Goal: Transaction & Acquisition: Purchase product/service

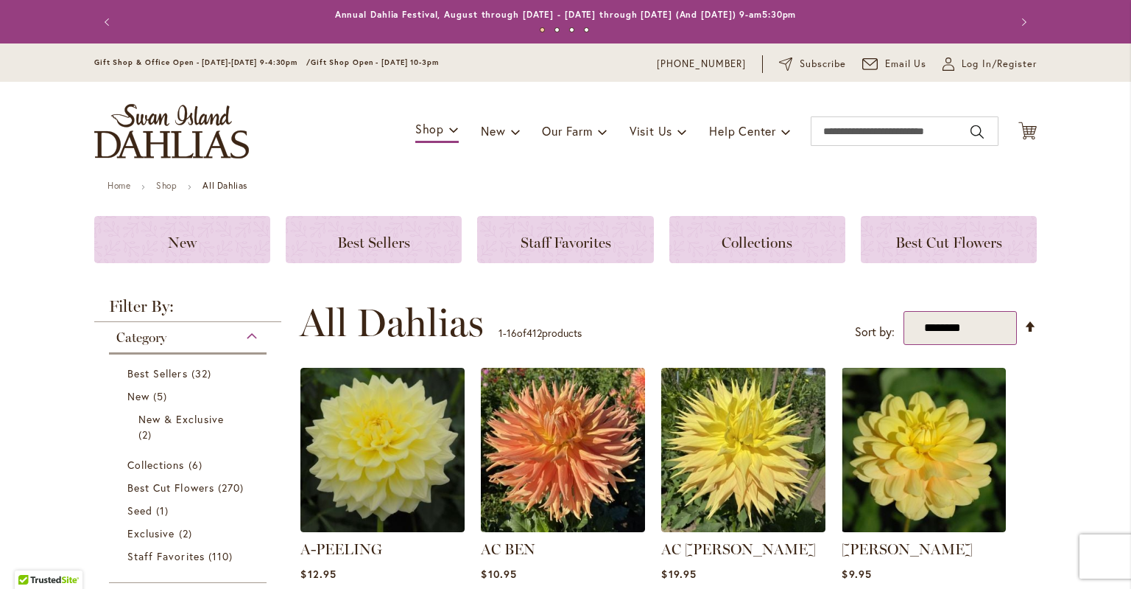
click at [904, 311] on select "**********" at bounding box center [960, 328] width 113 height 34
click at [737, 228] on div "Collections" at bounding box center [758, 239] width 176 height 47
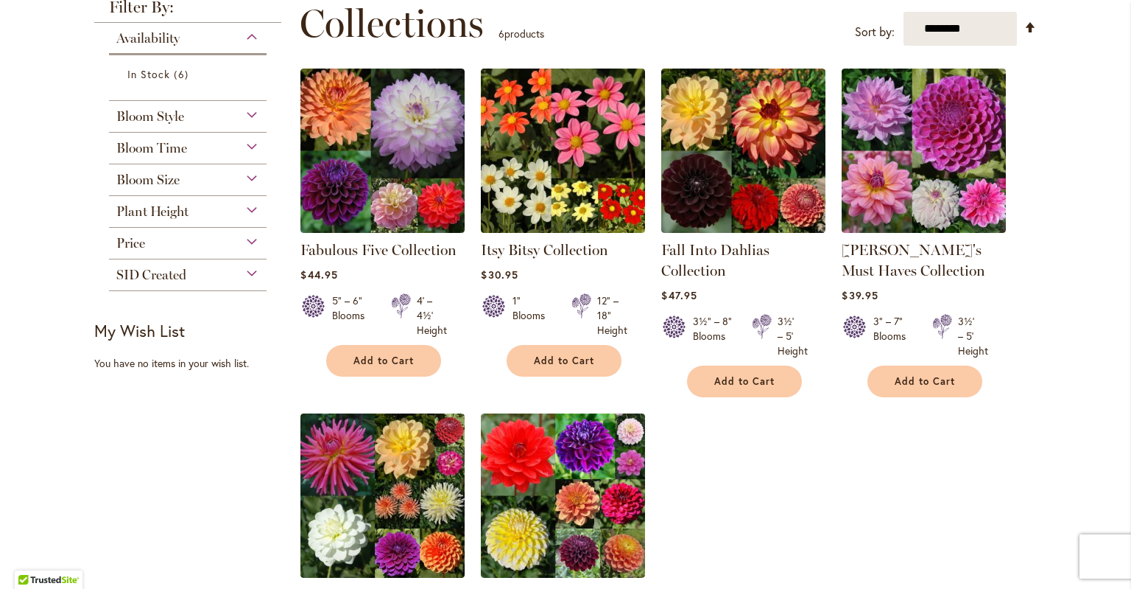
scroll to position [212, 0]
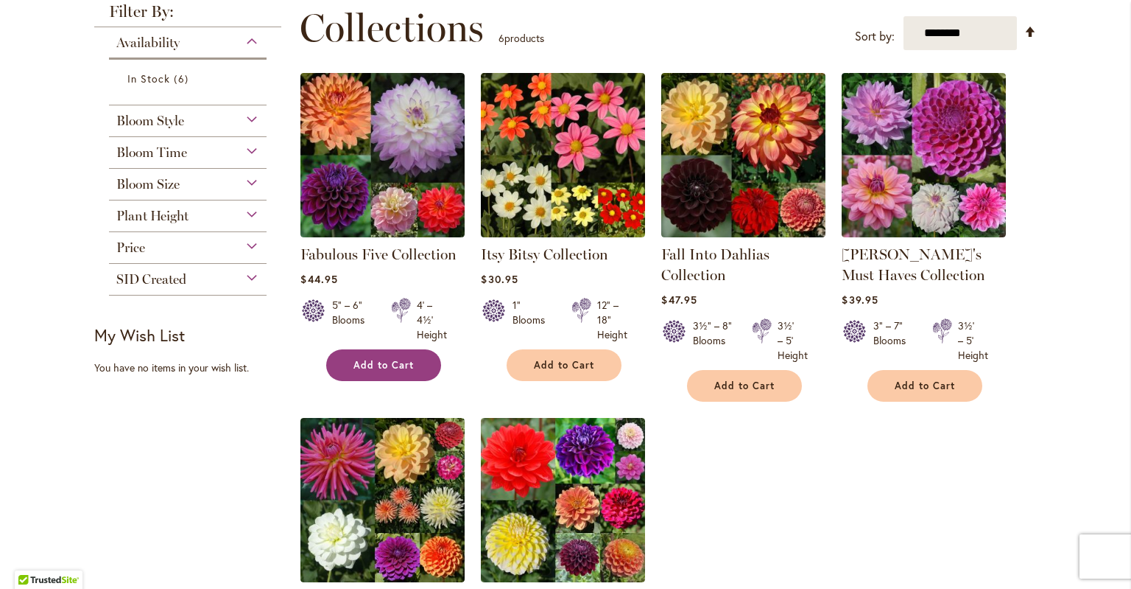
click at [379, 366] on span "Add to Cart" at bounding box center [384, 365] width 60 height 13
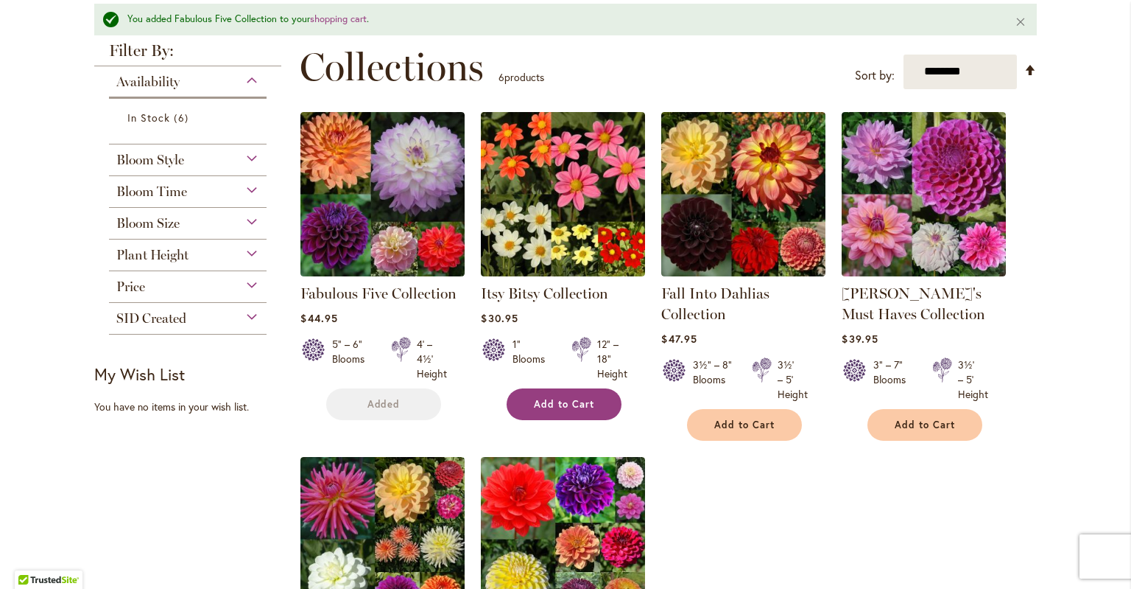
scroll to position [250, 0]
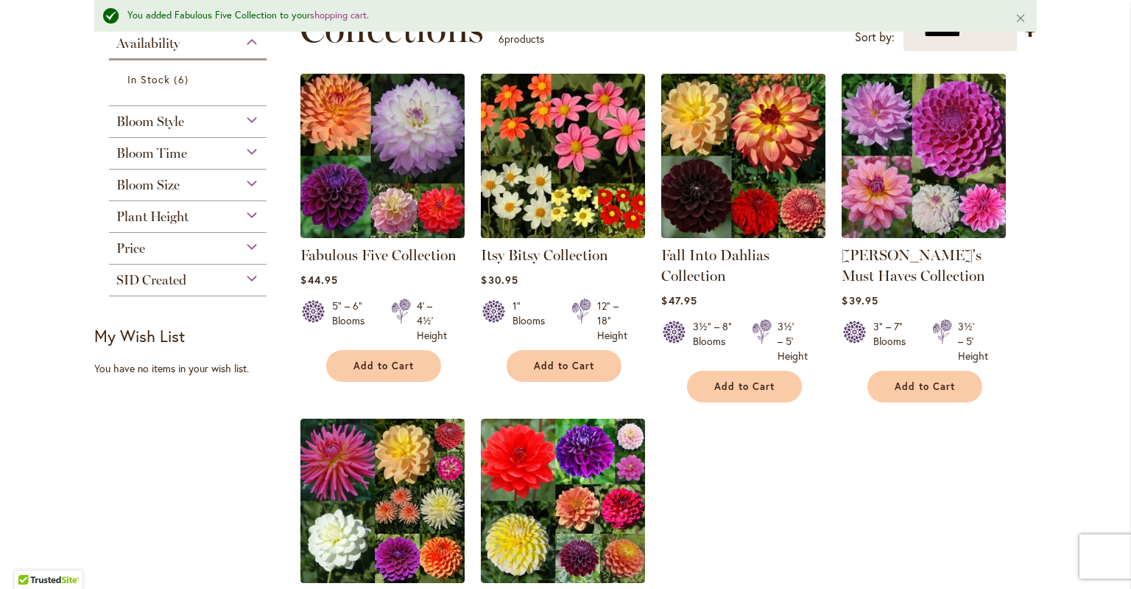
click at [249, 189] on div "Bloom Size" at bounding box center [188, 181] width 158 height 24
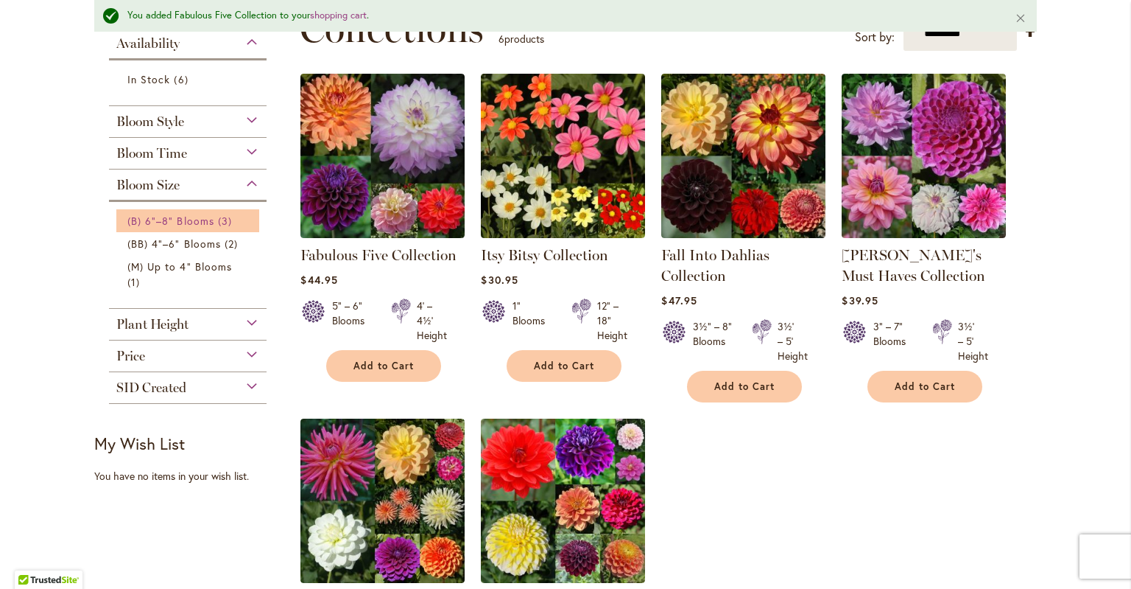
click at [175, 219] on span "(B) 6"–8" Blooms" at bounding box center [170, 221] width 87 height 14
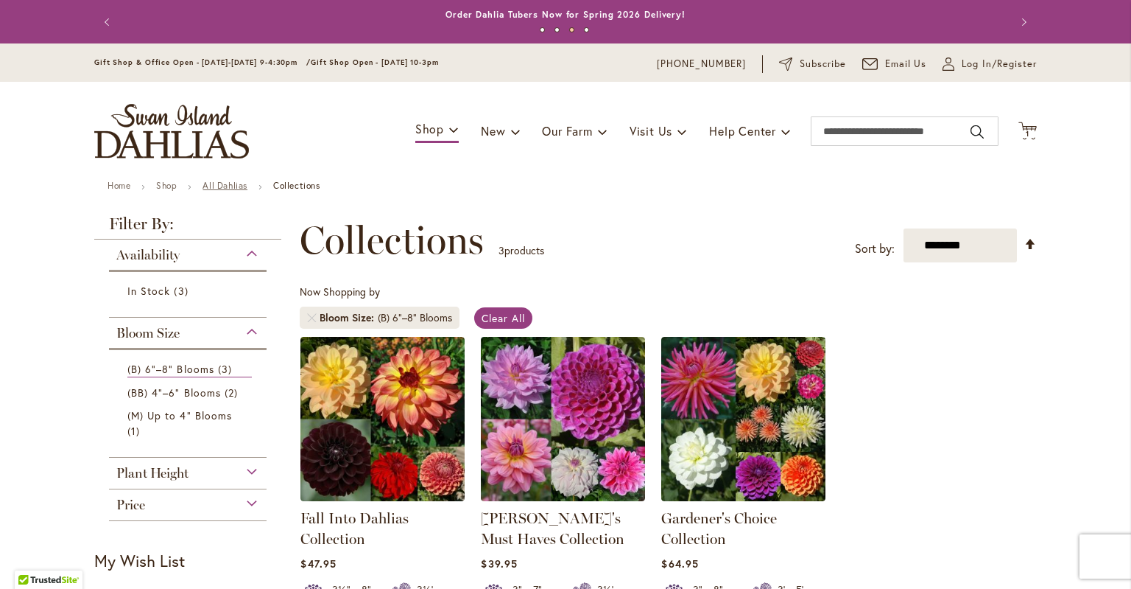
click at [228, 187] on link "All Dahlias" at bounding box center [225, 185] width 45 height 11
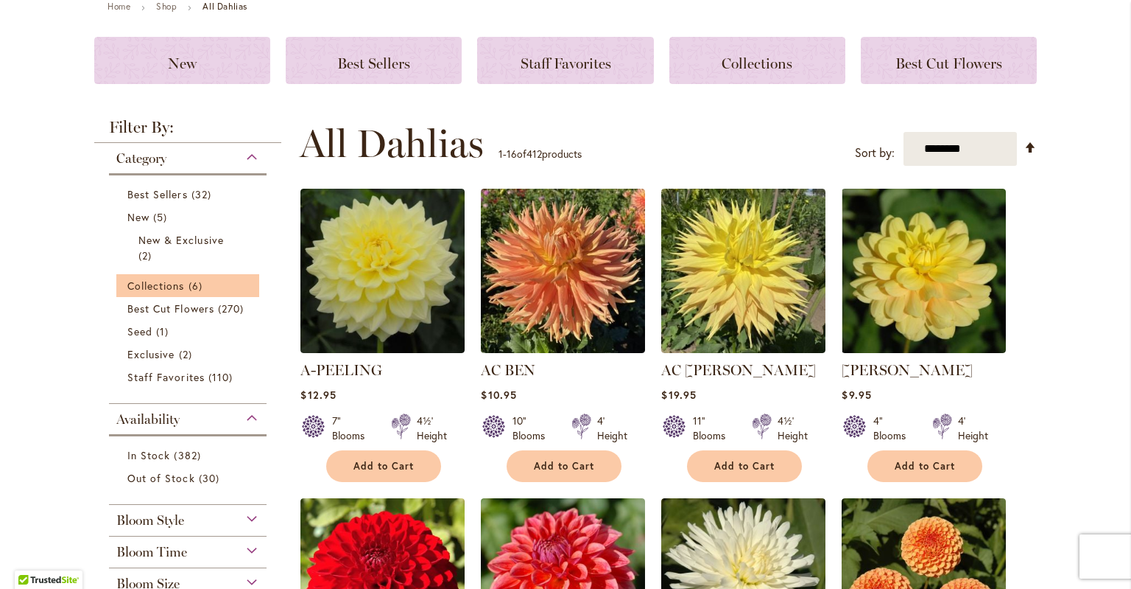
scroll to position [181, 0]
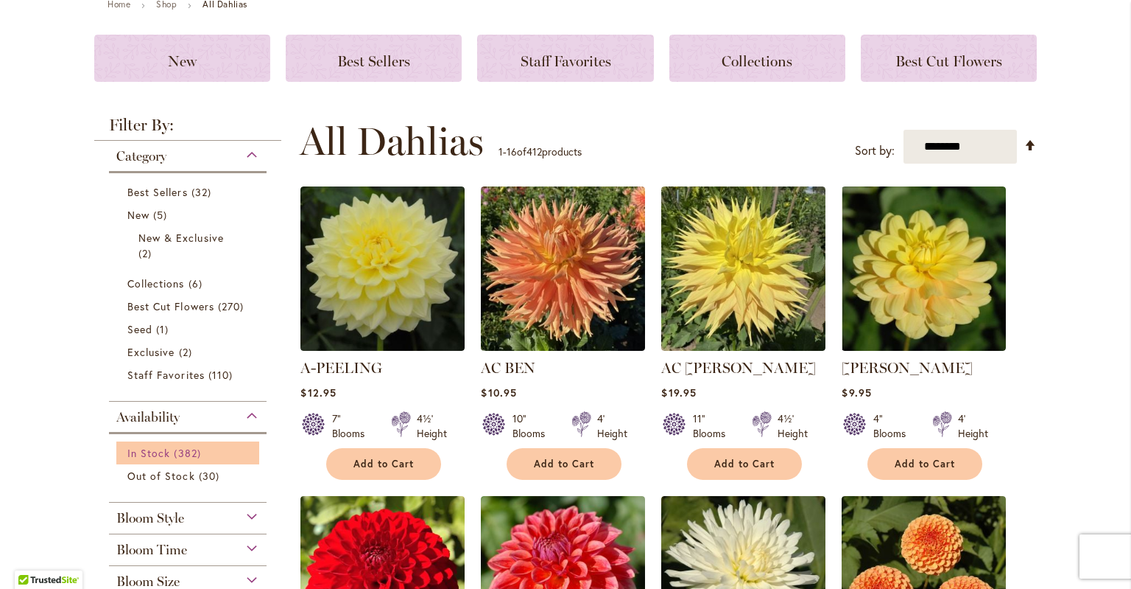
click at [160, 450] on span "In Stock" at bounding box center [148, 453] width 43 height 14
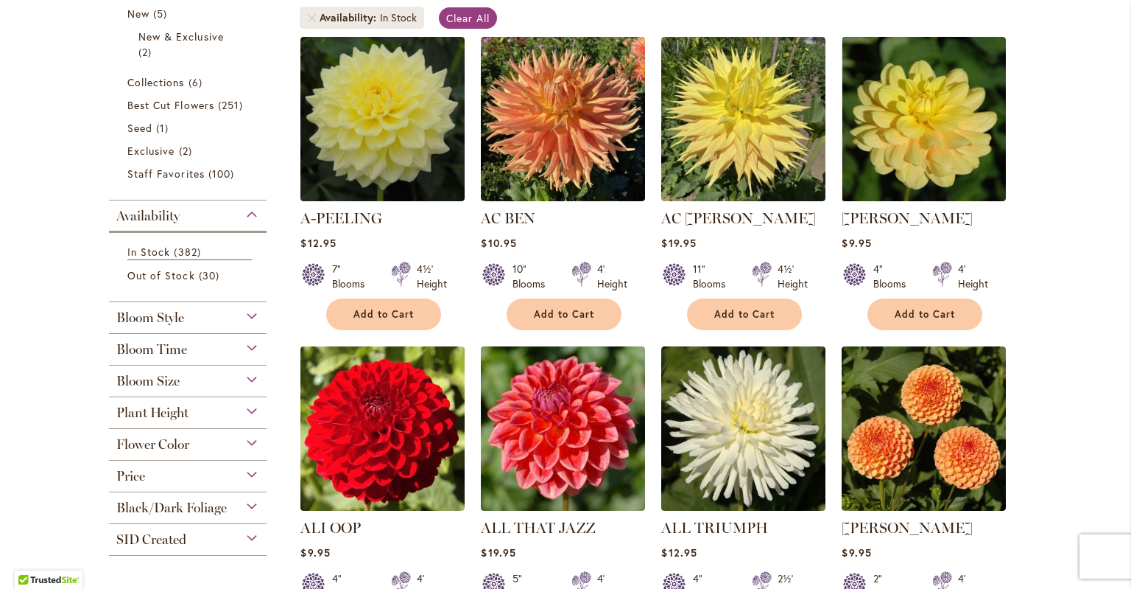
scroll to position [302, 0]
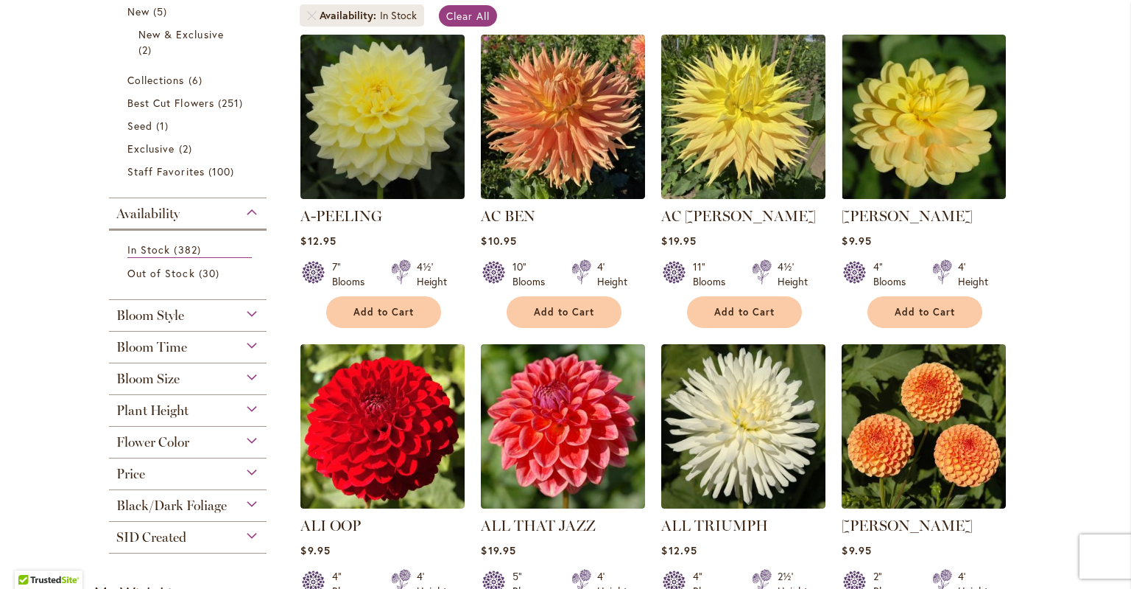
click at [249, 374] on div "Bloom Size" at bounding box center [188, 375] width 158 height 24
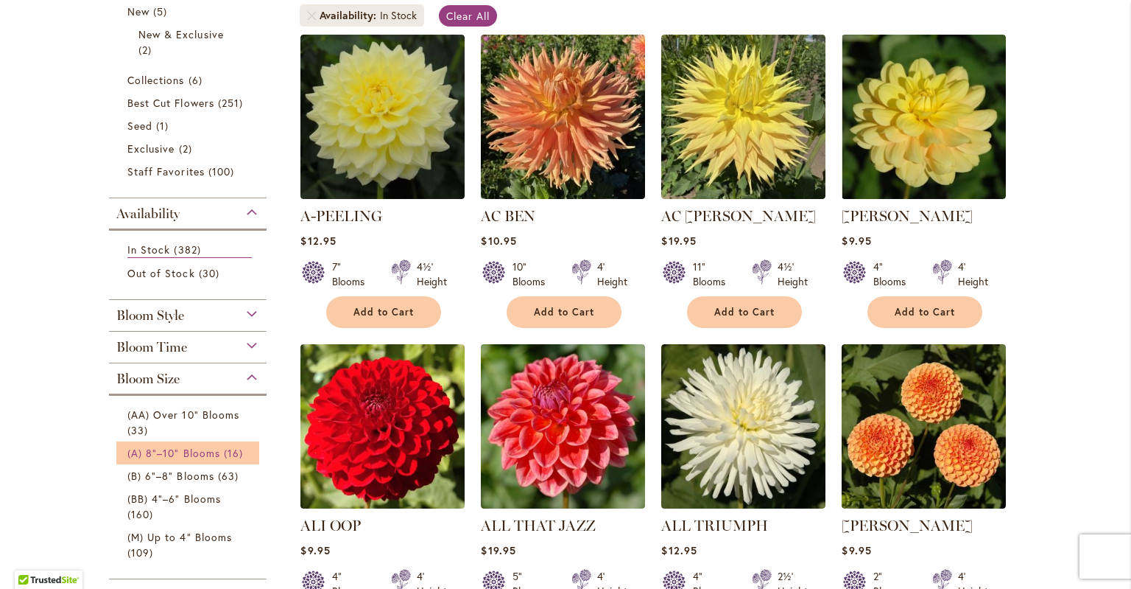
click at [164, 448] on span "(A) 8"–10" Blooms" at bounding box center [173, 453] width 93 height 14
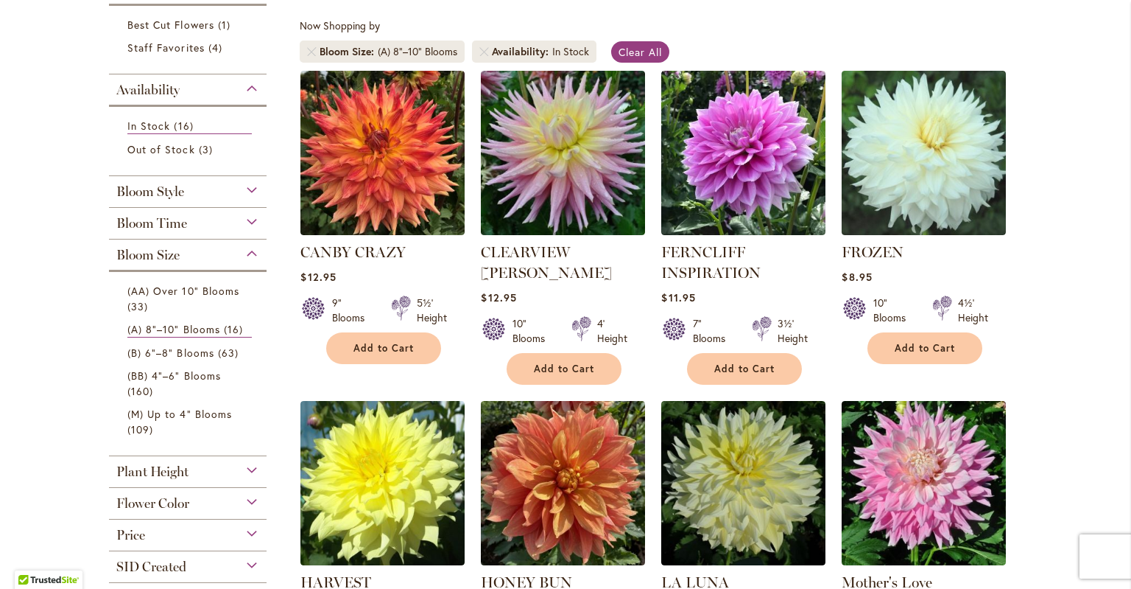
scroll to position [268, 0]
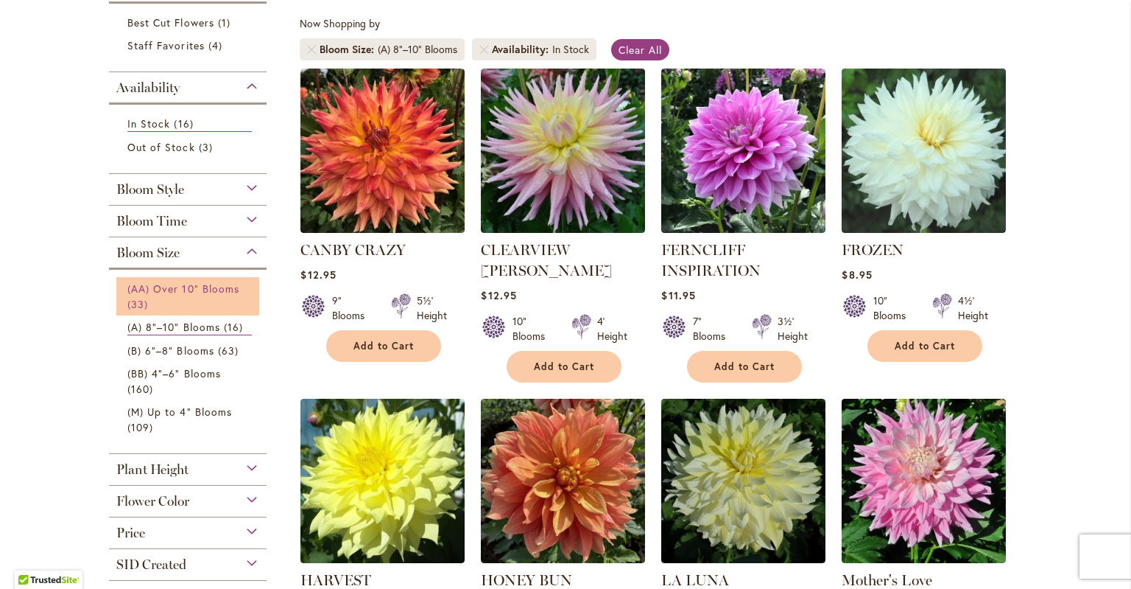
click at [162, 289] on span "(AA) Over 10" Blooms" at bounding box center [183, 288] width 112 height 14
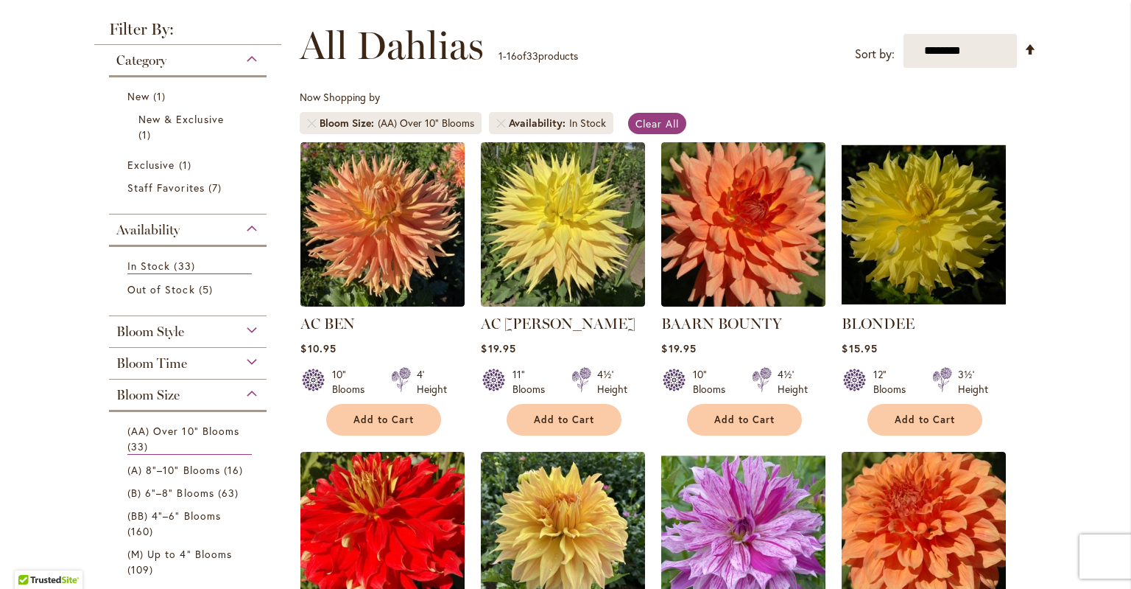
scroll to position [212, 0]
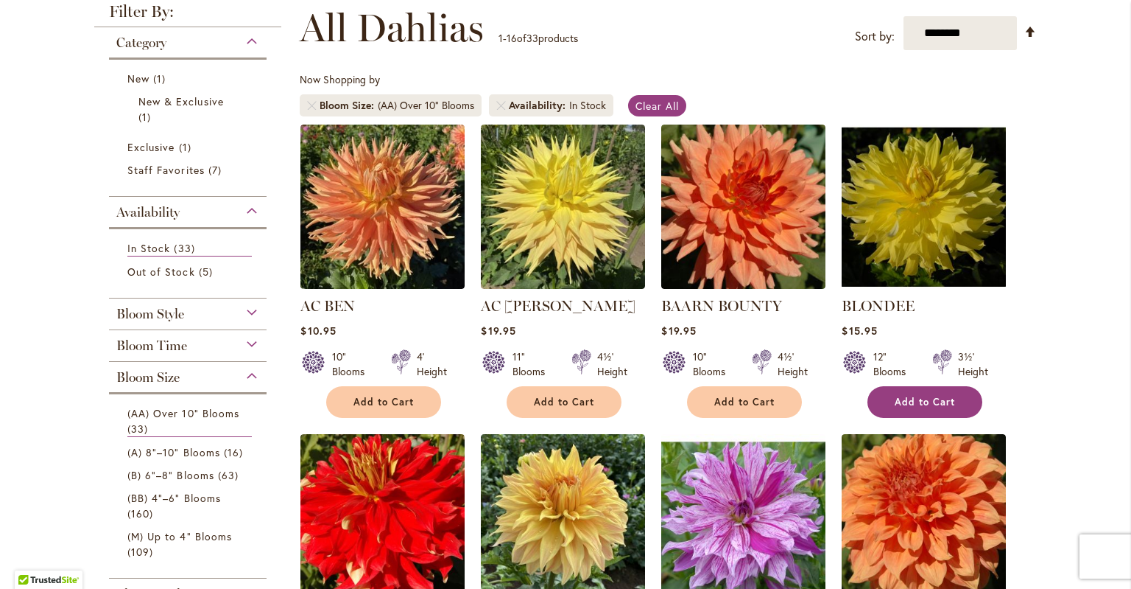
click at [936, 396] on span "Add to Cart" at bounding box center [925, 402] width 60 height 13
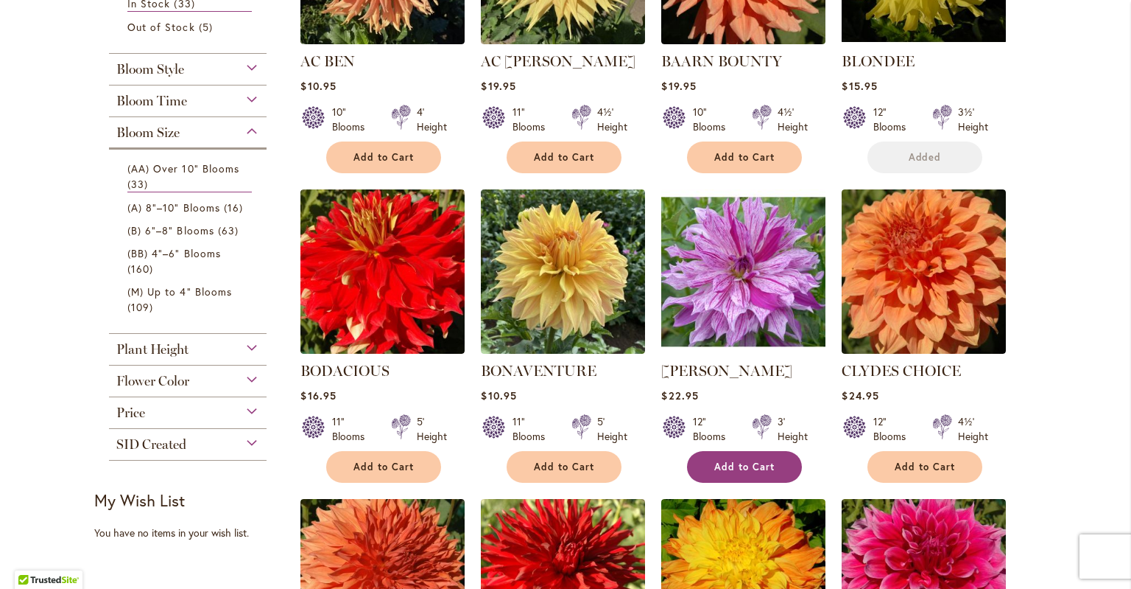
scroll to position [496, 0]
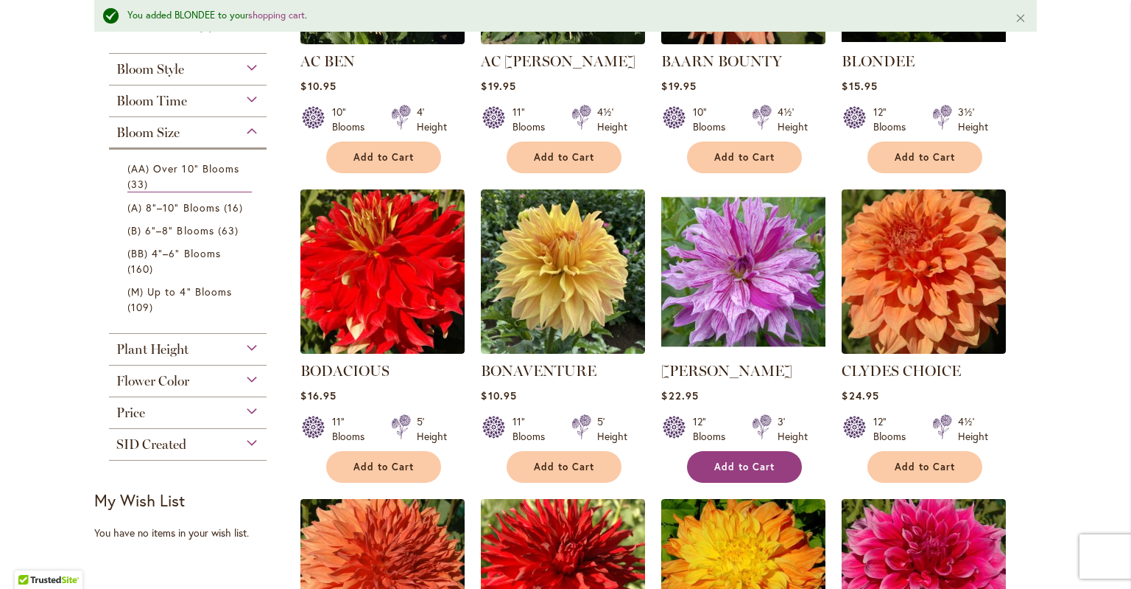
click at [744, 466] on span "Add to Cart" at bounding box center [745, 466] width 60 height 13
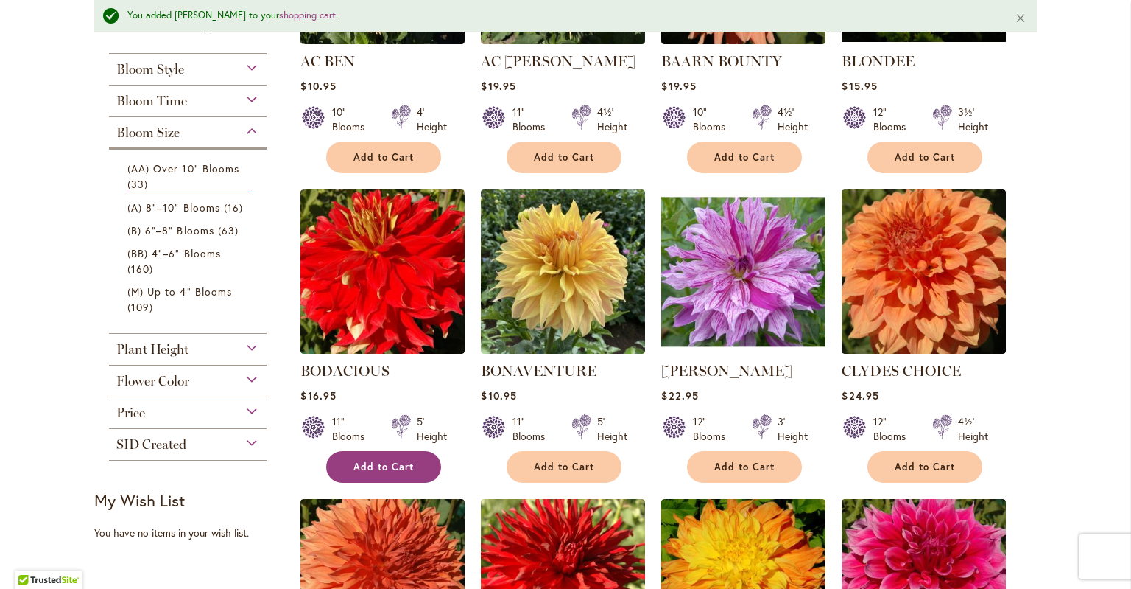
click at [390, 454] on button "Add to Cart" at bounding box center [383, 467] width 115 height 32
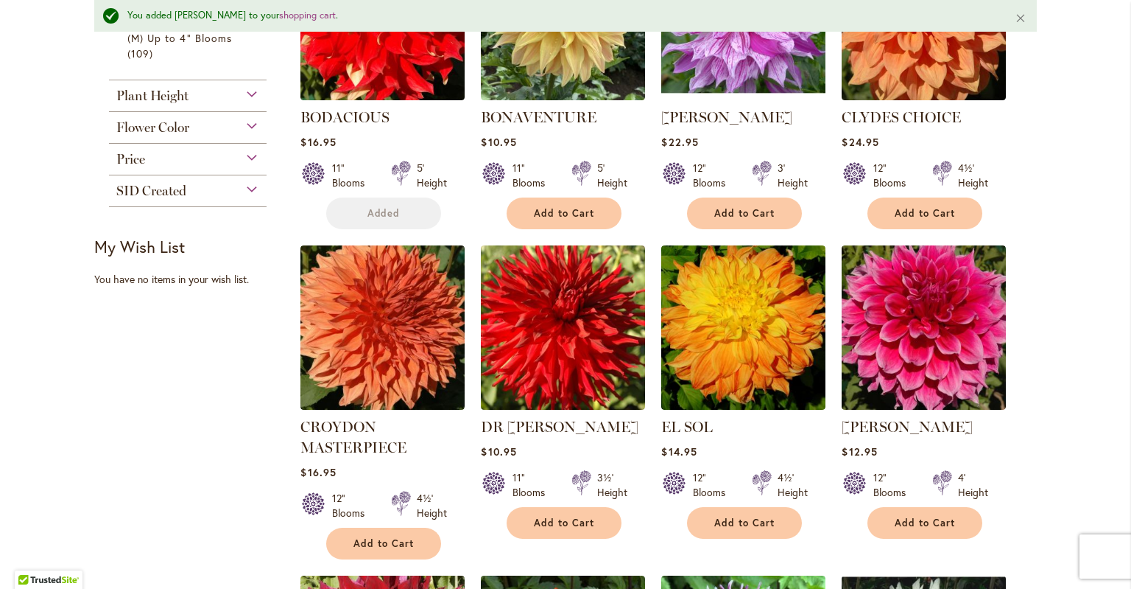
scroll to position [806, 0]
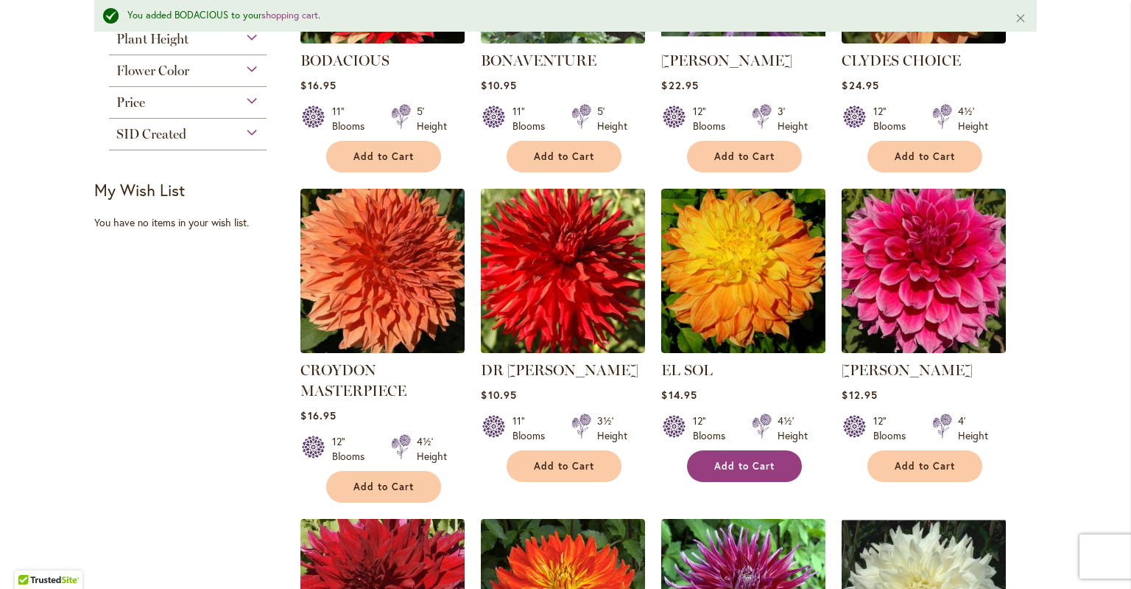
click at [750, 460] on span "Add to Cart" at bounding box center [745, 466] width 60 height 13
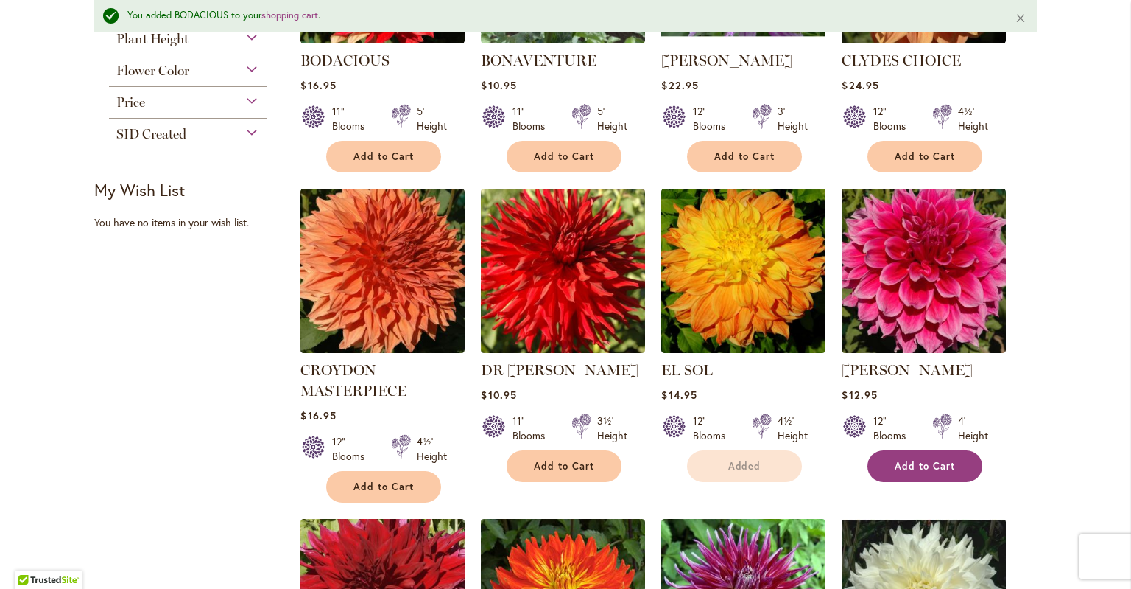
click at [941, 466] on span "Add to Cart" at bounding box center [925, 466] width 60 height 13
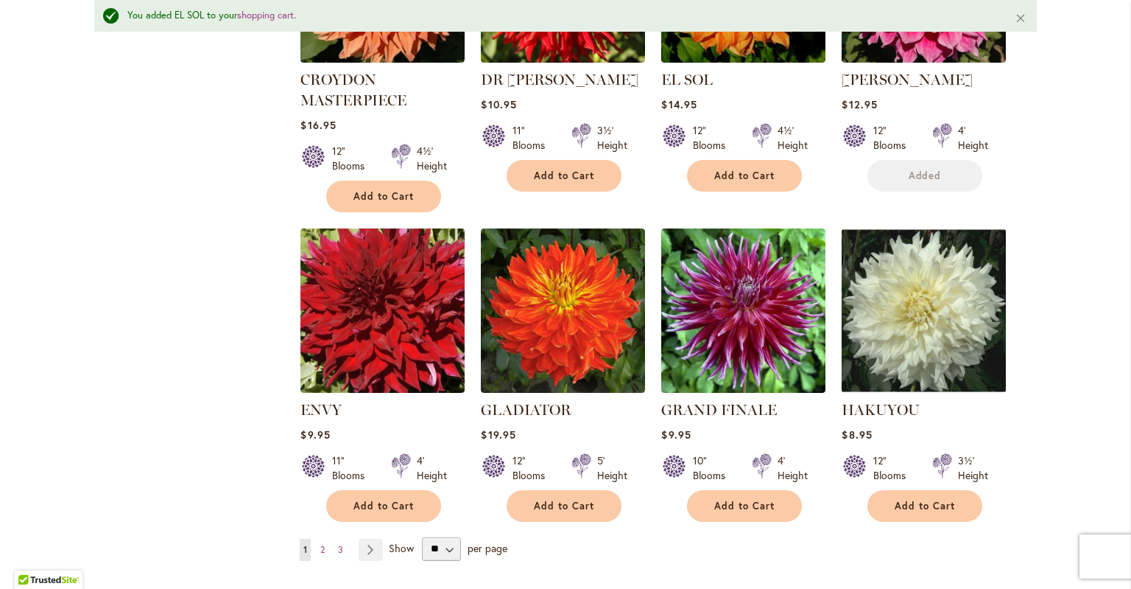
scroll to position [1097, 0]
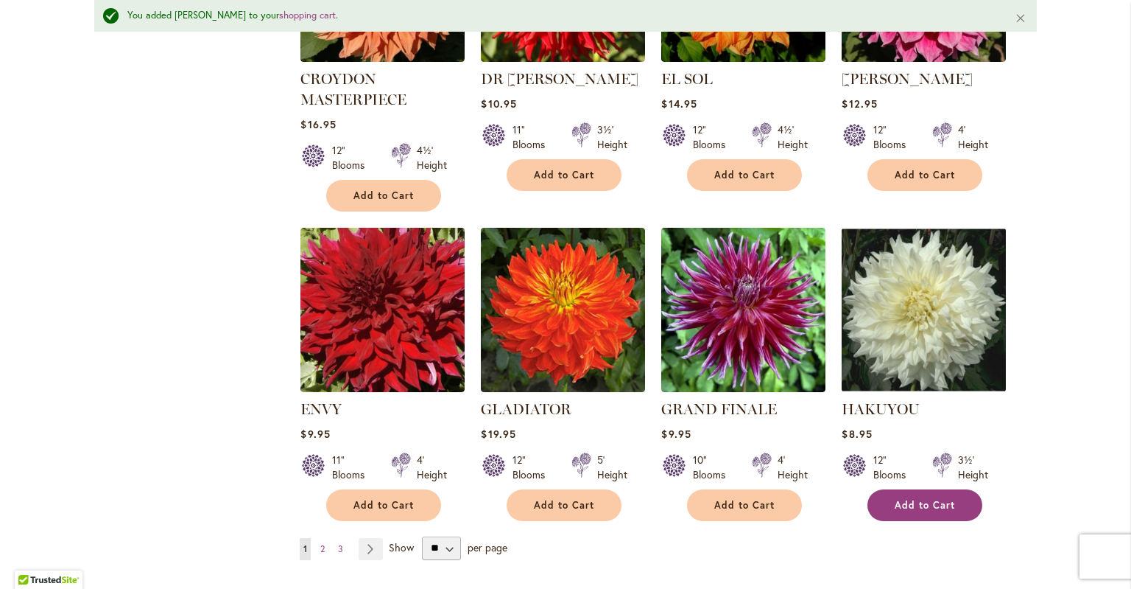
click at [910, 502] on span "Add to Cart" at bounding box center [925, 505] width 60 height 13
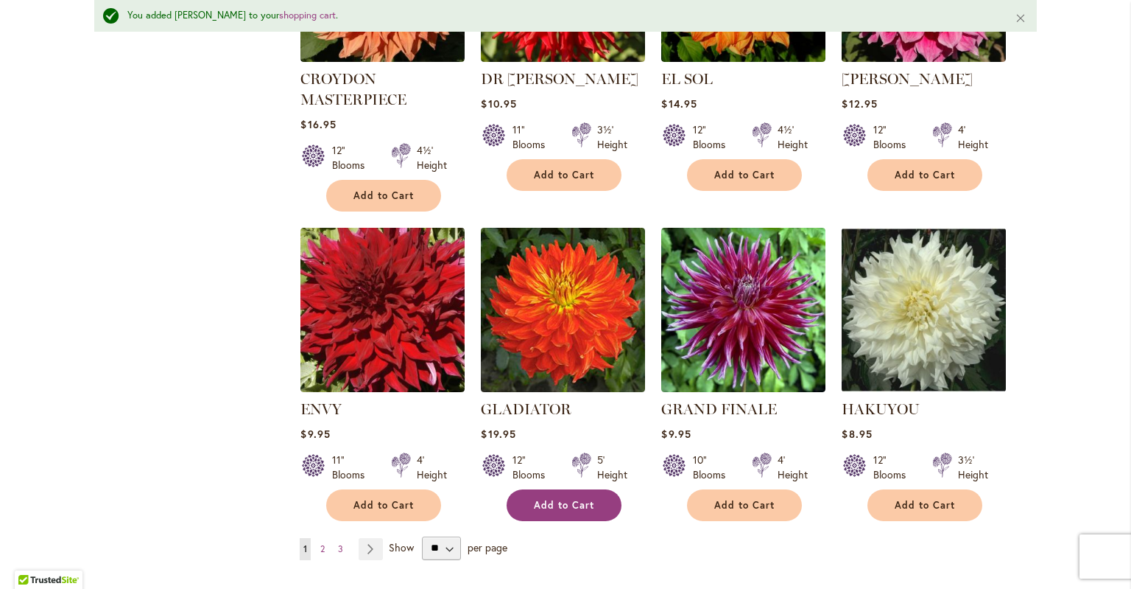
click at [587, 491] on button "Add to Cart" at bounding box center [564, 505] width 115 height 32
click at [370, 544] on link "Page Next" at bounding box center [371, 549] width 24 height 22
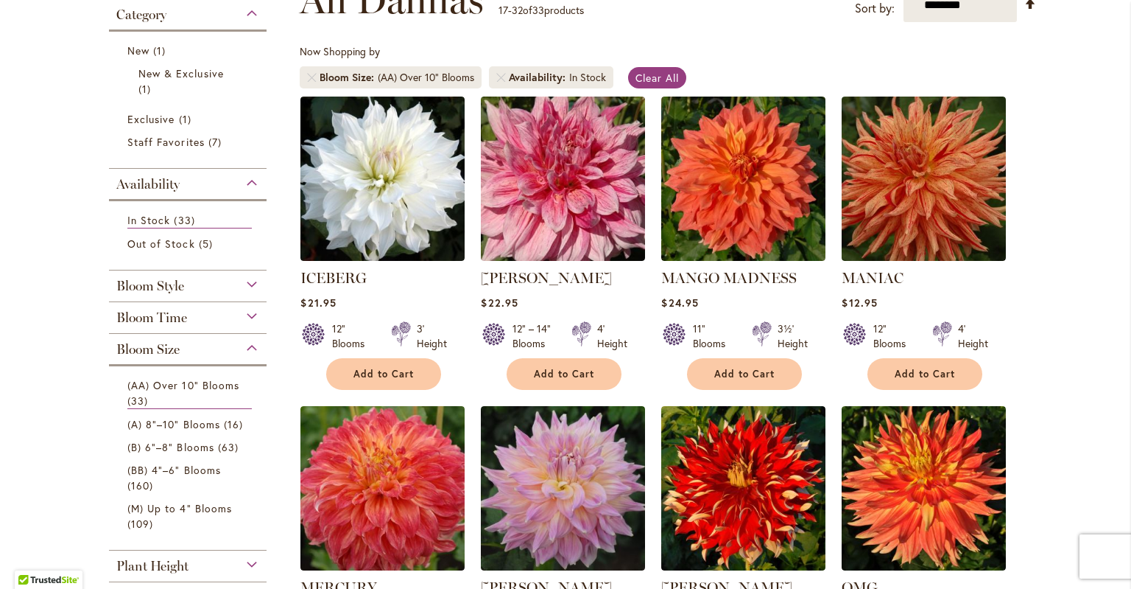
scroll to position [241, 0]
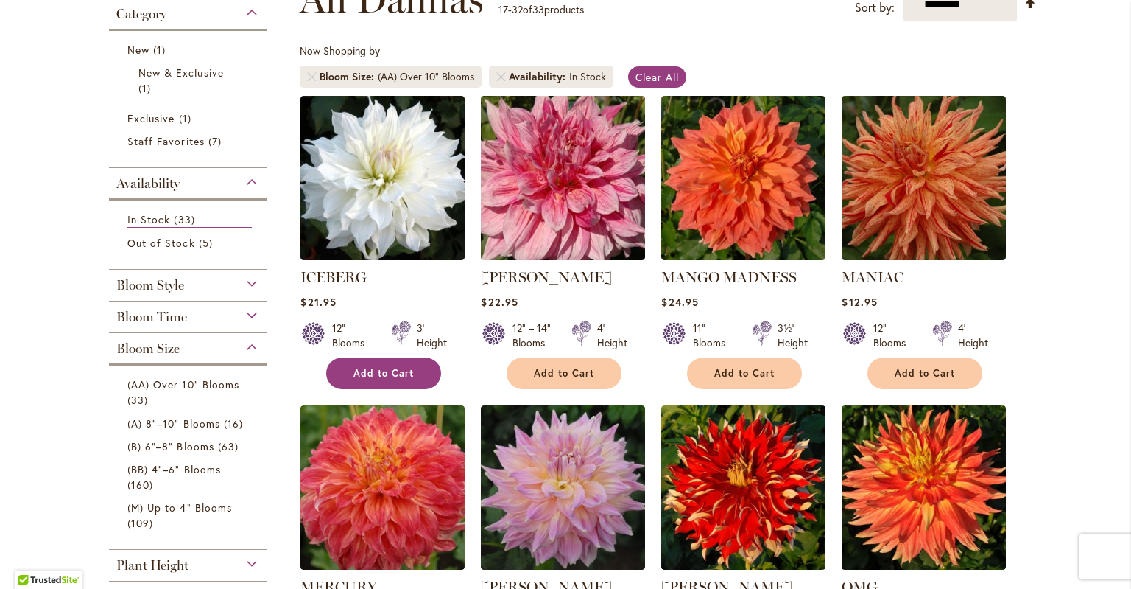
click at [382, 377] on span "Add to Cart" at bounding box center [384, 373] width 60 height 13
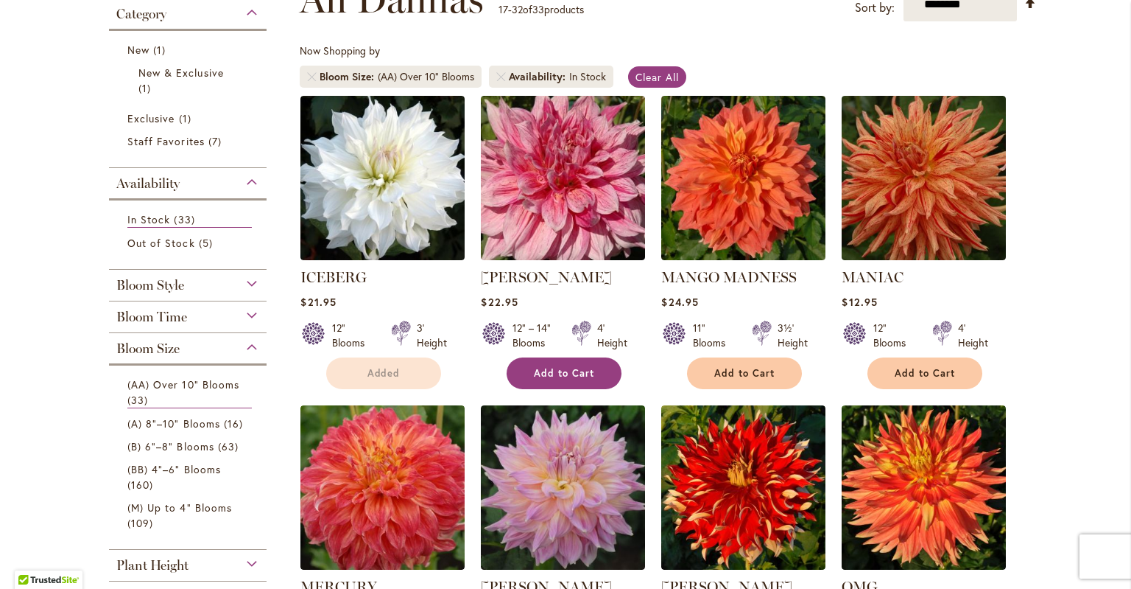
click at [583, 373] on span "Add to Cart" at bounding box center [564, 373] width 60 height 13
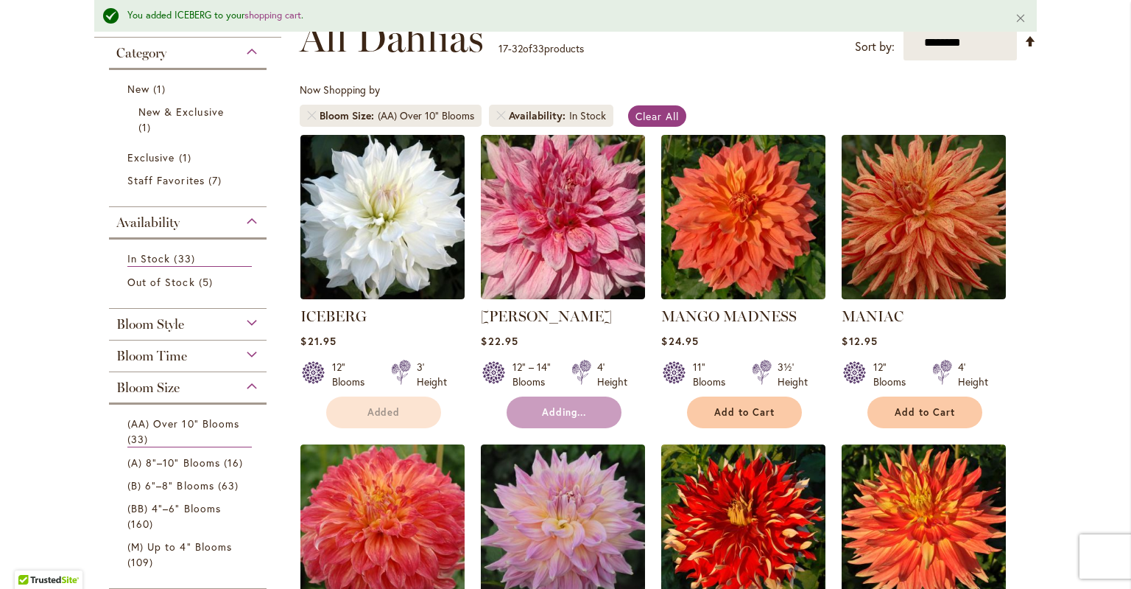
scroll to position [279, 0]
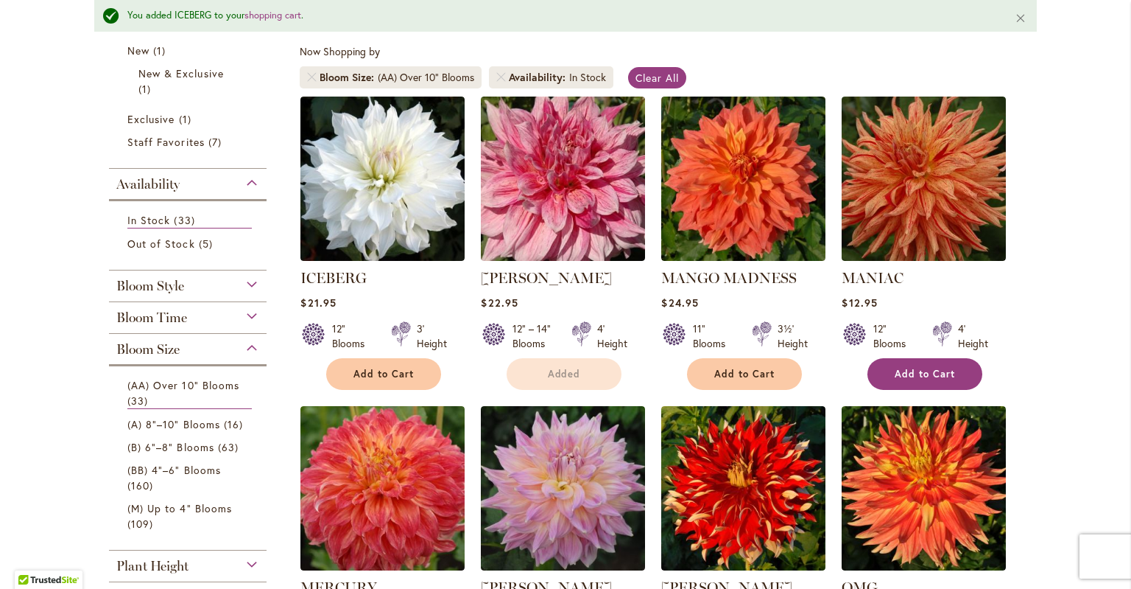
click at [950, 373] on span "Add to Cart" at bounding box center [925, 374] width 60 height 13
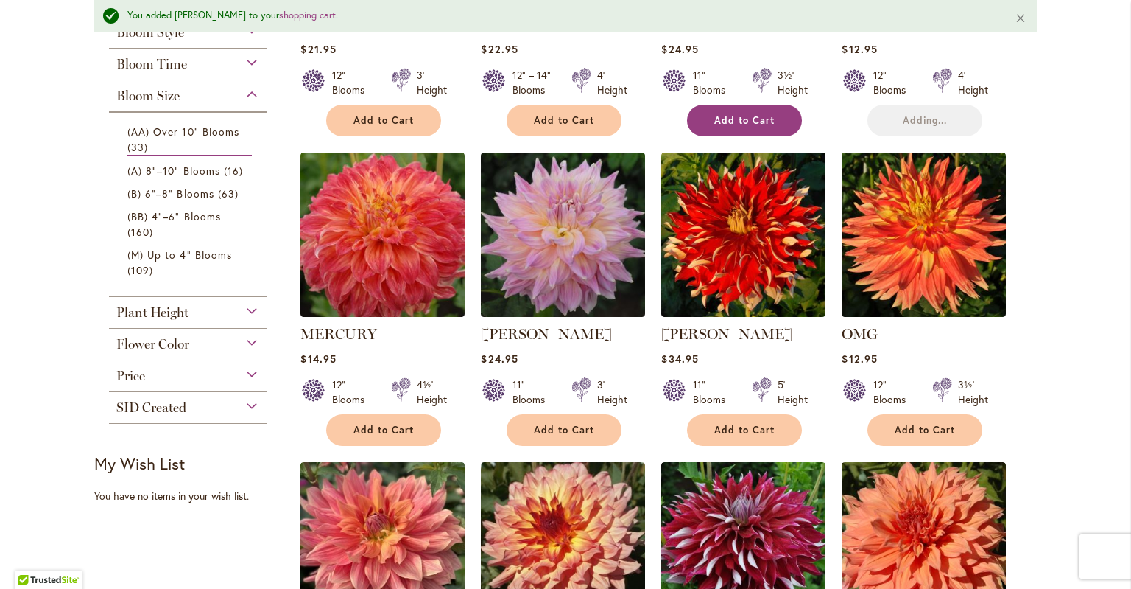
scroll to position [555, 0]
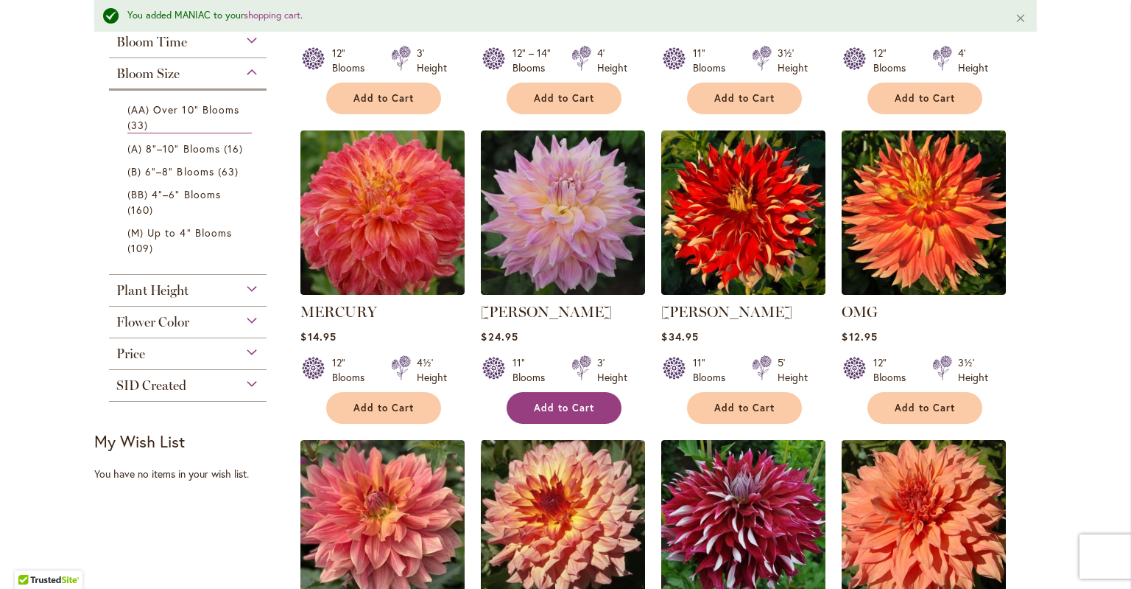
click at [569, 415] on button "Add to Cart" at bounding box center [564, 408] width 115 height 32
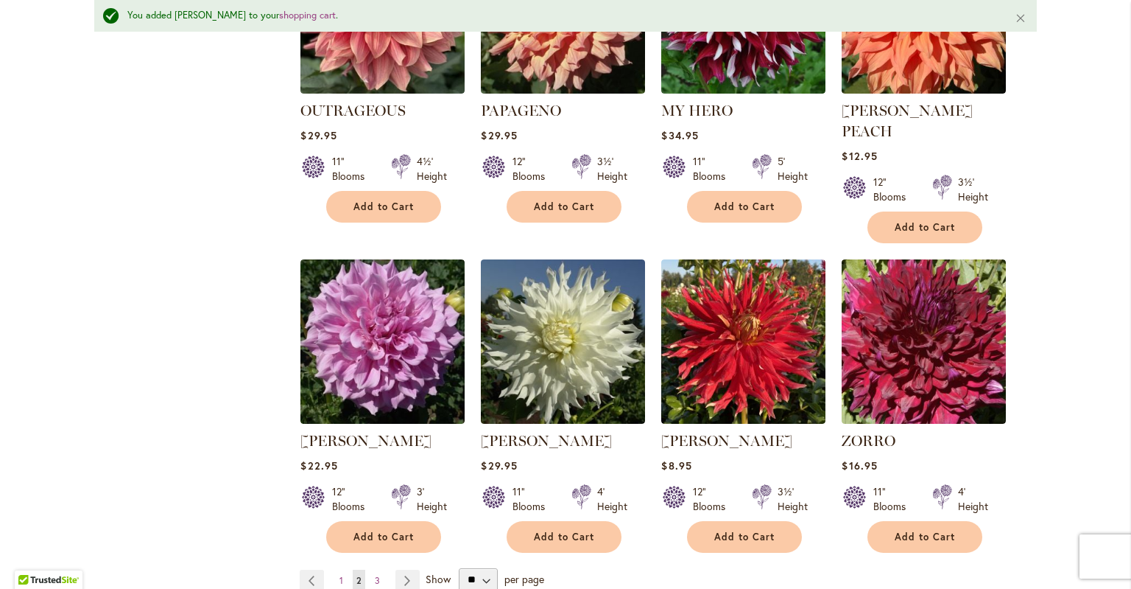
scroll to position [1067, 0]
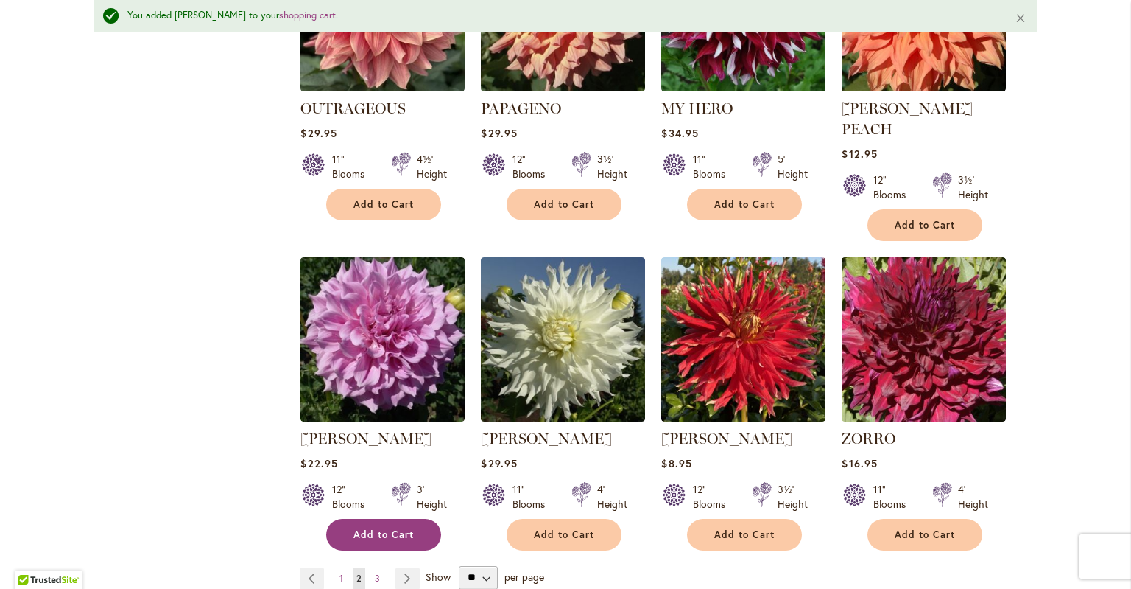
click at [378, 528] on span "Add to Cart" at bounding box center [384, 534] width 60 height 13
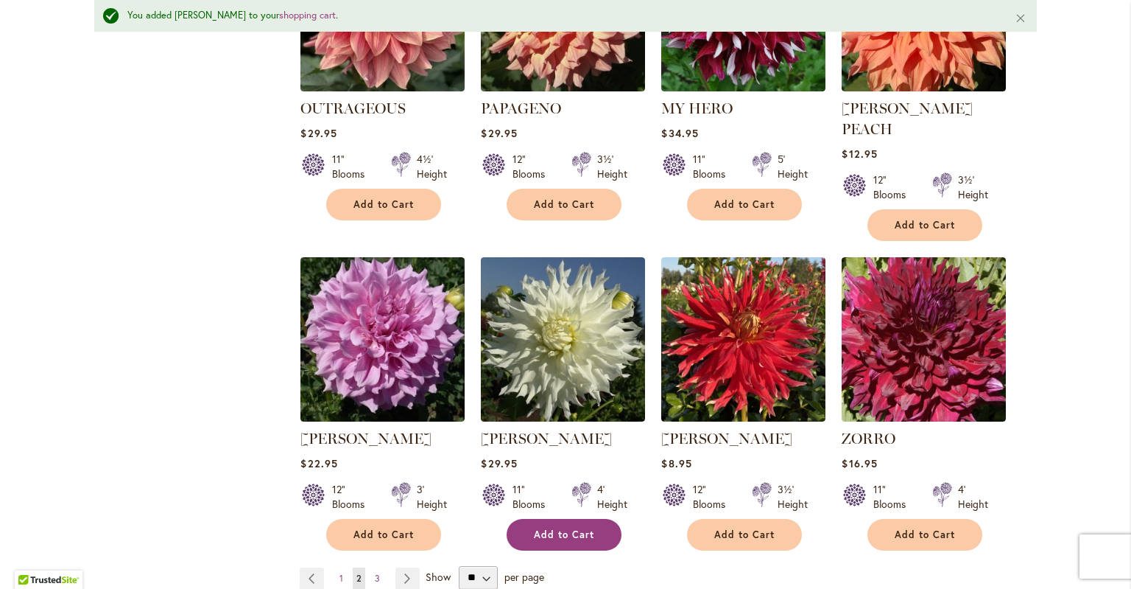
click at [583, 519] on button "Add to Cart" at bounding box center [564, 535] width 115 height 32
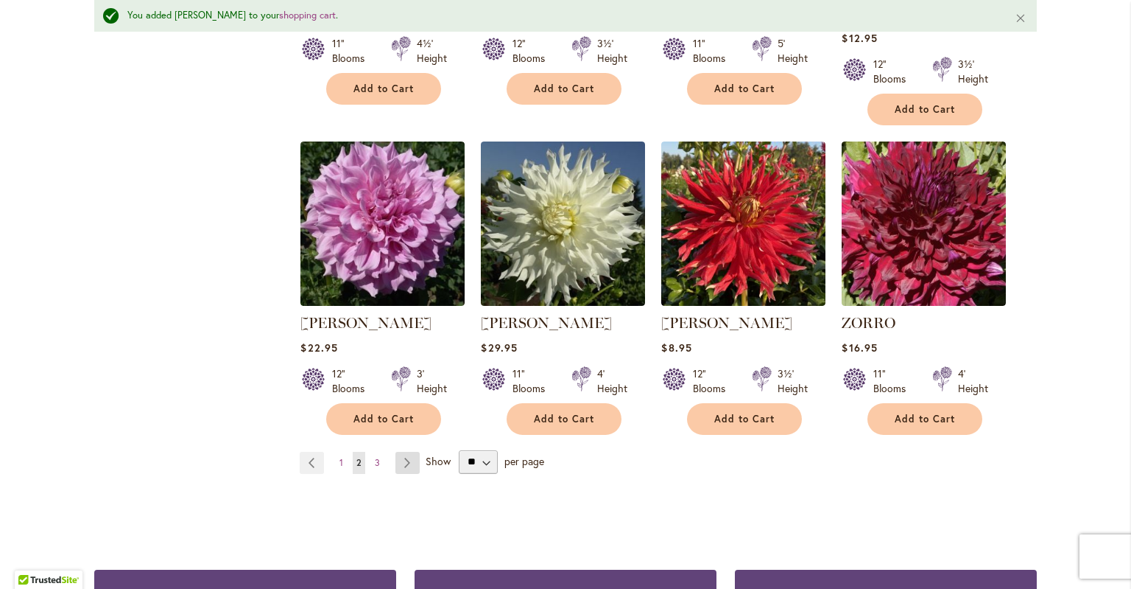
click at [407, 452] on link "Page Next" at bounding box center [408, 463] width 24 height 22
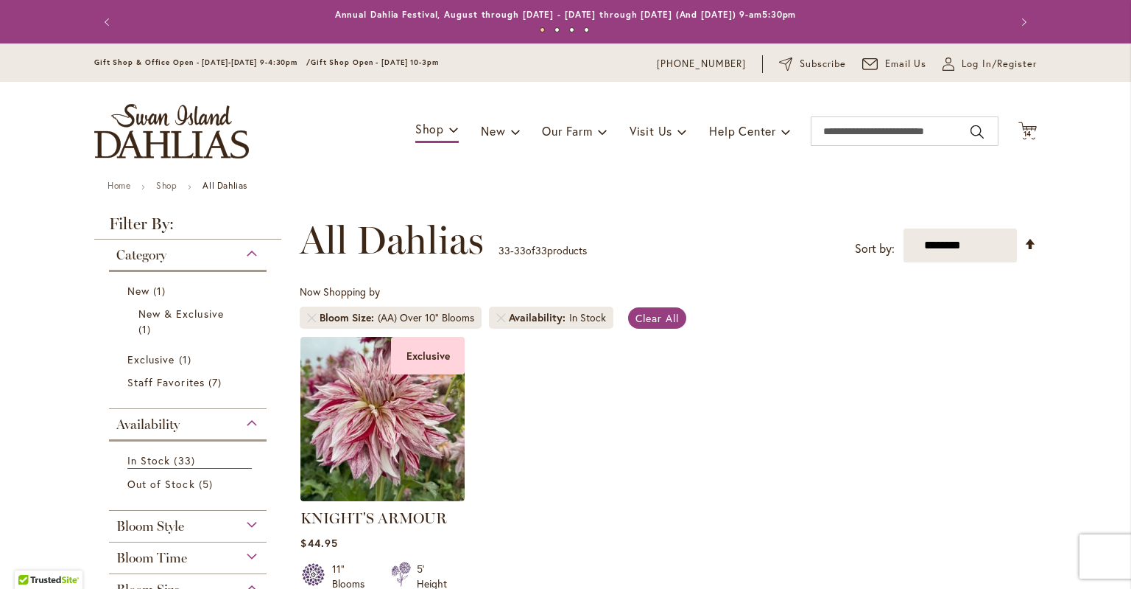
scroll to position [176, 0]
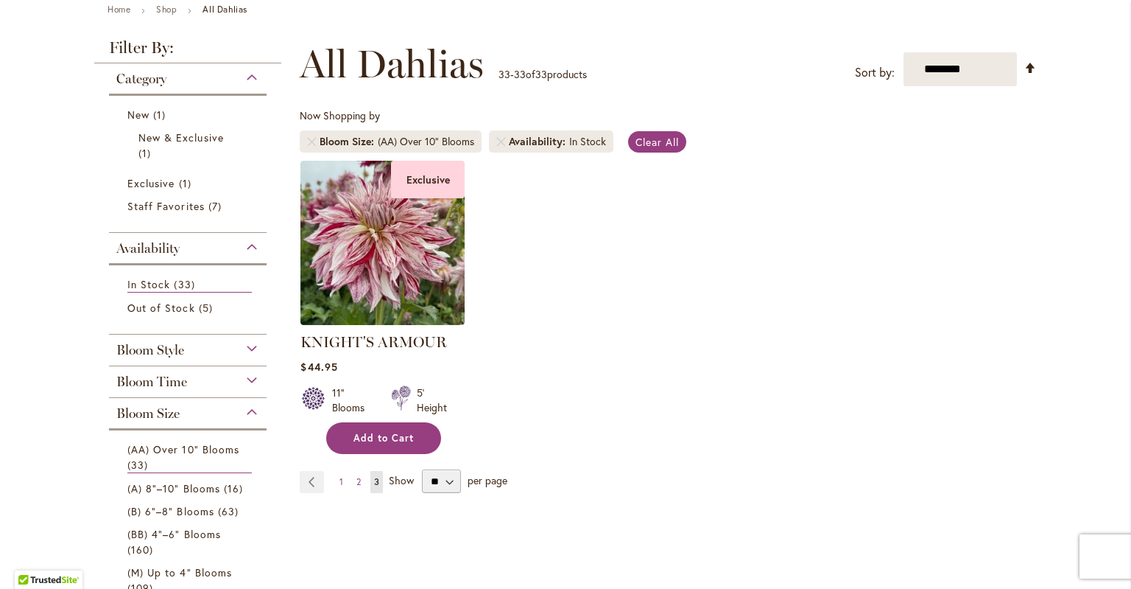
click at [396, 437] on span "Add to Cart" at bounding box center [384, 438] width 60 height 13
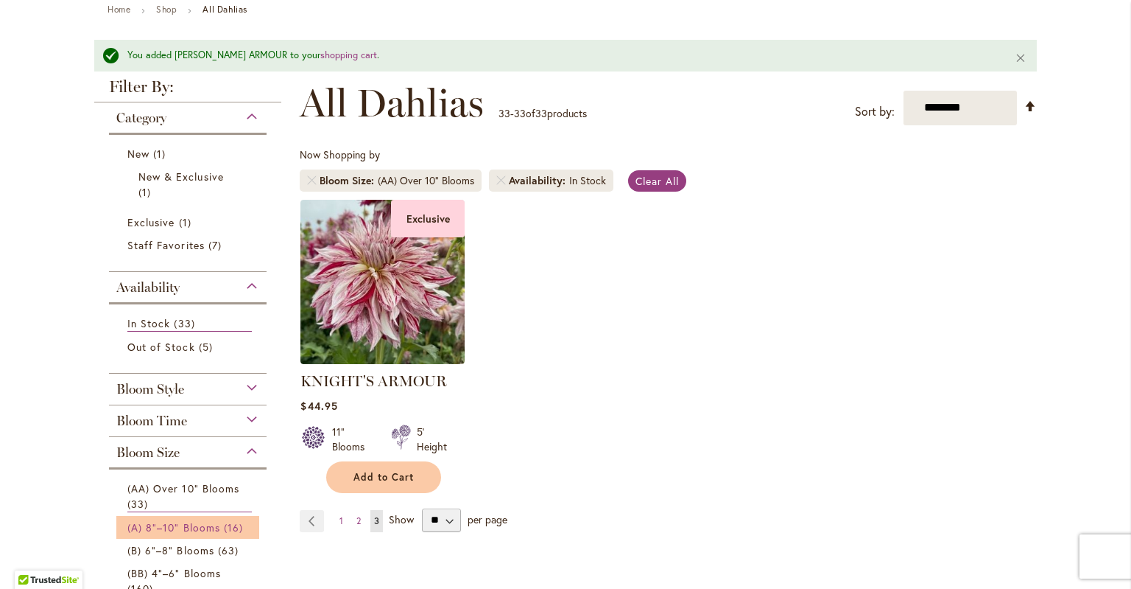
click at [181, 529] on span "(A) 8"–10" Blooms" at bounding box center [173, 527] width 93 height 14
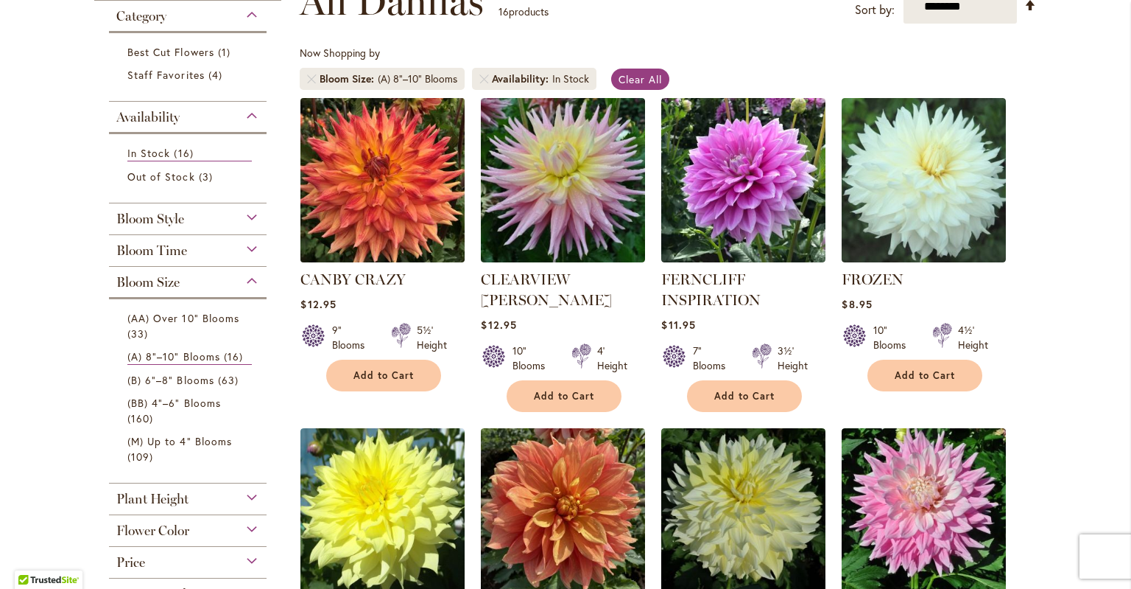
scroll to position [240, 0]
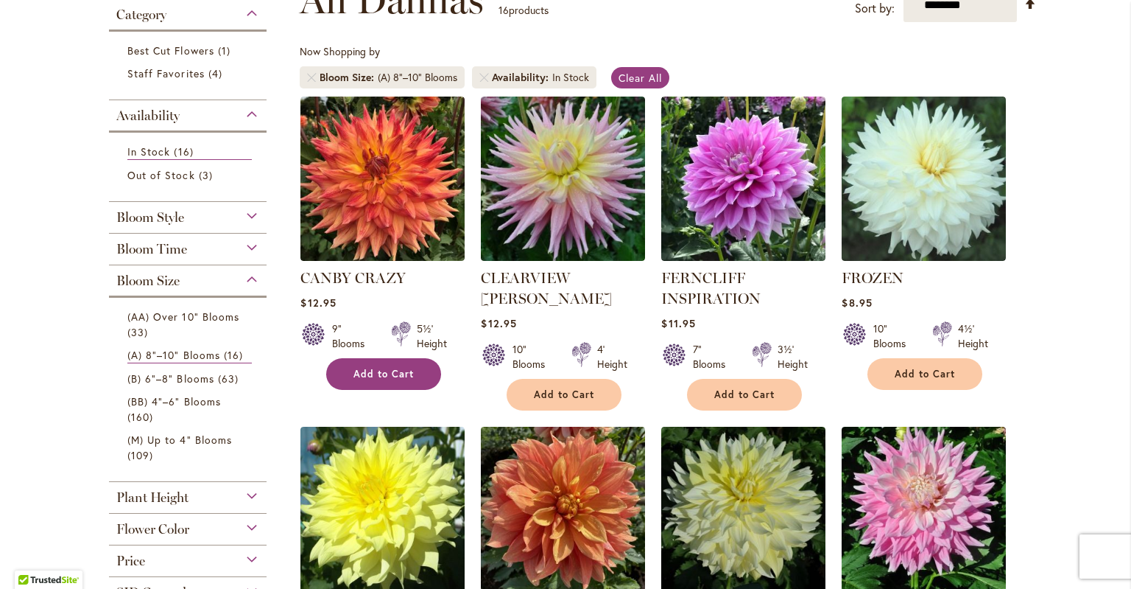
click at [386, 371] on span "Add to Cart" at bounding box center [384, 374] width 60 height 13
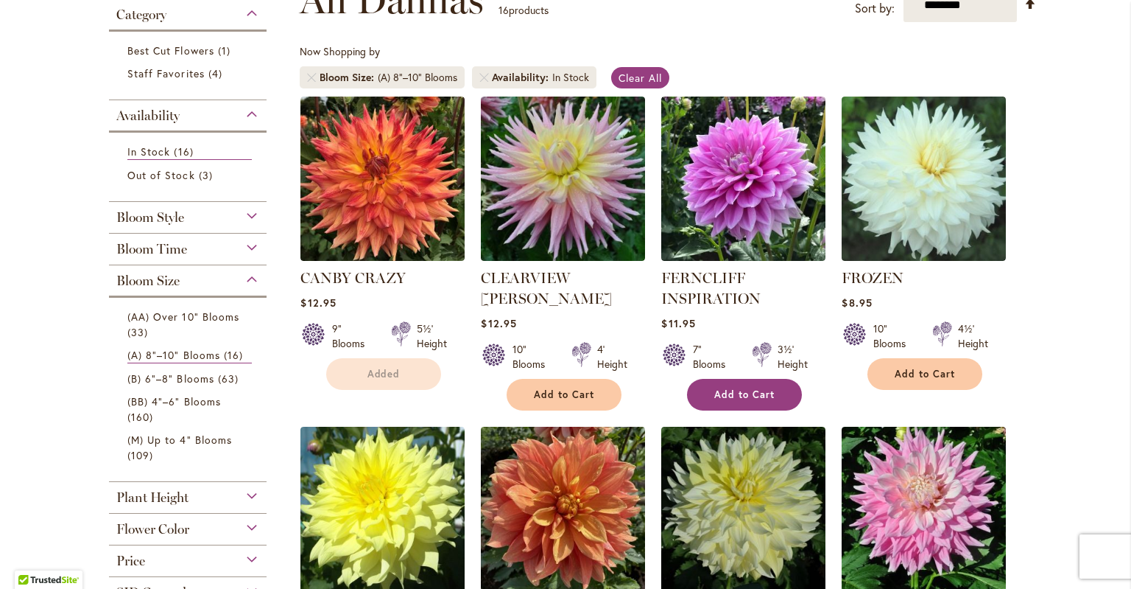
click at [743, 396] on span "Add to Cart" at bounding box center [745, 394] width 60 height 13
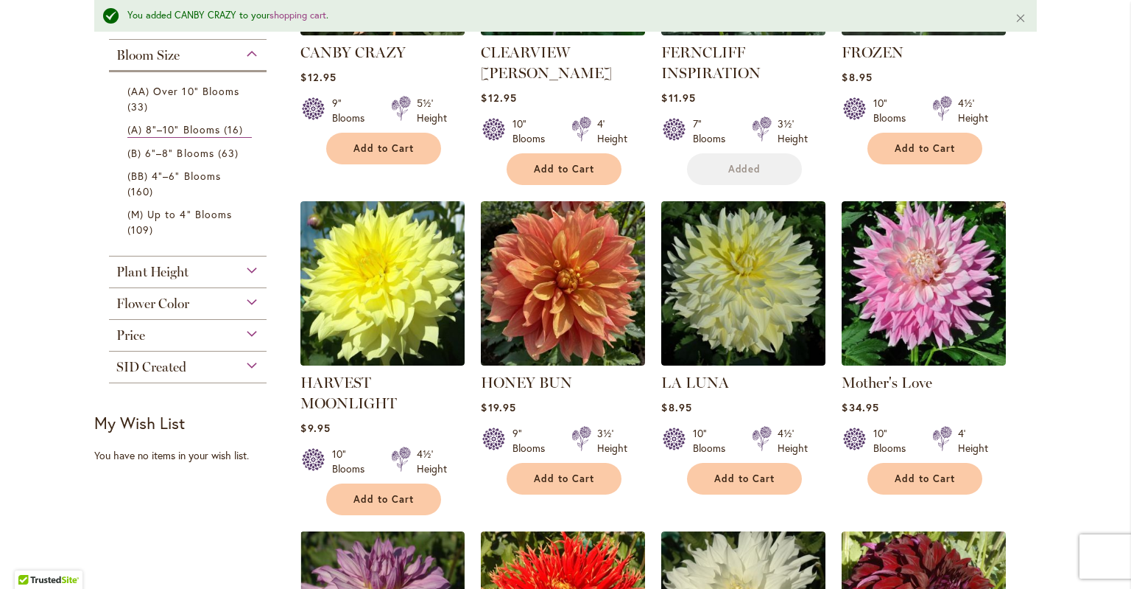
scroll to position [514, 0]
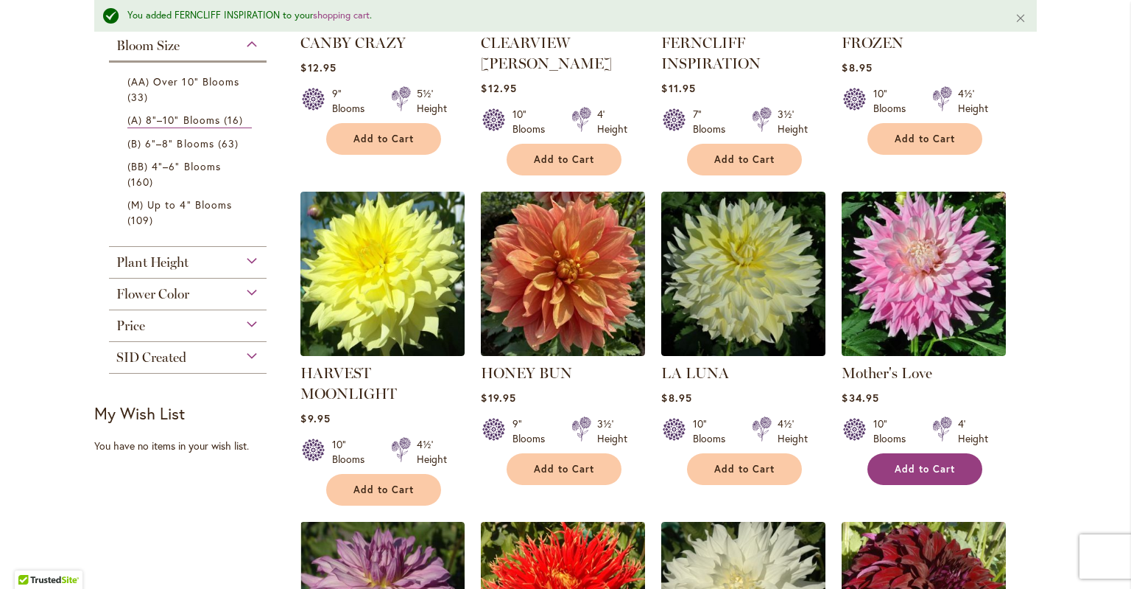
click at [926, 463] on span "Add to Cart" at bounding box center [925, 469] width 60 height 13
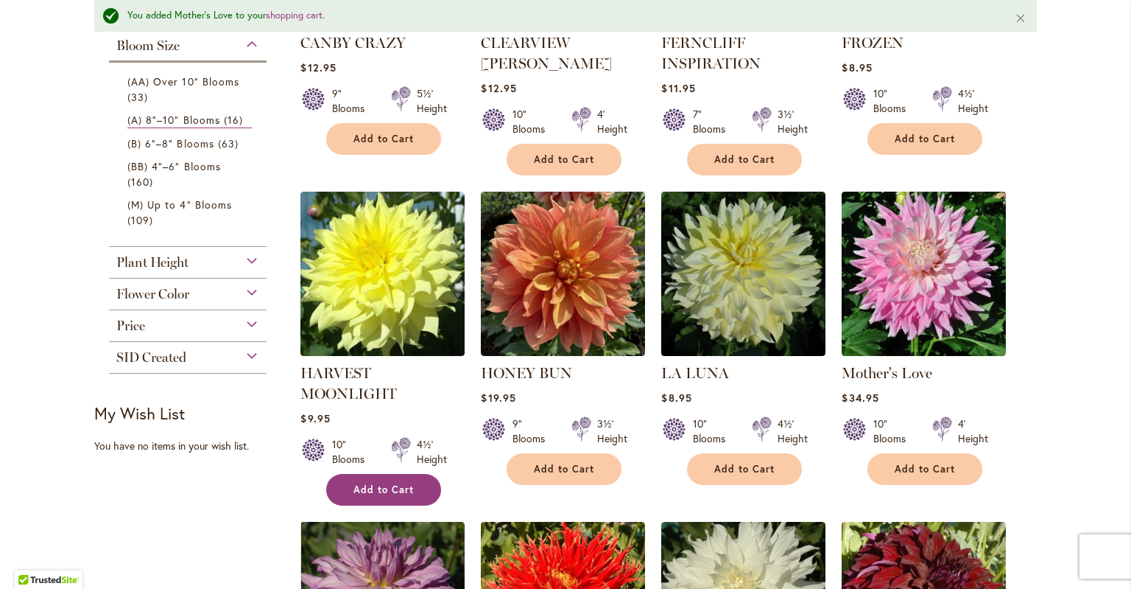
click at [399, 494] on button "Add to Cart" at bounding box center [383, 490] width 115 height 32
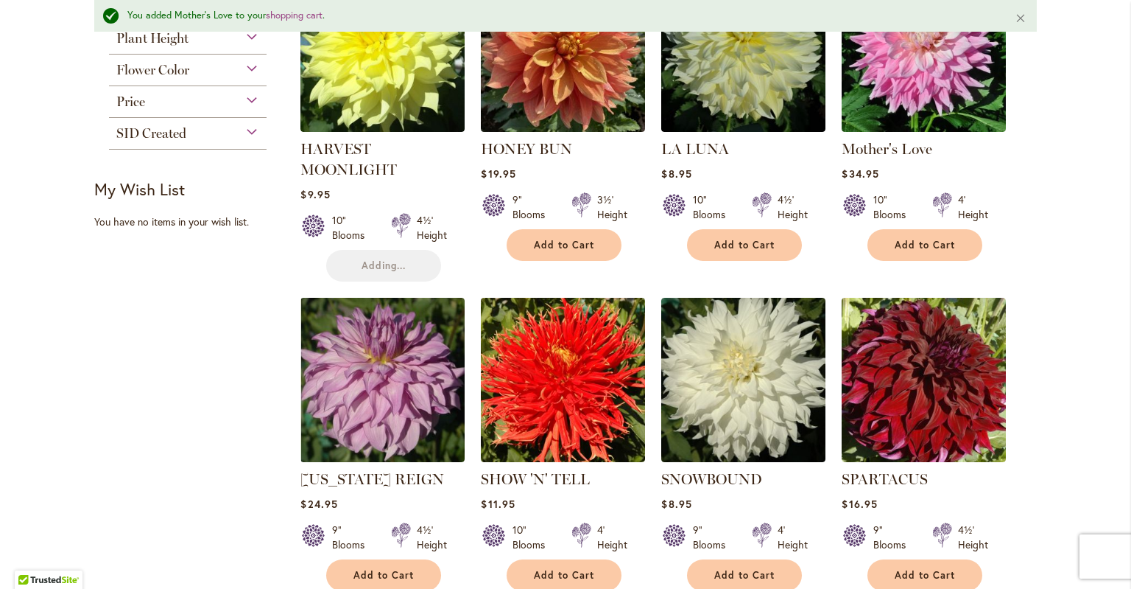
scroll to position [761, 0]
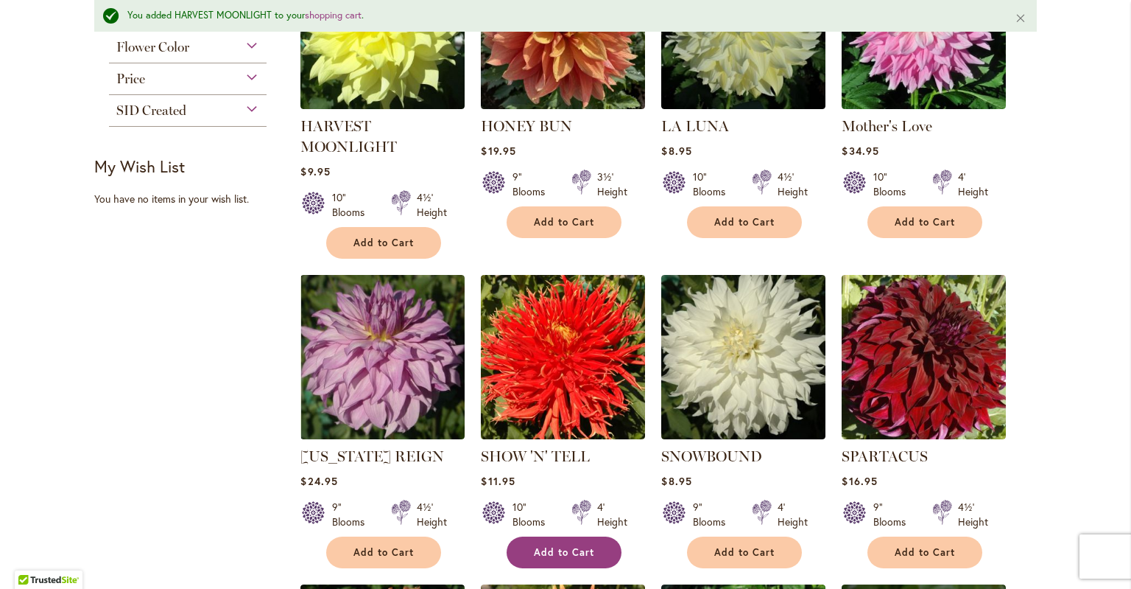
click at [573, 546] on span "Add to Cart" at bounding box center [564, 552] width 60 height 13
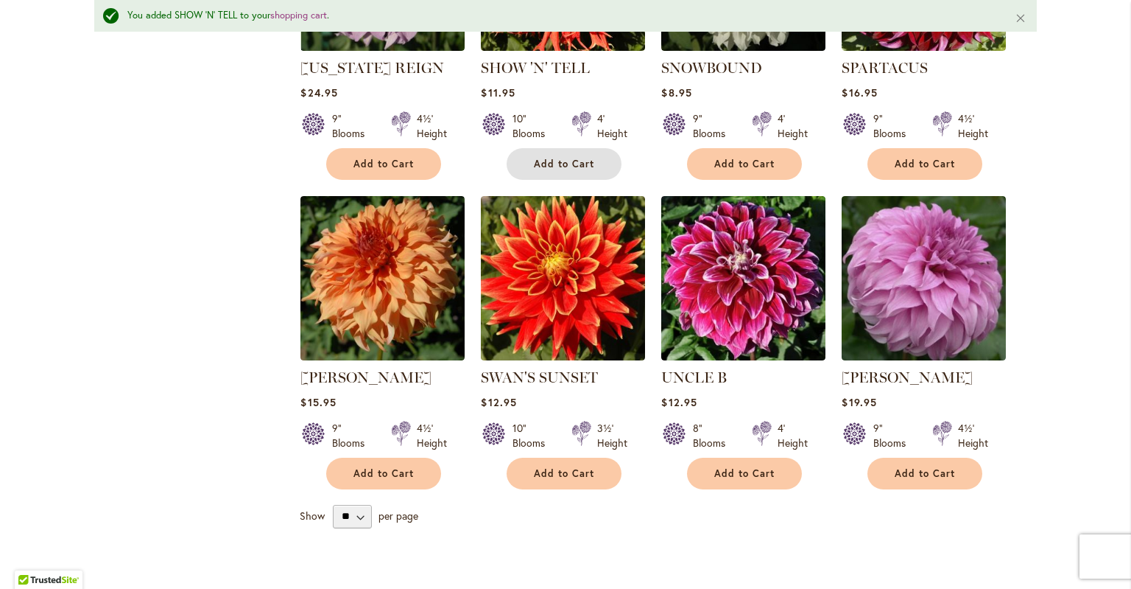
scroll to position [1148, 0]
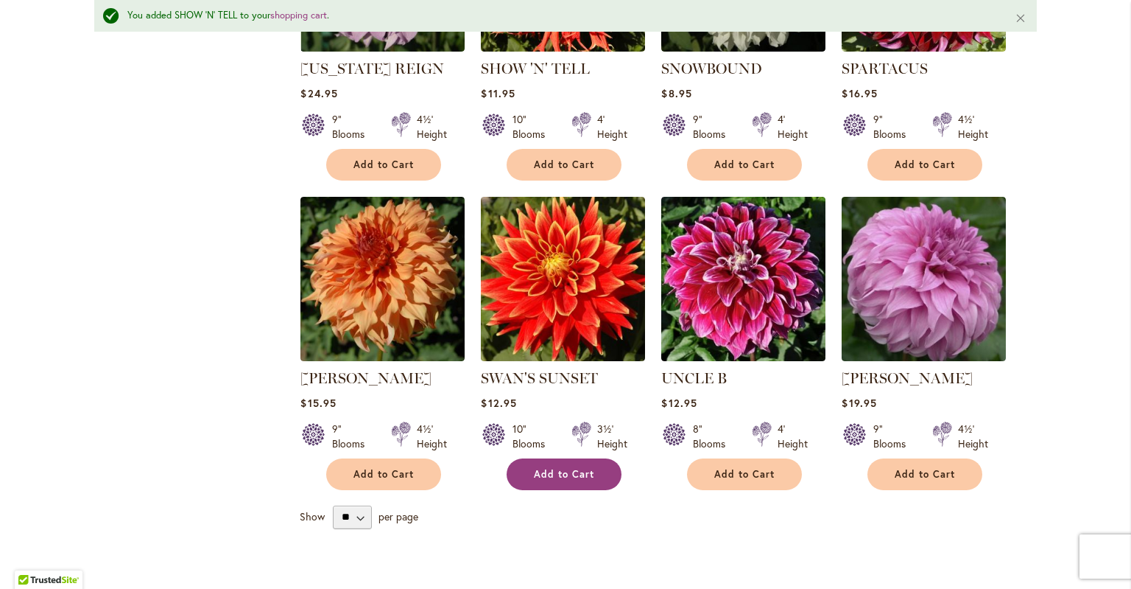
click at [555, 468] on span "Add to Cart" at bounding box center [564, 474] width 60 height 13
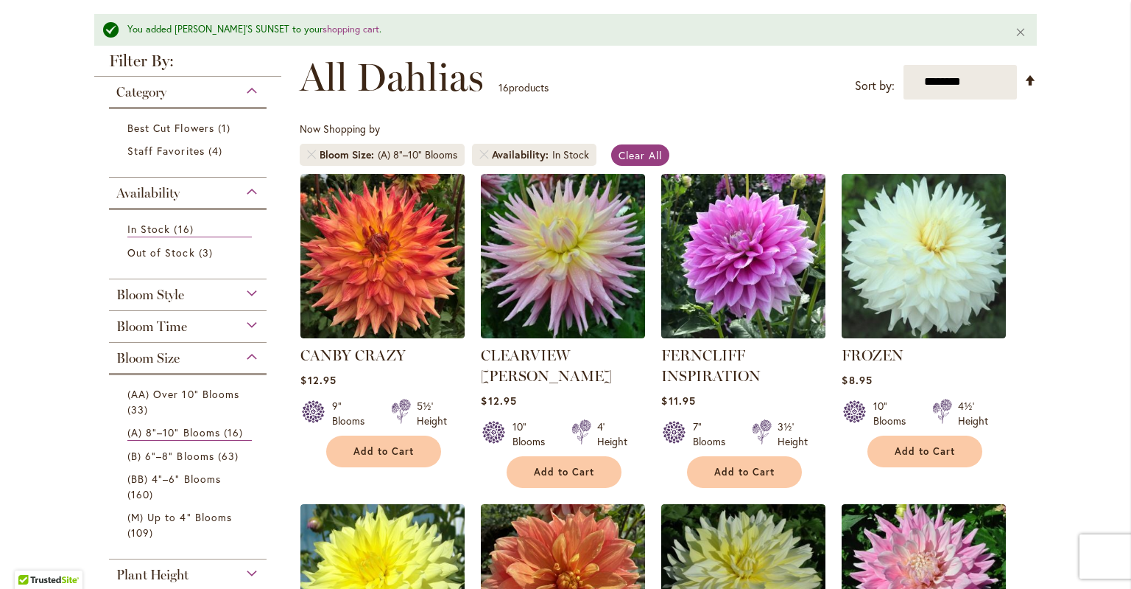
scroll to position [317, 0]
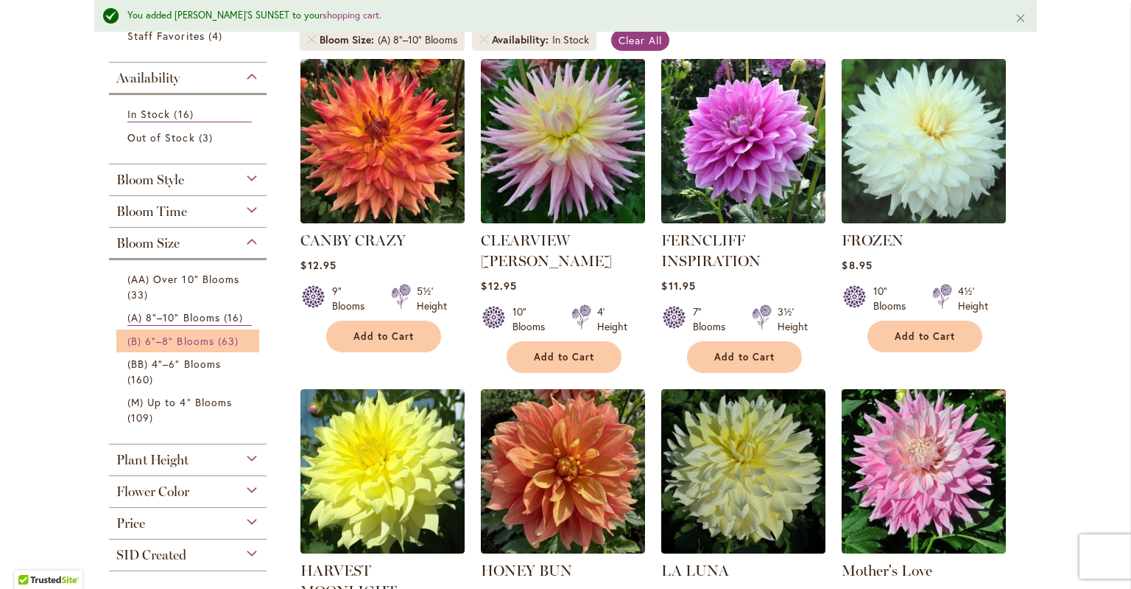
click at [199, 335] on span "(B) 6"–8" Blooms" at bounding box center [170, 341] width 87 height 14
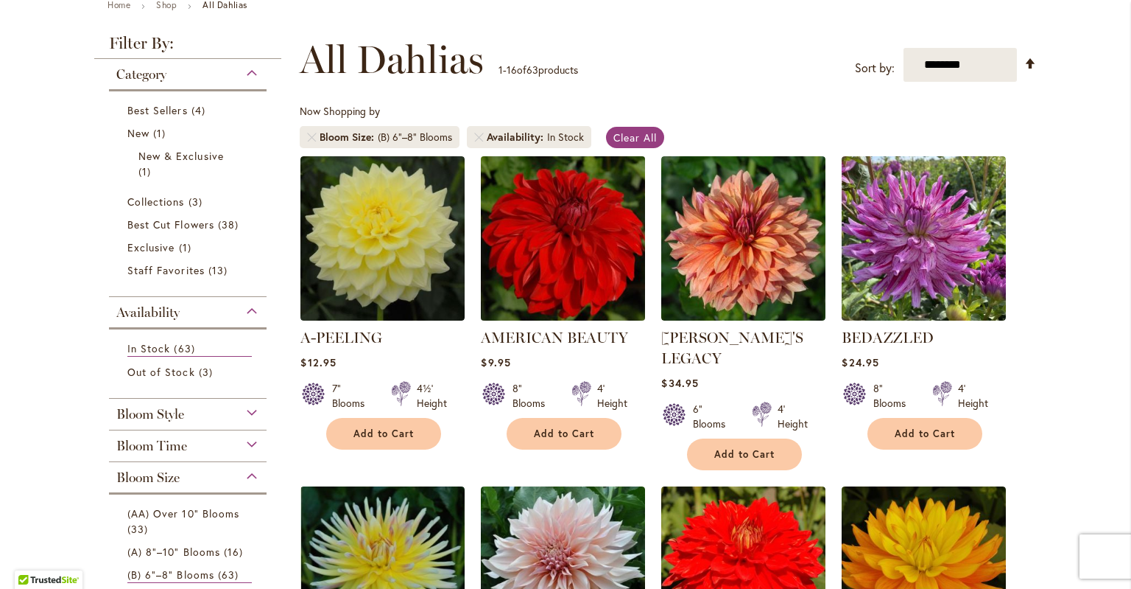
scroll to position [182, 0]
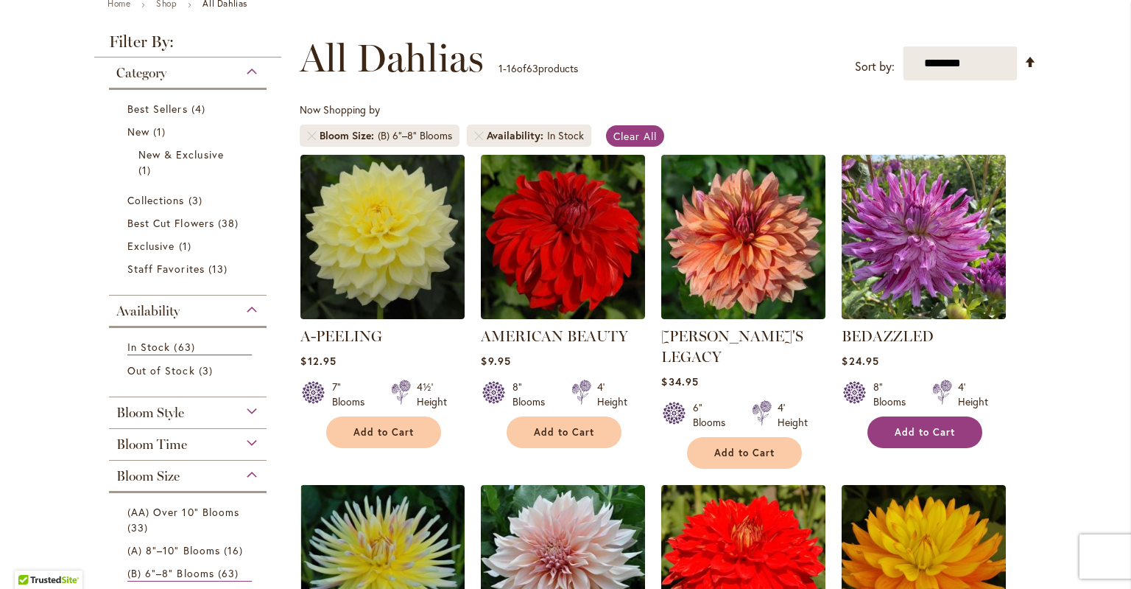
click at [938, 424] on button "Add to Cart" at bounding box center [925, 432] width 115 height 32
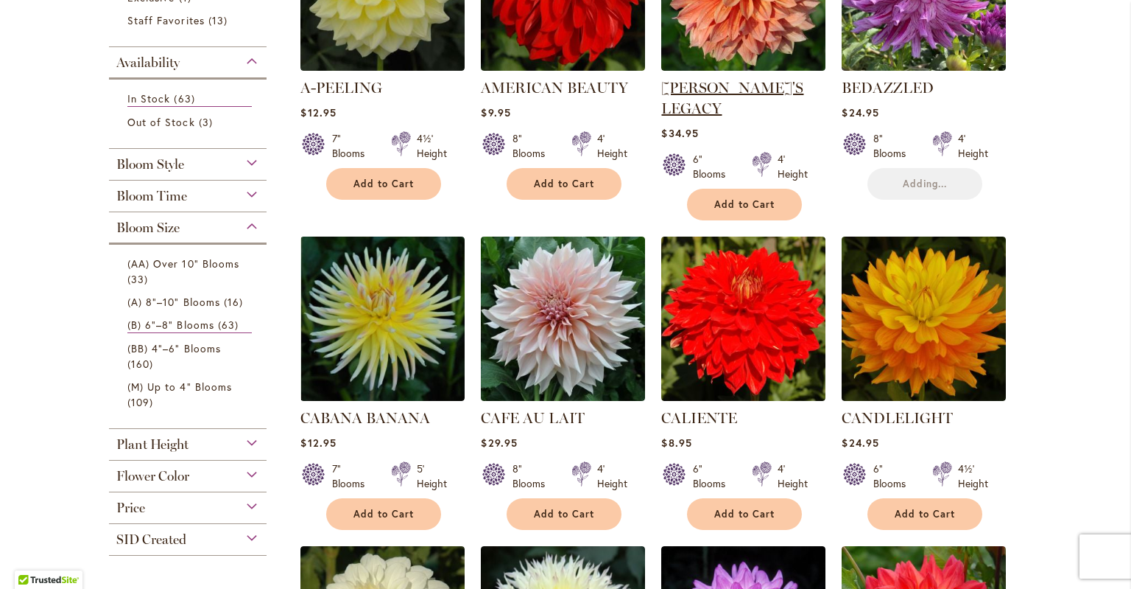
scroll to position [429, 0]
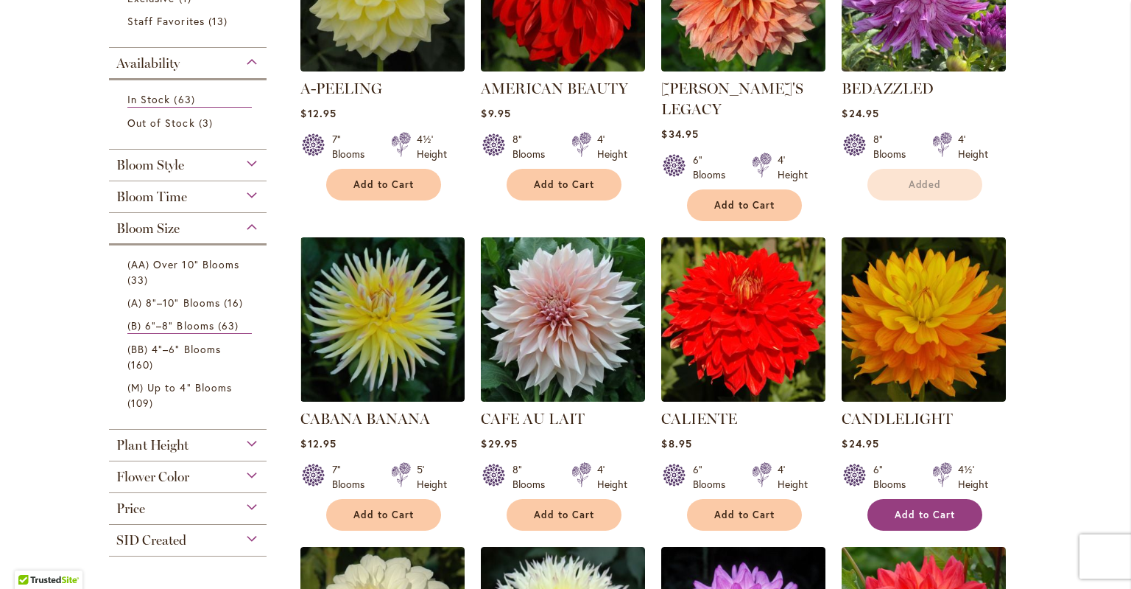
click at [908, 508] on span "Add to Cart" at bounding box center [925, 514] width 60 height 13
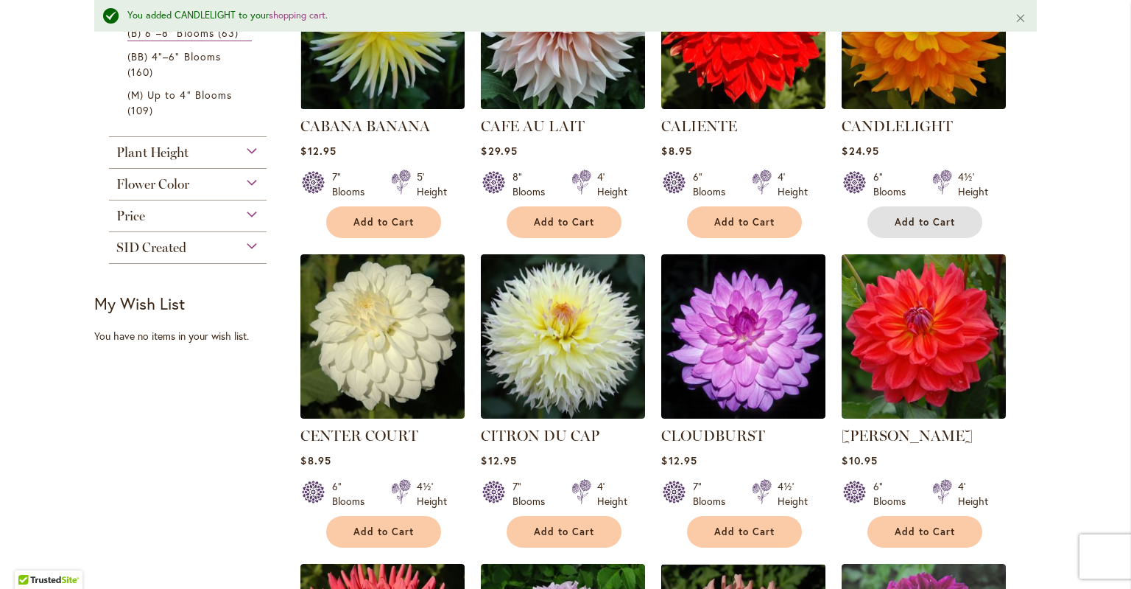
scroll to position [826, 0]
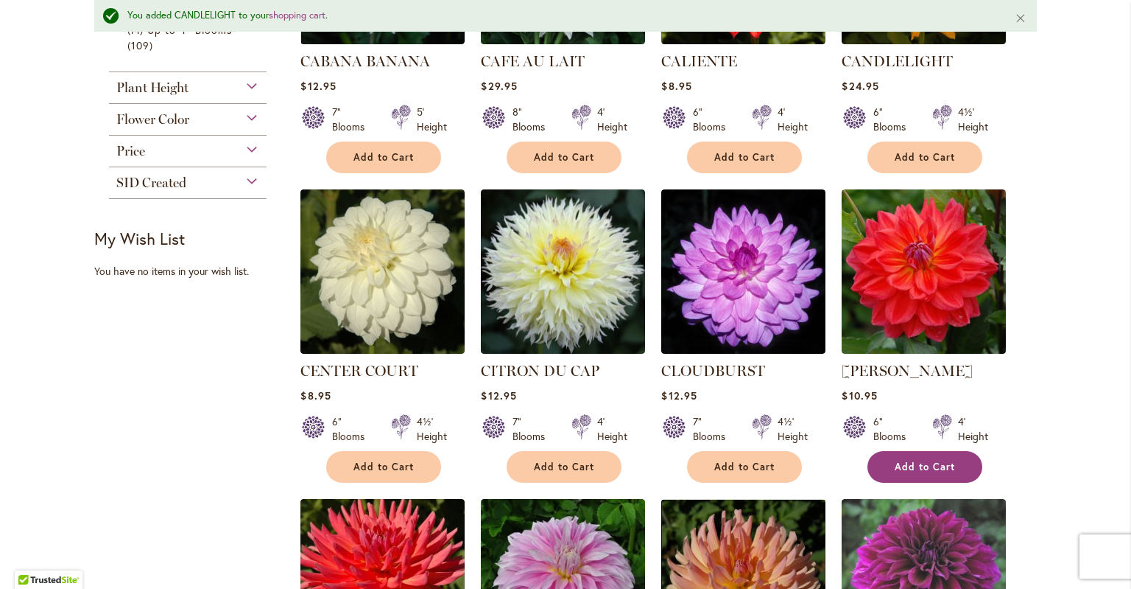
click at [930, 451] on button "Add to Cart" at bounding box center [925, 467] width 115 height 32
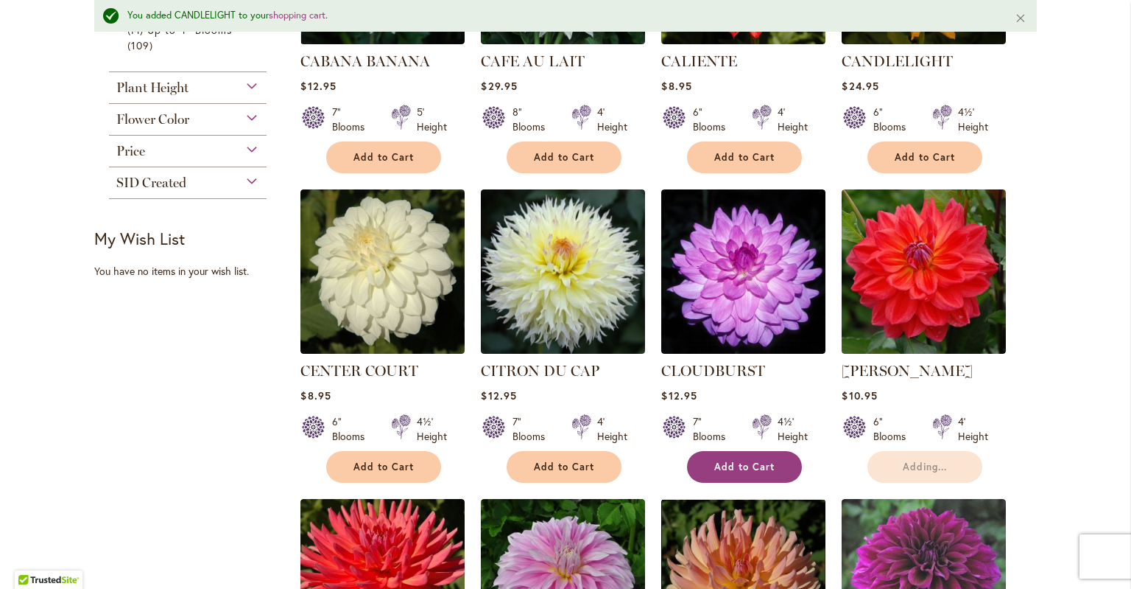
click at [738, 451] on button "Add to Cart" at bounding box center [744, 467] width 115 height 32
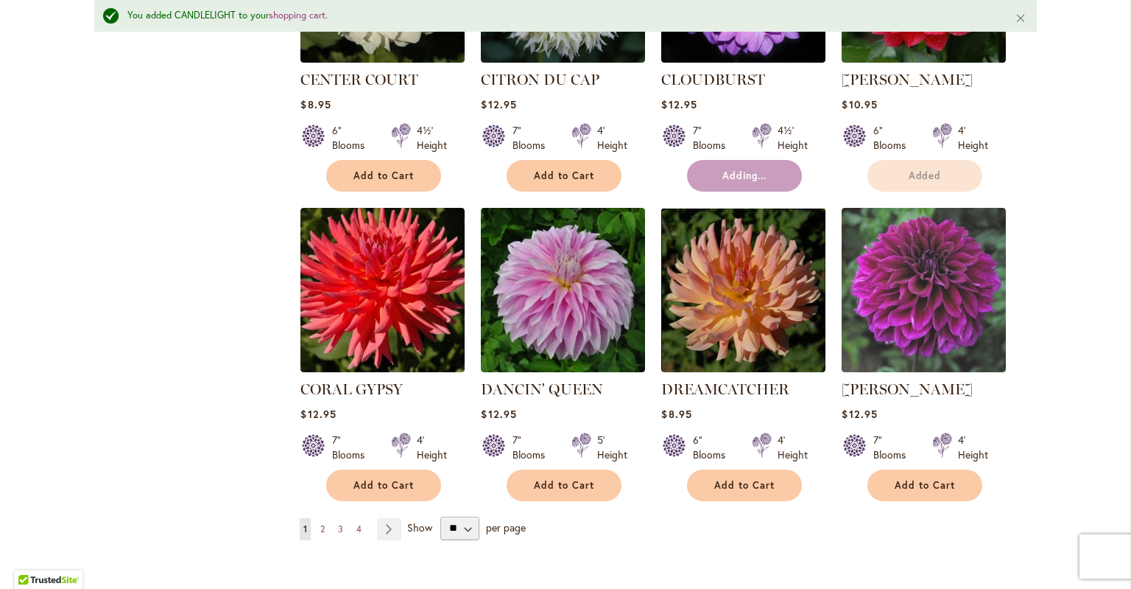
scroll to position [1123, 0]
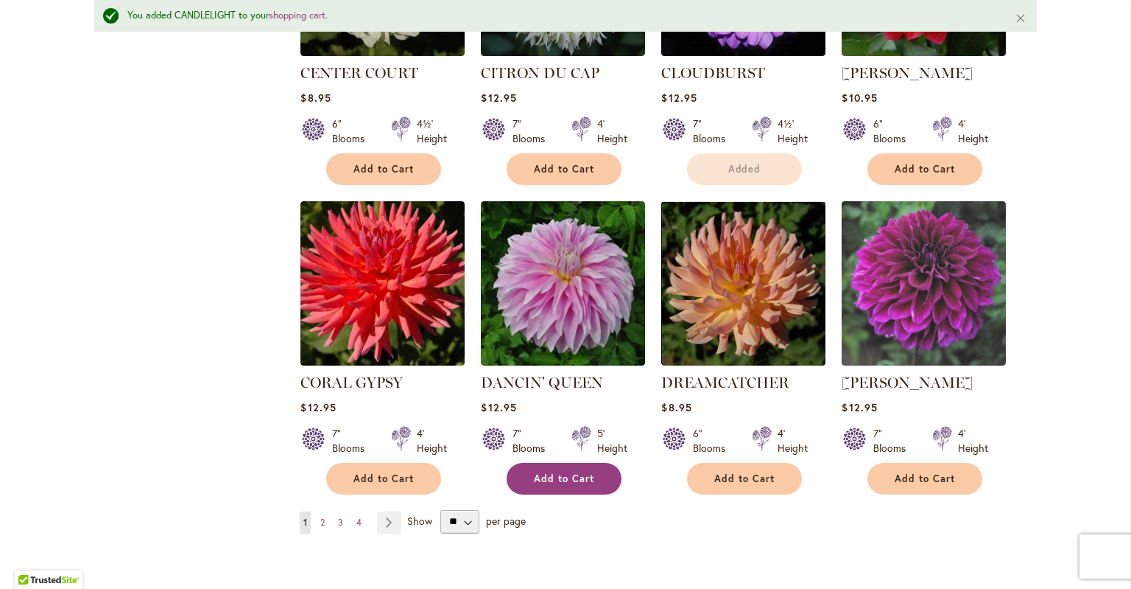
click at [585, 472] on span "Add to Cart" at bounding box center [564, 478] width 60 height 13
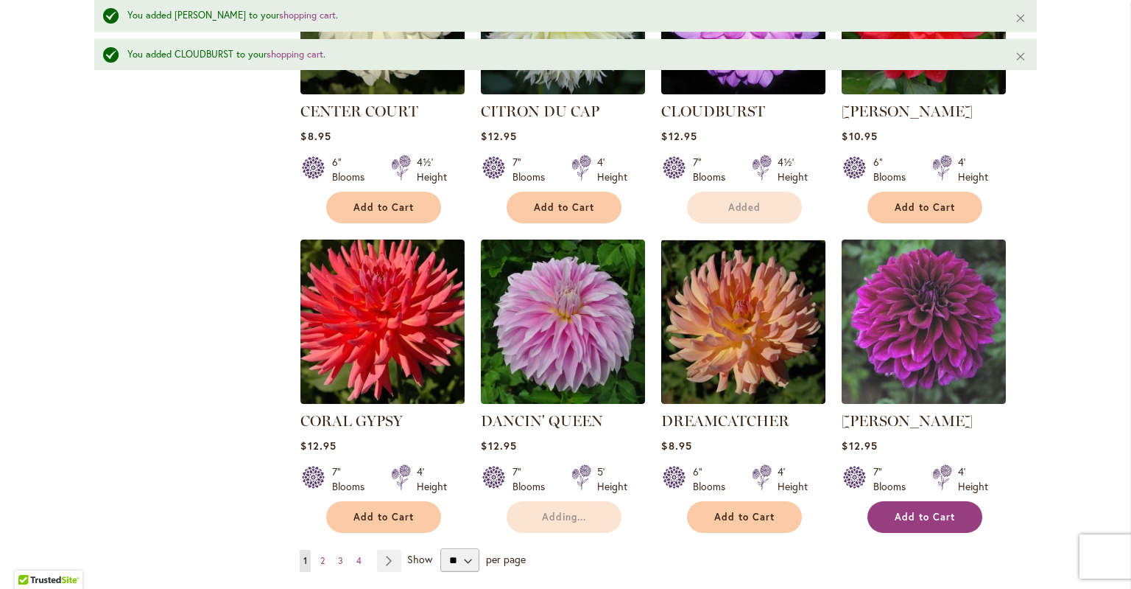
click at [927, 510] on span "Add to Cart" at bounding box center [925, 516] width 60 height 13
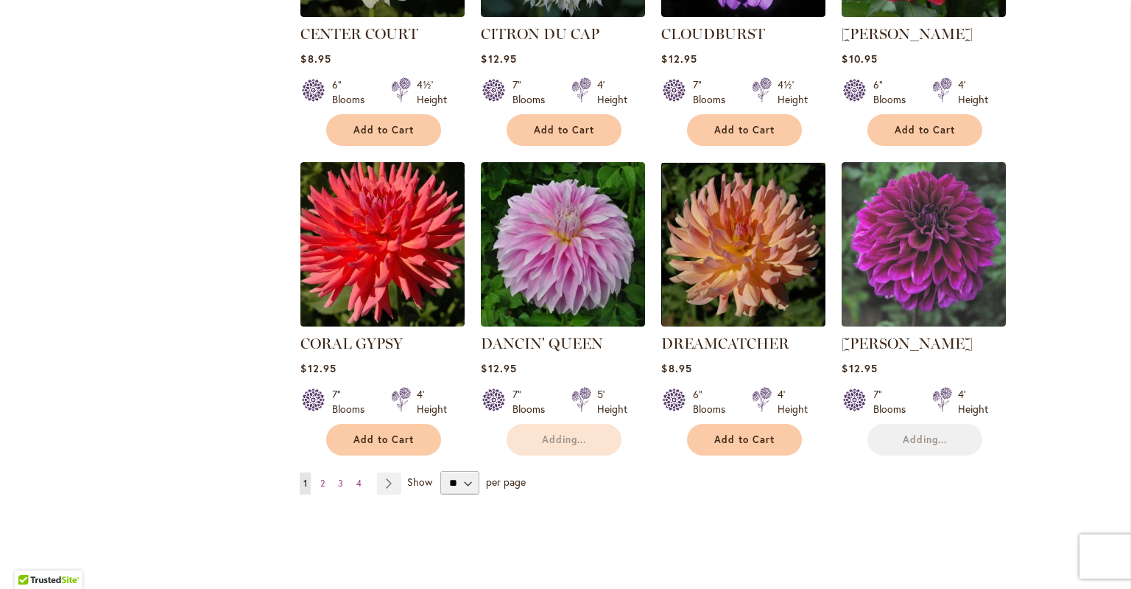
scroll to position [1084, 0]
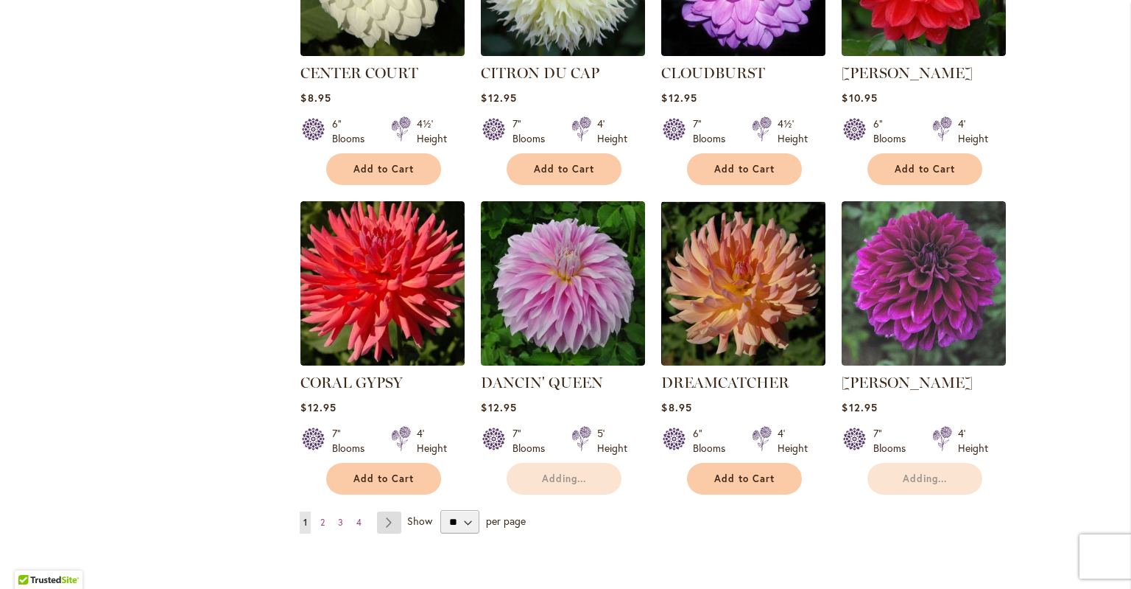
click at [390, 511] on link "Page Next" at bounding box center [389, 522] width 24 height 22
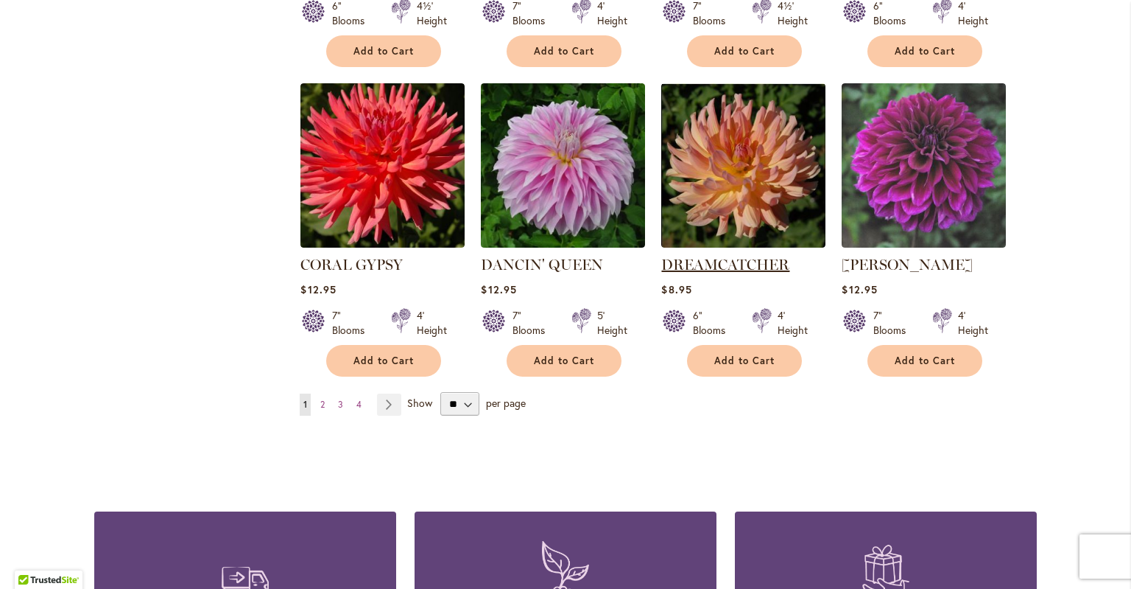
scroll to position [1202, 0]
click at [393, 393] on link "Page Next" at bounding box center [389, 404] width 24 height 22
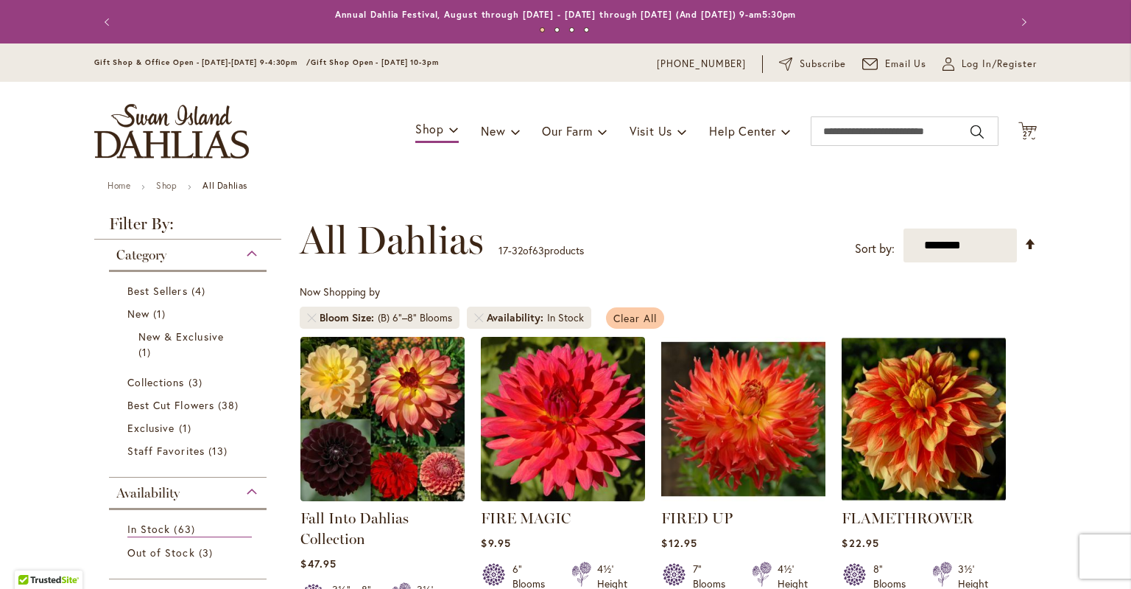
scroll to position [208, 0]
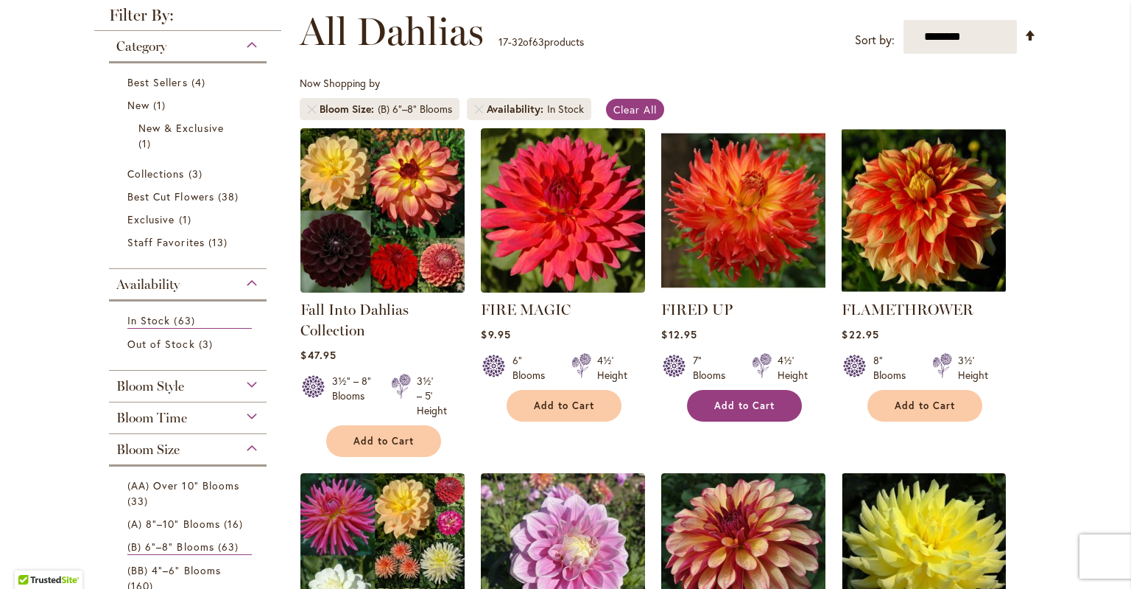
click at [747, 400] on span "Add to Cart" at bounding box center [745, 405] width 60 height 13
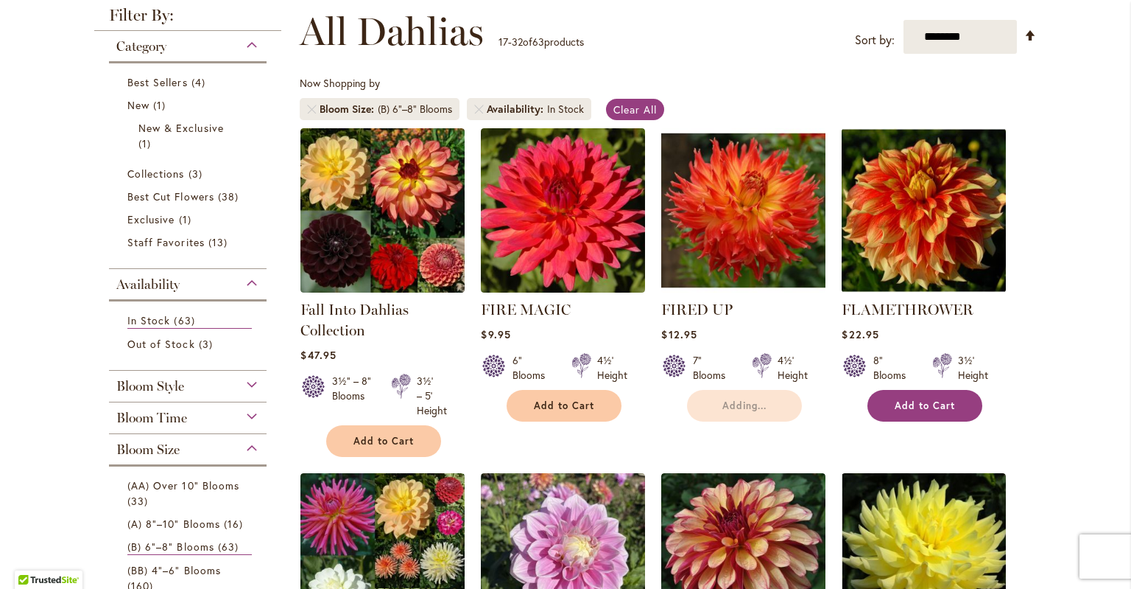
click at [928, 406] on span "Add to Cart" at bounding box center [925, 405] width 60 height 13
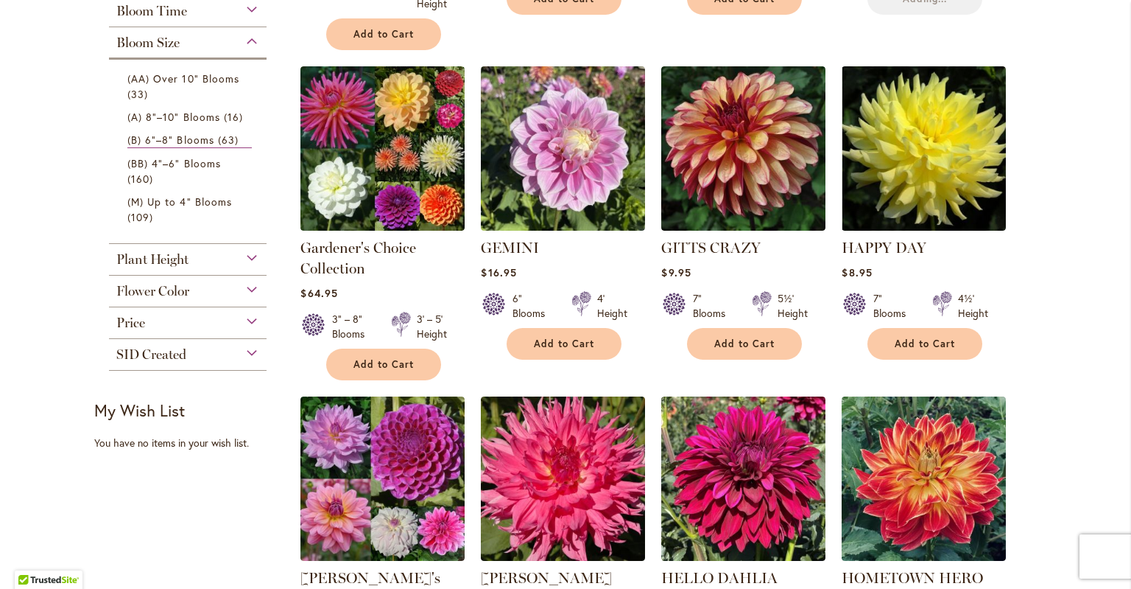
scroll to position [623, 0]
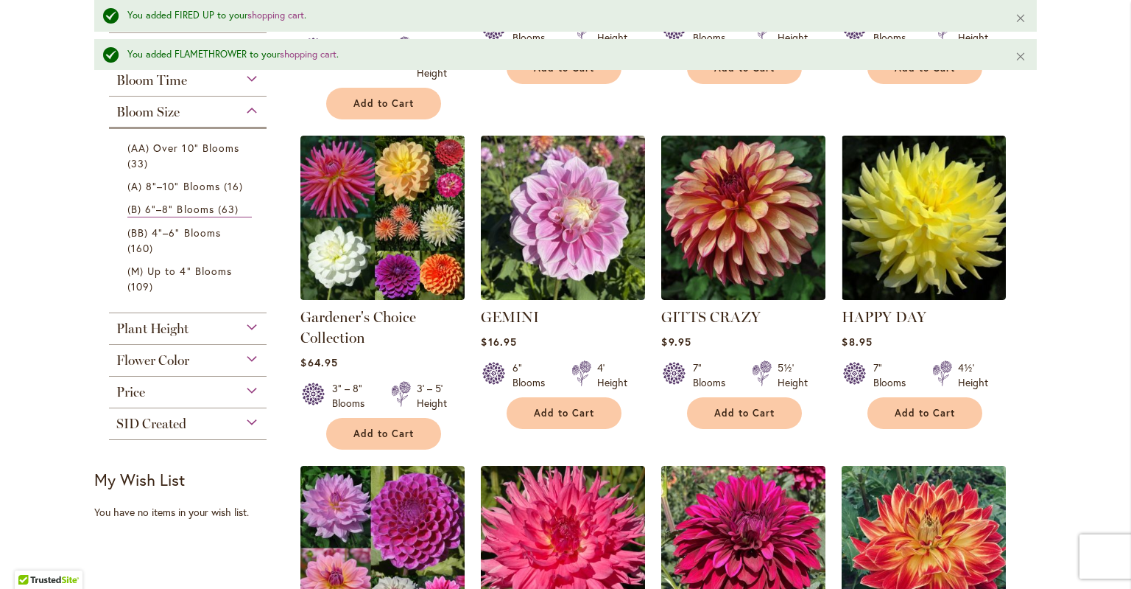
click at [924, 462] on img at bounding box center [924, 548] width 172 height 172
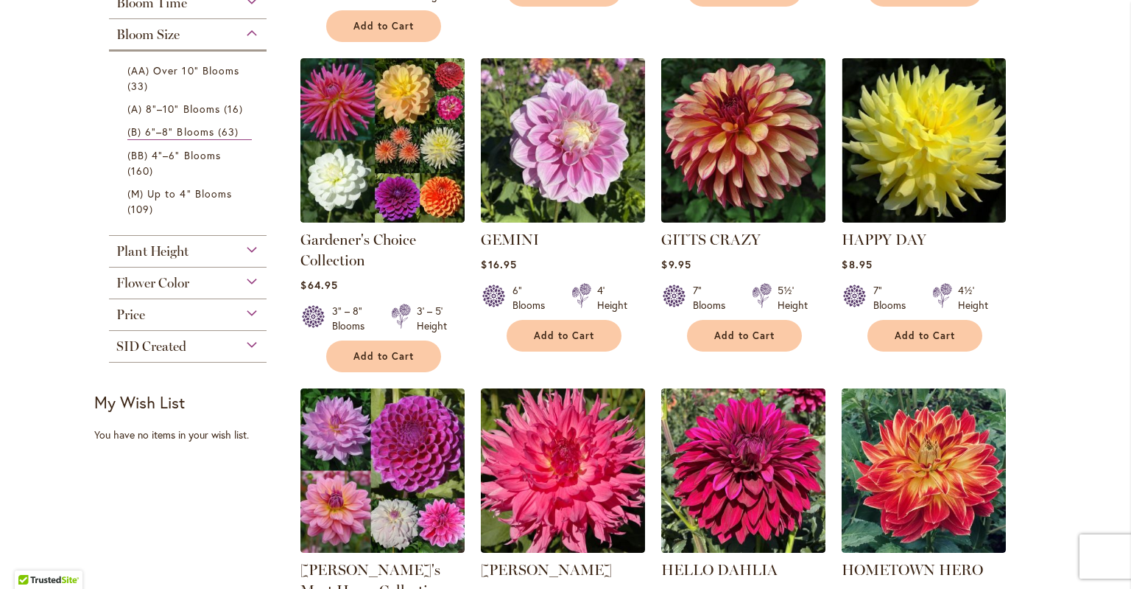
scroll to position [857, 0]
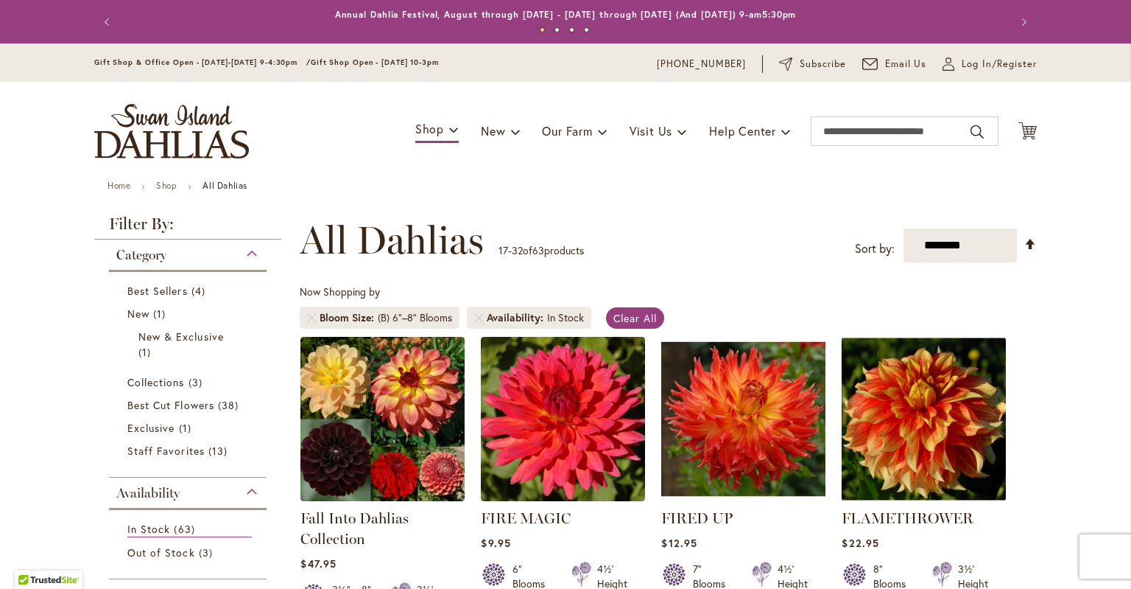
scroll to position [857, 0]
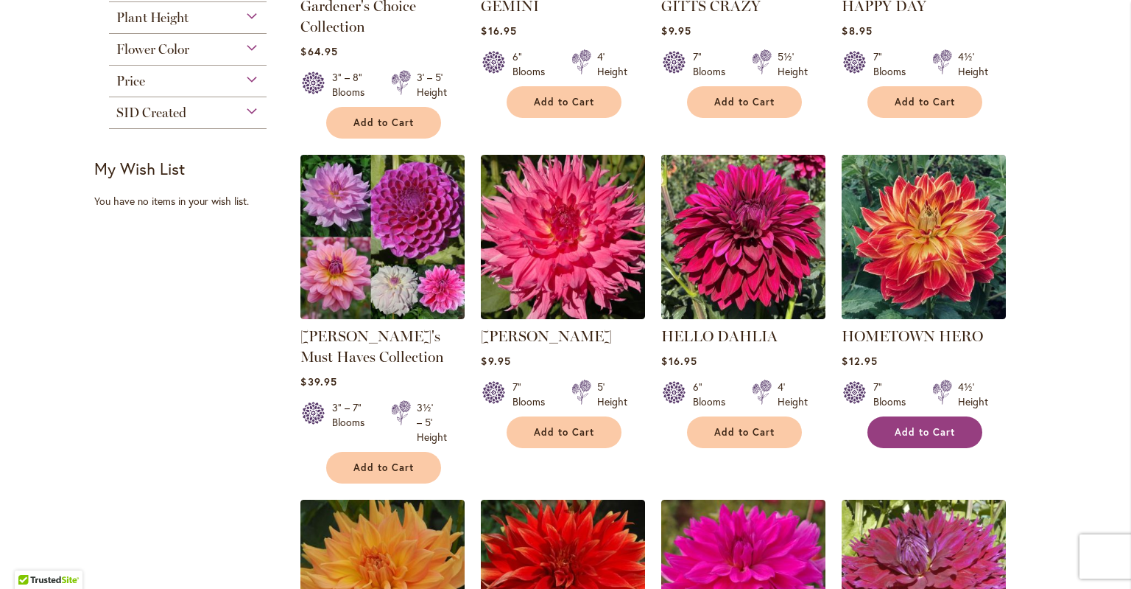
click at [932, 429] on span "Add to Cart" at bounding box center [925, 432] width 60 height 13
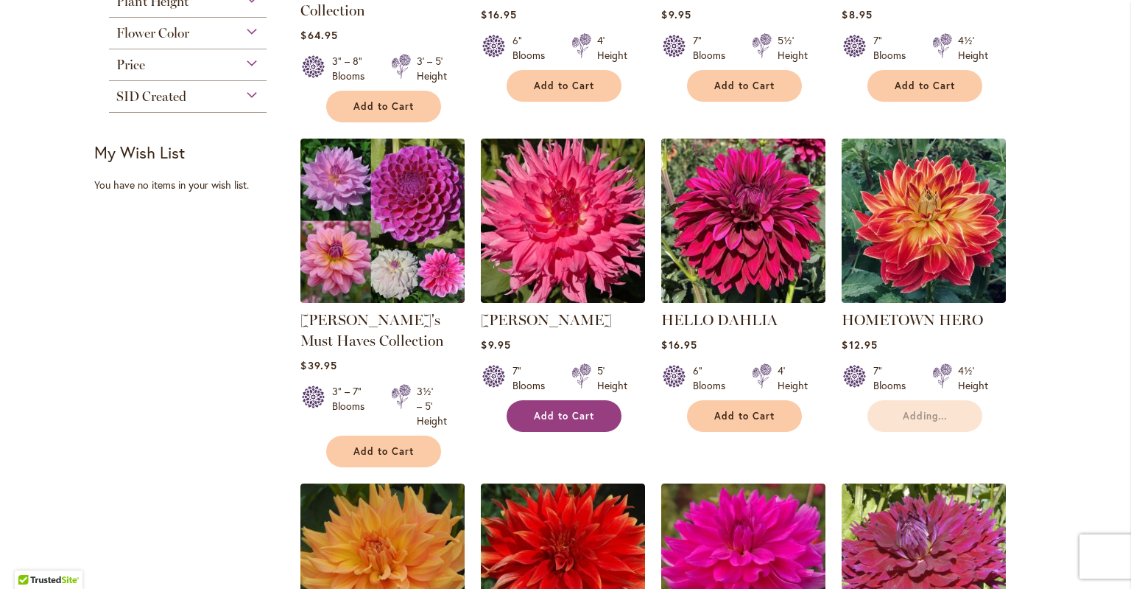
click at [573, 410] on span "Add to Cart" at bounding box center [564, 416] width 60 height 13
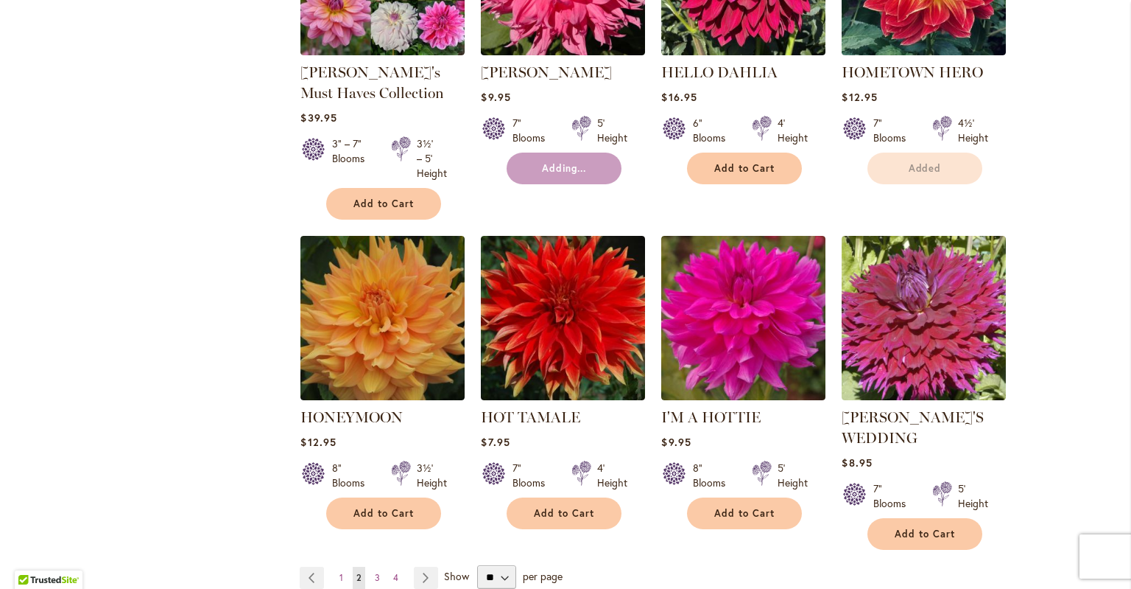
scroll to position [1218, 0]
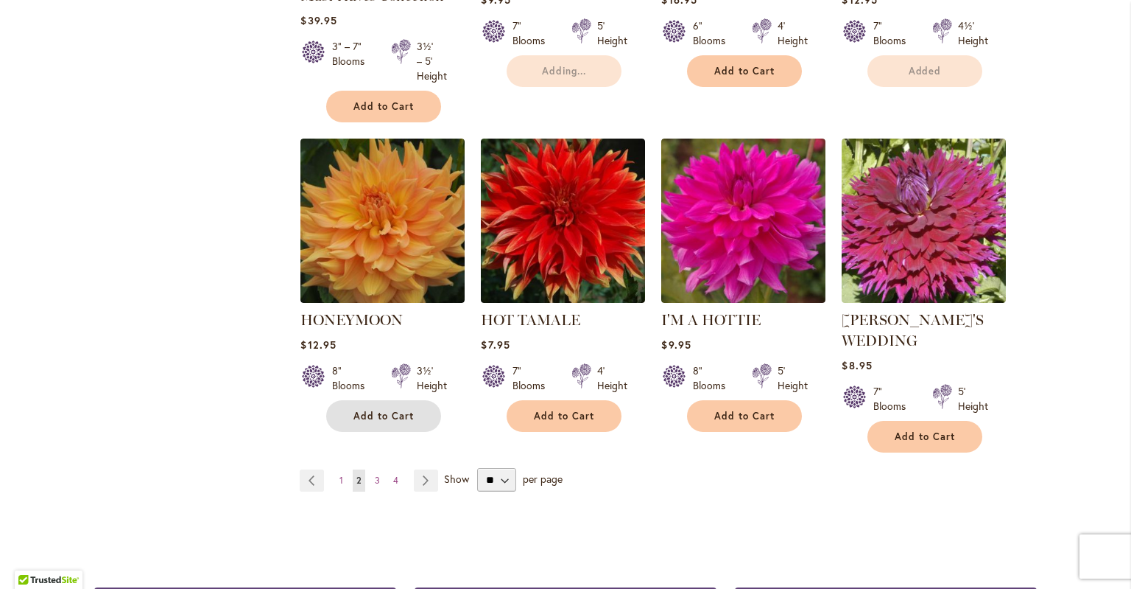
click at [390, 416] on span "Add to Cart" at bounding box center [384, 416] width 60 height 13
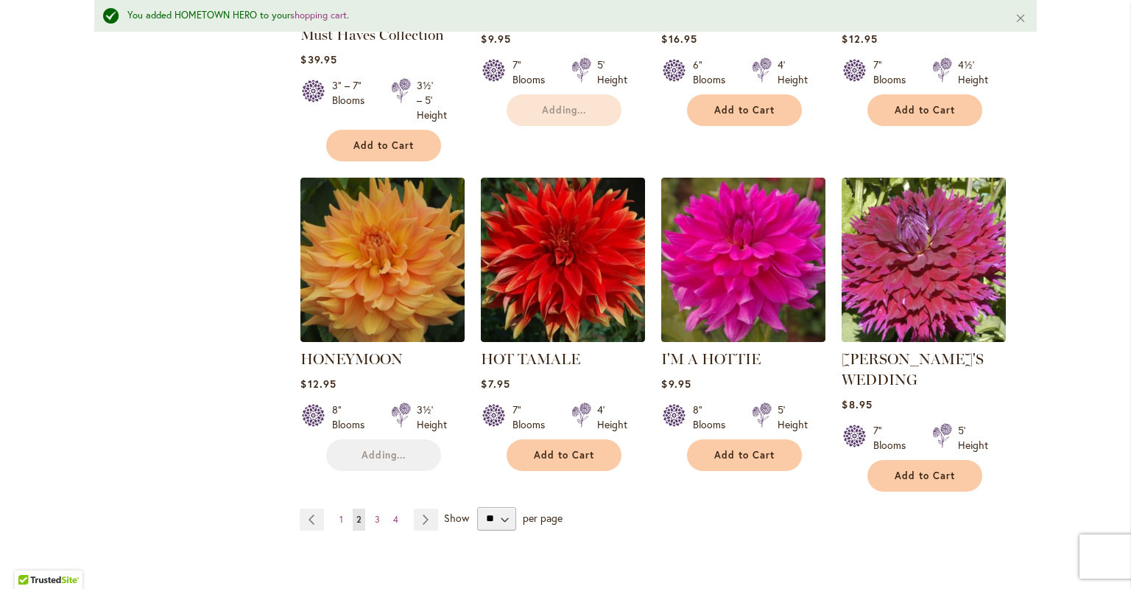
scroll to position [1256, 0]
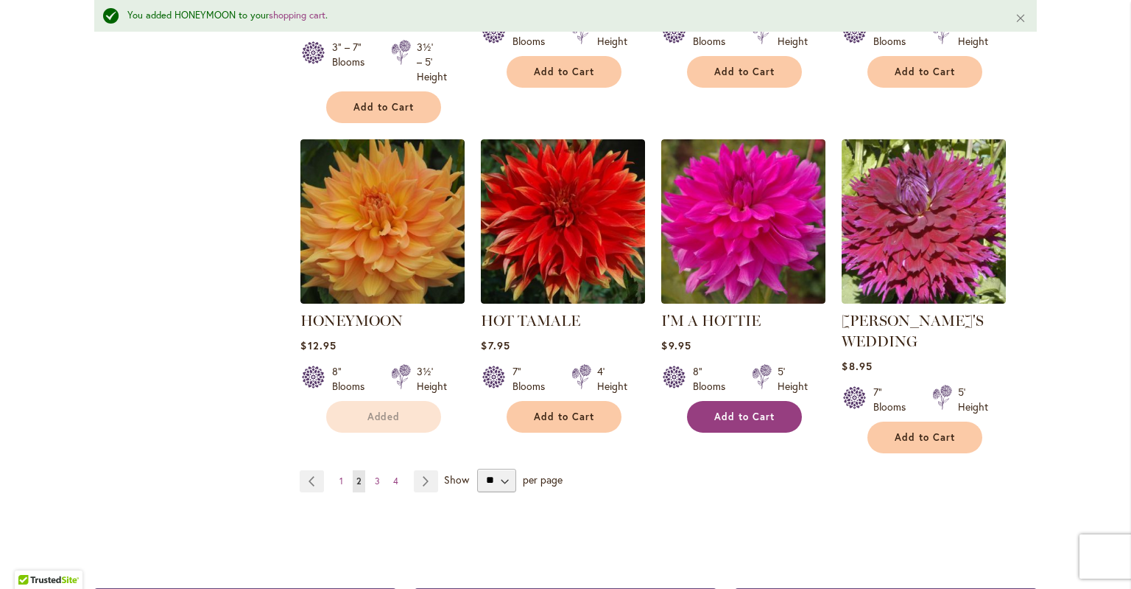
click at [771, 415] on span "Add to Cart" at bounding box center [745, 416] width 60 height 13
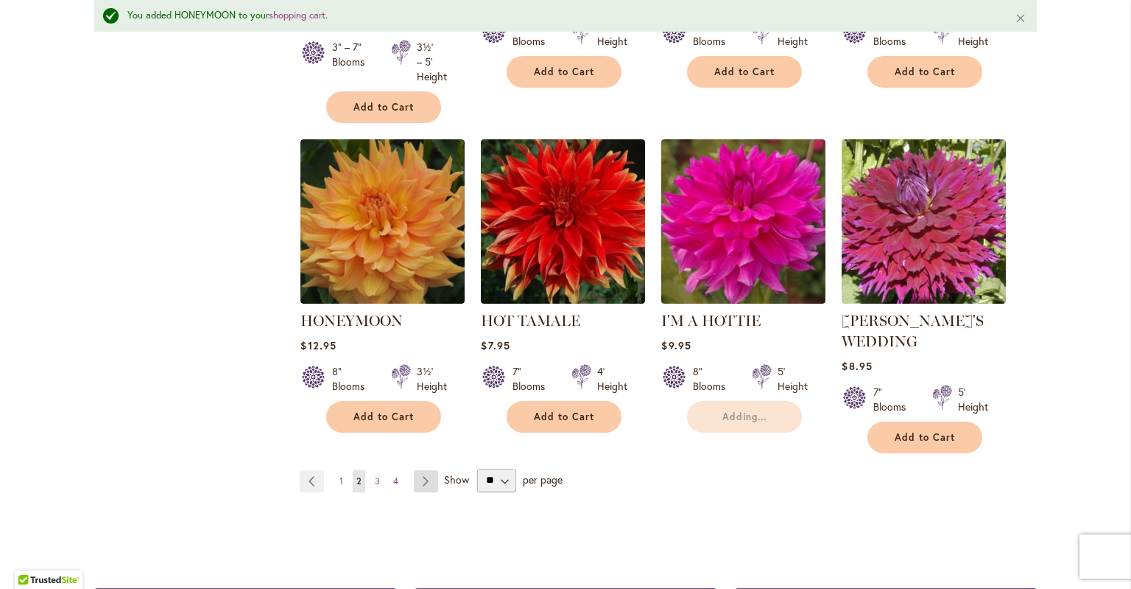
click at [424, 477] on link "Page Next" at bounding box center [426, 481] width 24 height 22
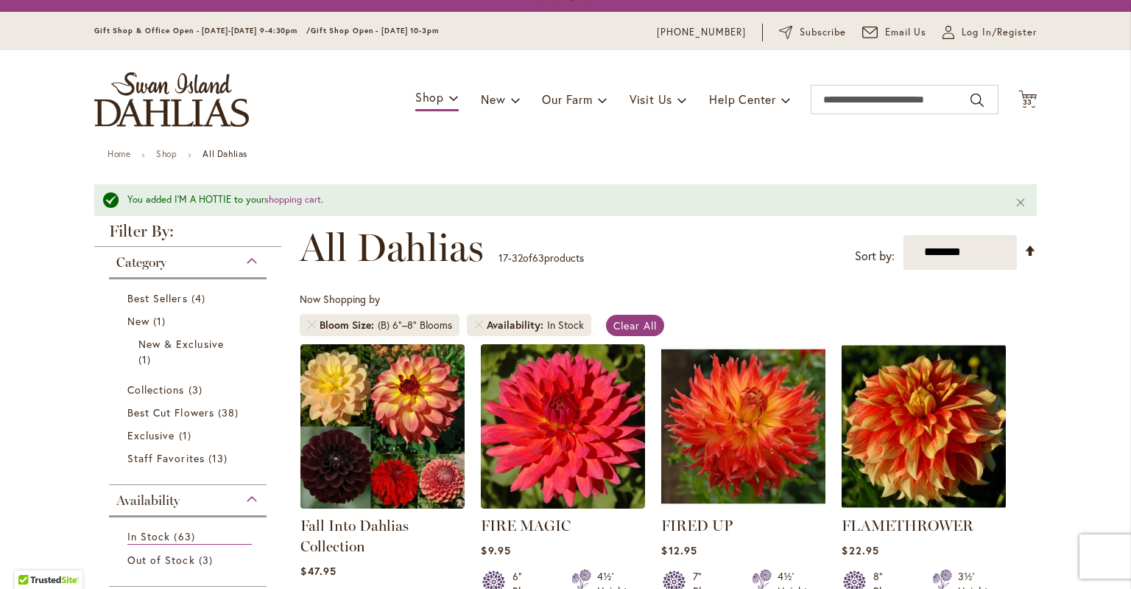
scroll to position [32, 0]
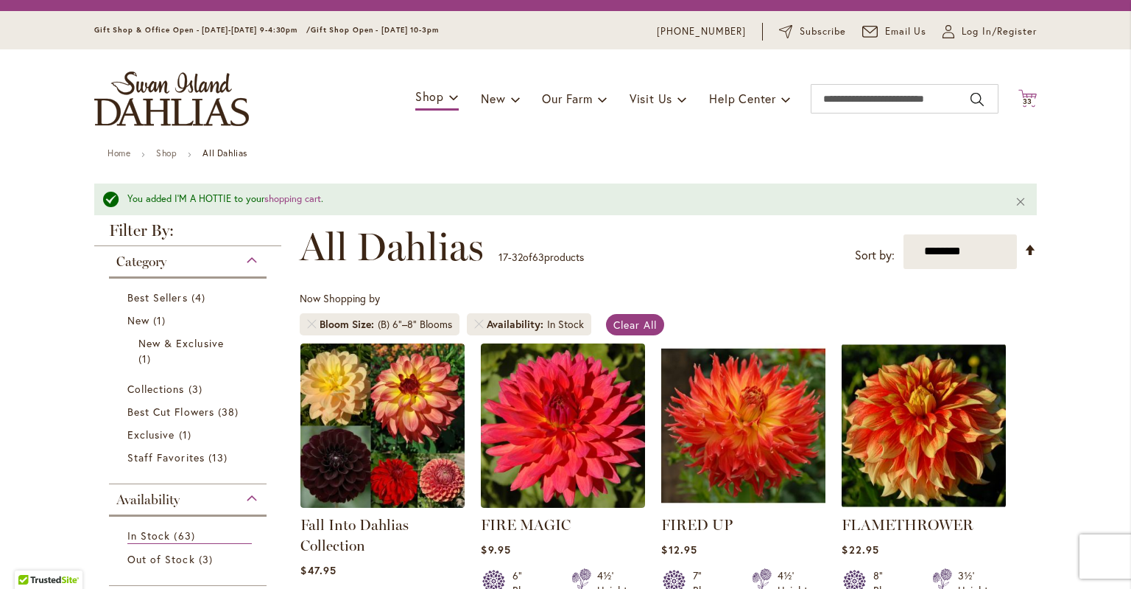
click at [1028, 100] on span "33" at bounding box center [1028, 101] width 10 height 10
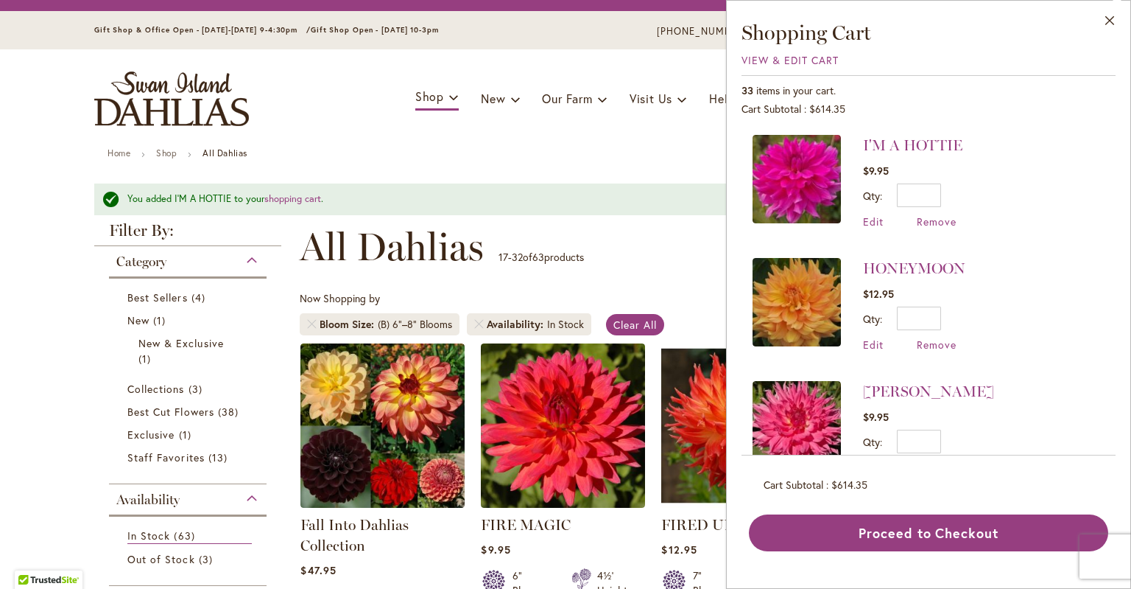
click at [673, 160] on ul "Home Shop All Dahlias" at bounding box center [566, 154] width 916 height 13
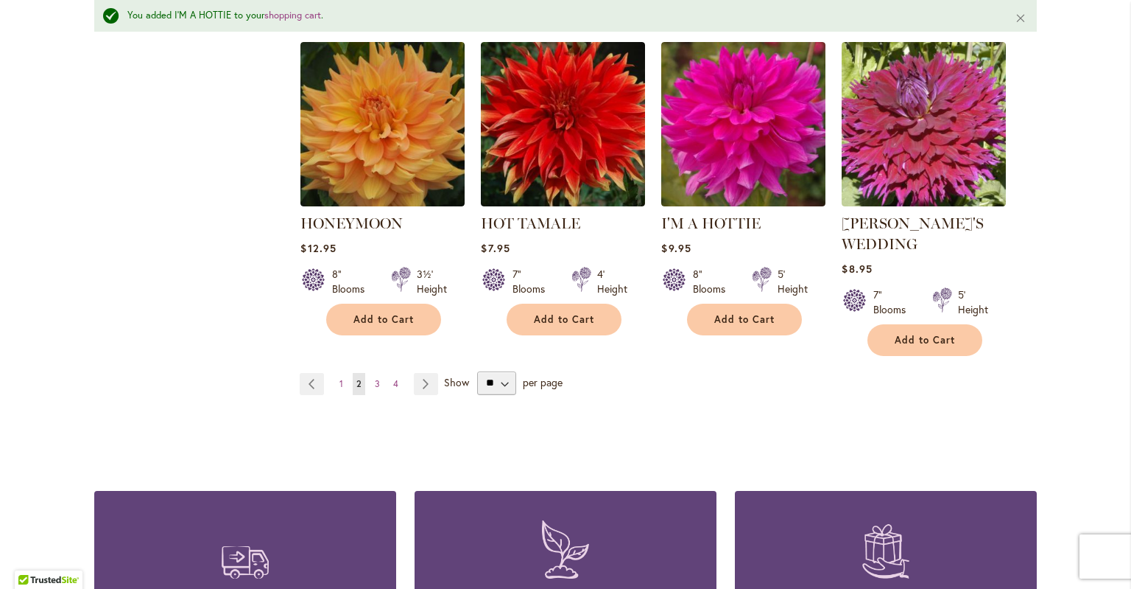
scroll to position [1357, 0]
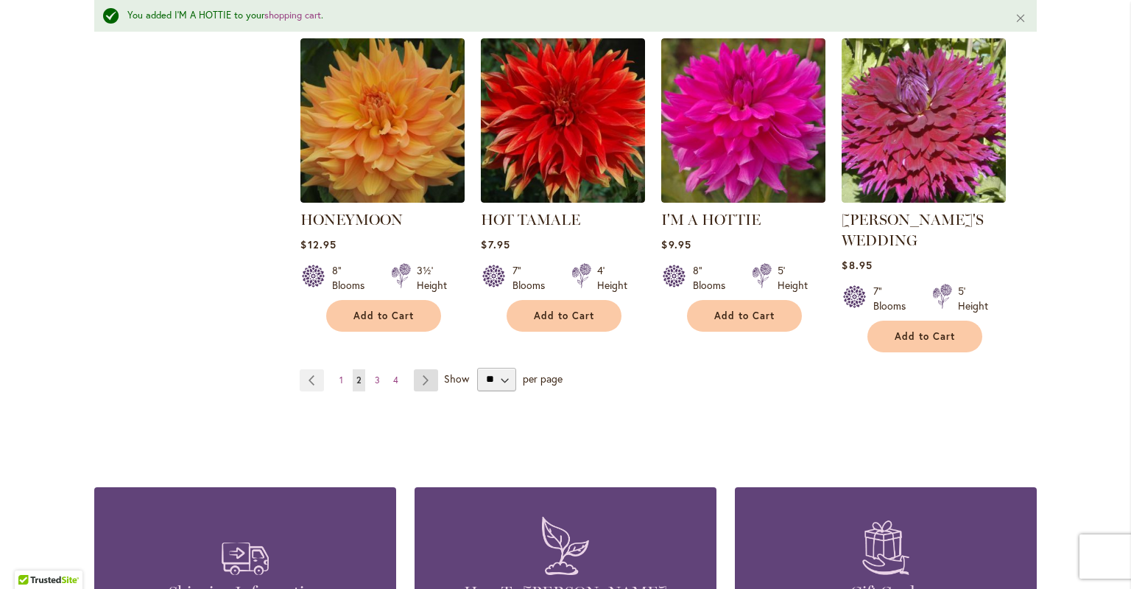
click at [432, 372] on link "Page Next" at bounding box center [426, 380] width 24 height 22
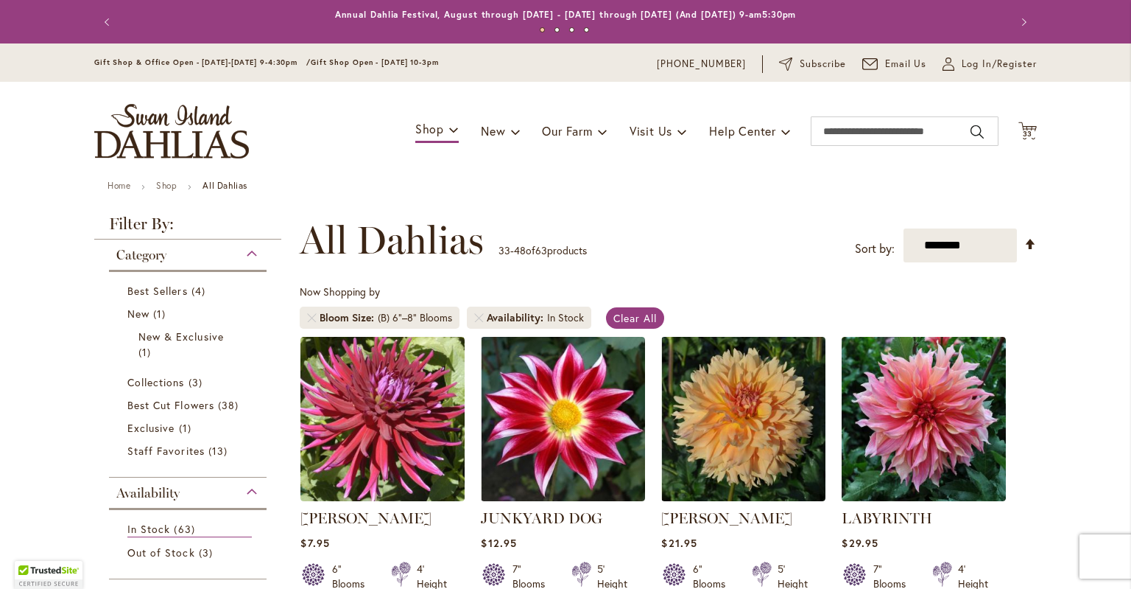
scroll to position [211, 0]
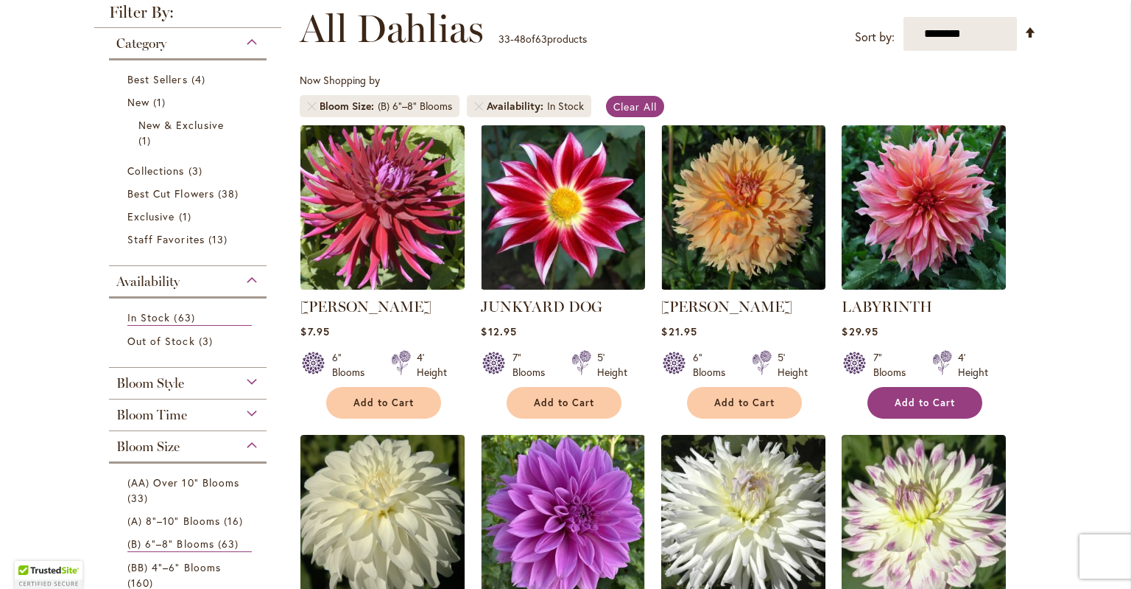
click at [923, 401] on span "Add to Cart" at bounding box center [925, 402] width 60 height 13
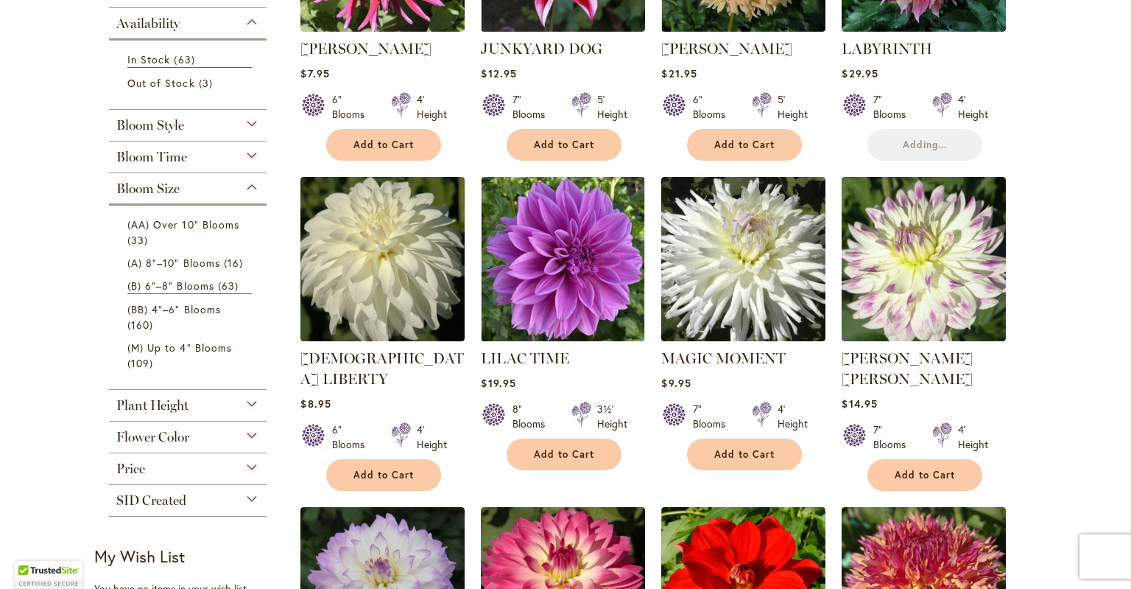
scroll to position [516, 0]
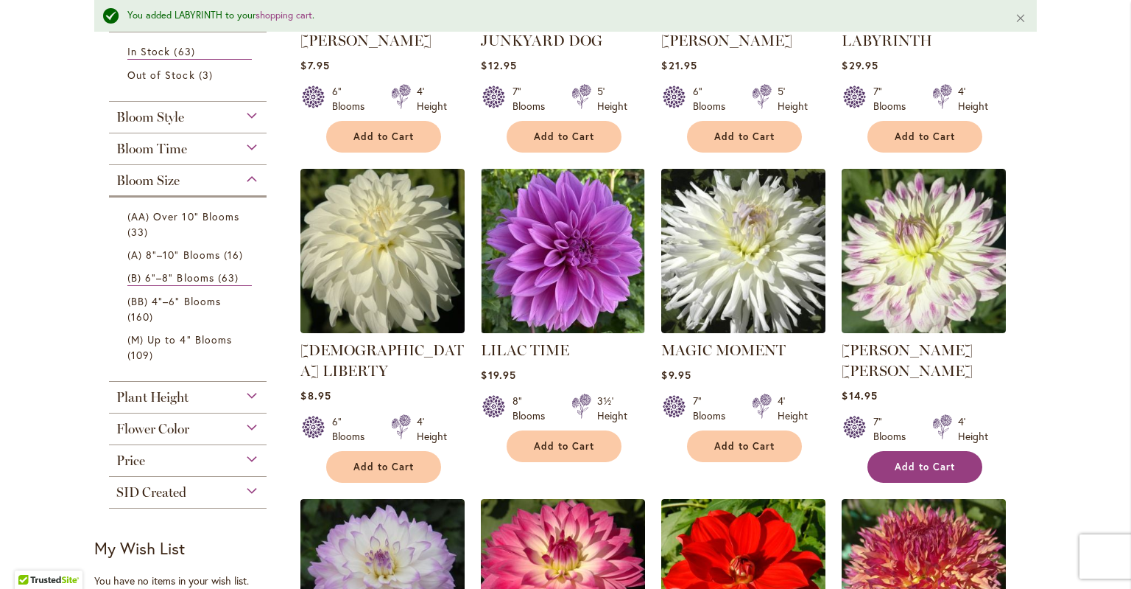
click at [913, 460] on span "Add to Cart" at bounding box center [925, 466] width 60 height 13
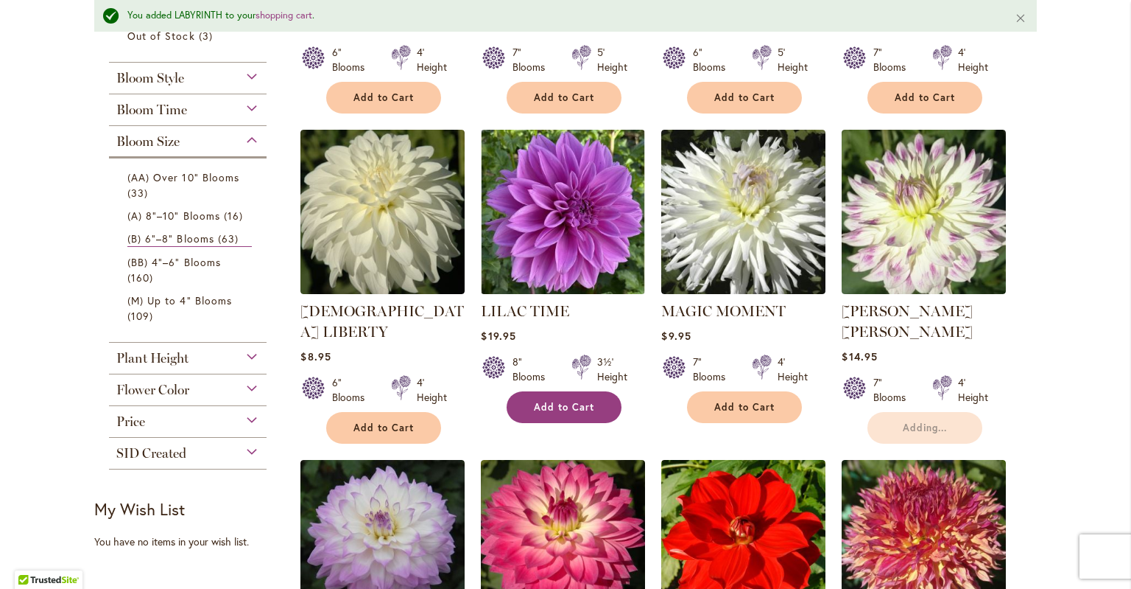
click at [560, 408] on span "Add to Cart" at bounding box center [564, 407] width 60 height 13
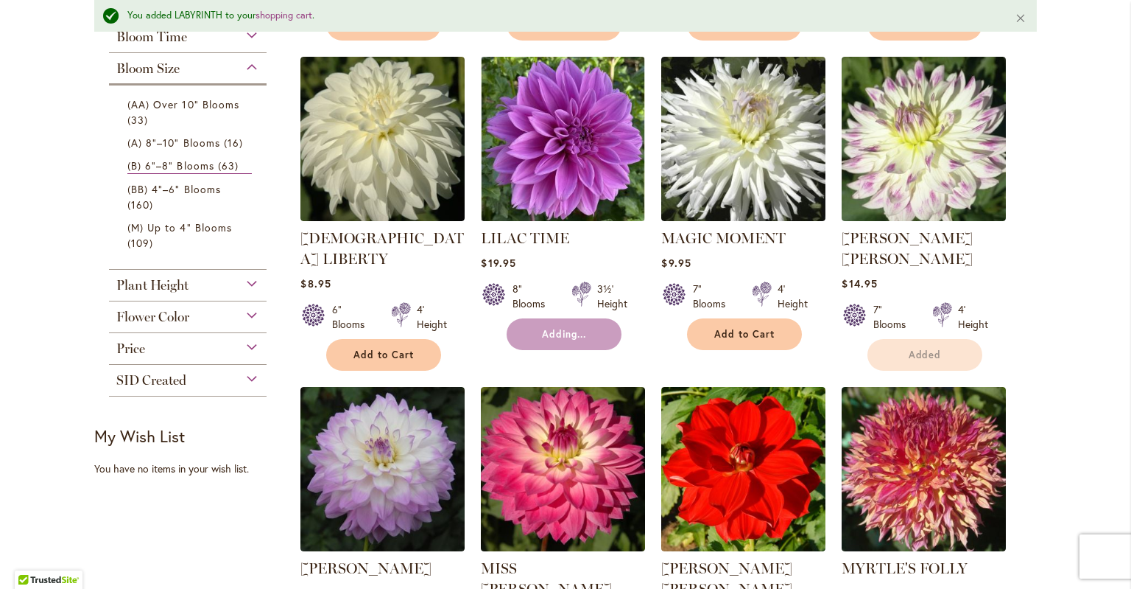
scroll to position [765, 0]
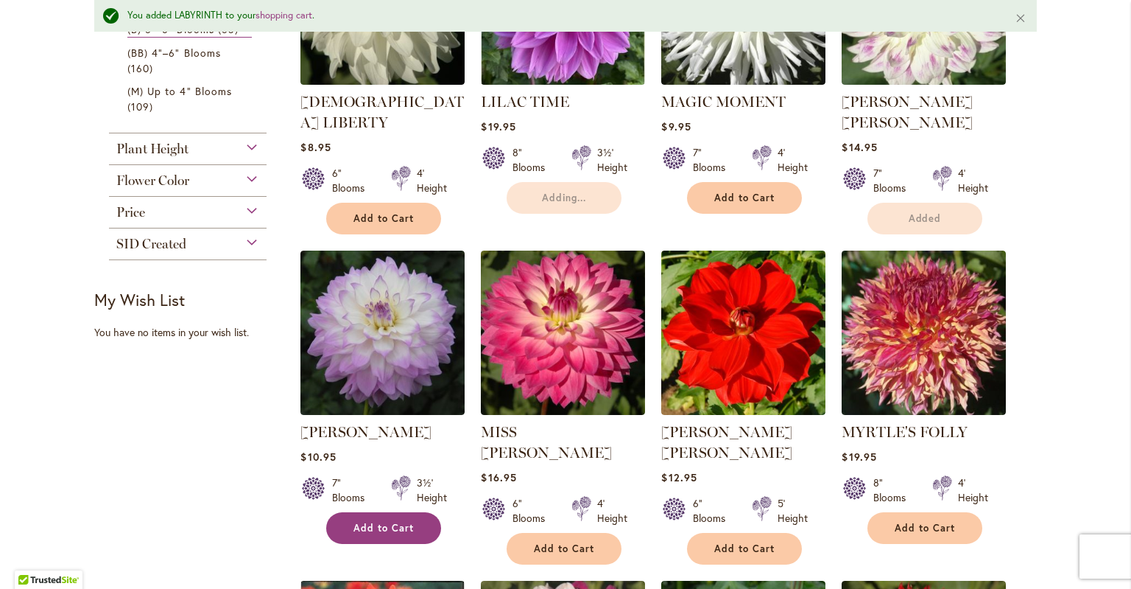
click at [390, 522] on span "Add to Cart" at bounding box center [384, 528] width 60 height 13
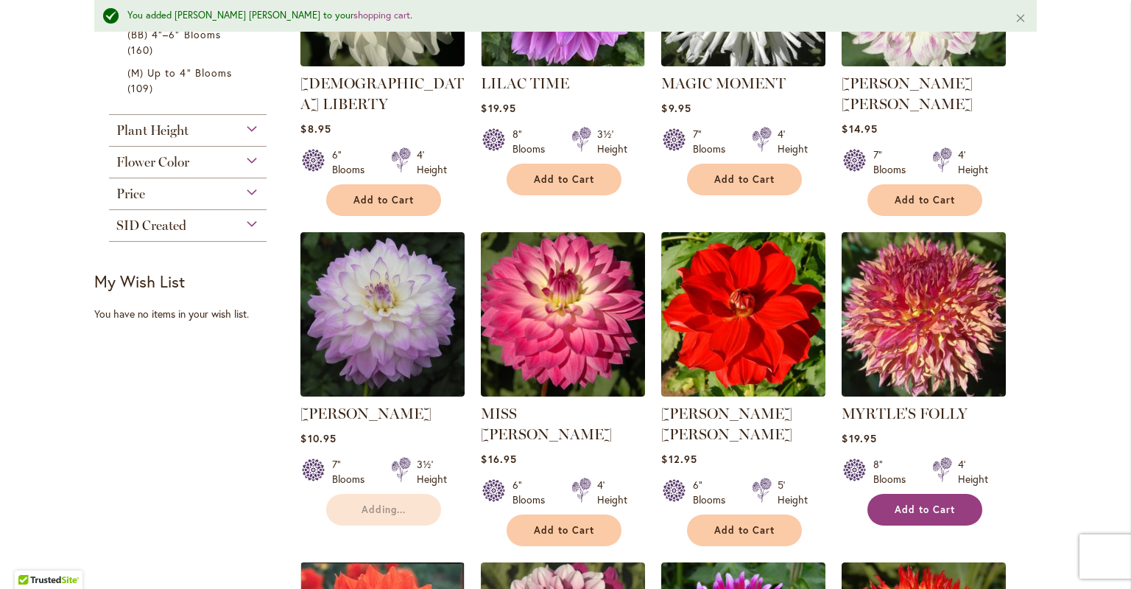
click at [921, 503] on span "Add to Cart" at bounding box center [925, 509] width 60 height 13
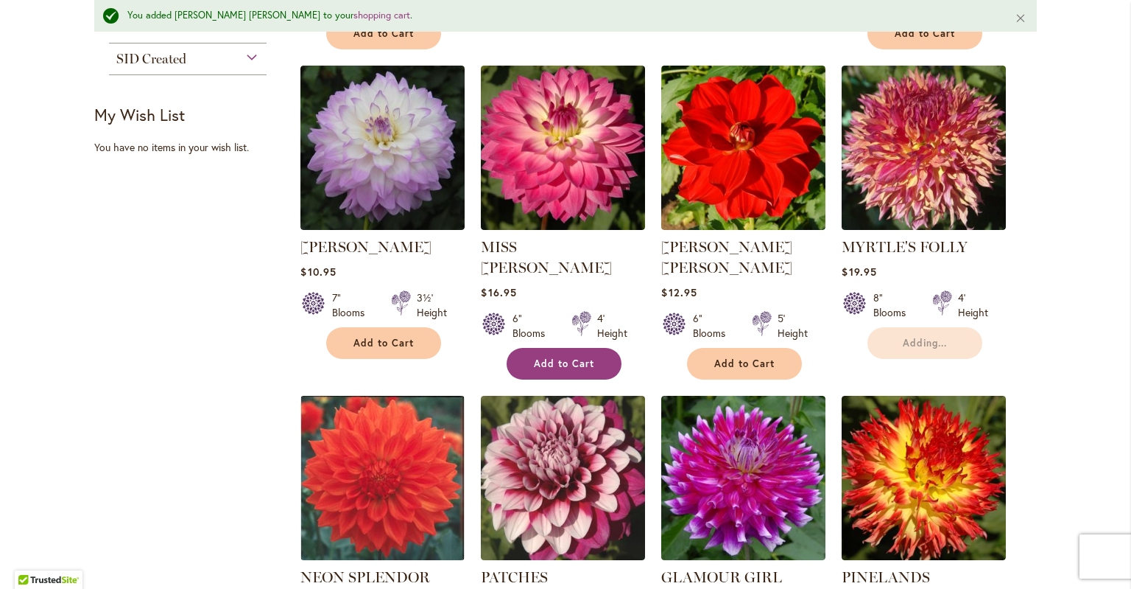
click at [575, 357] on span "Add to Cart" at bounding box center [564, 363] width 60 height 13
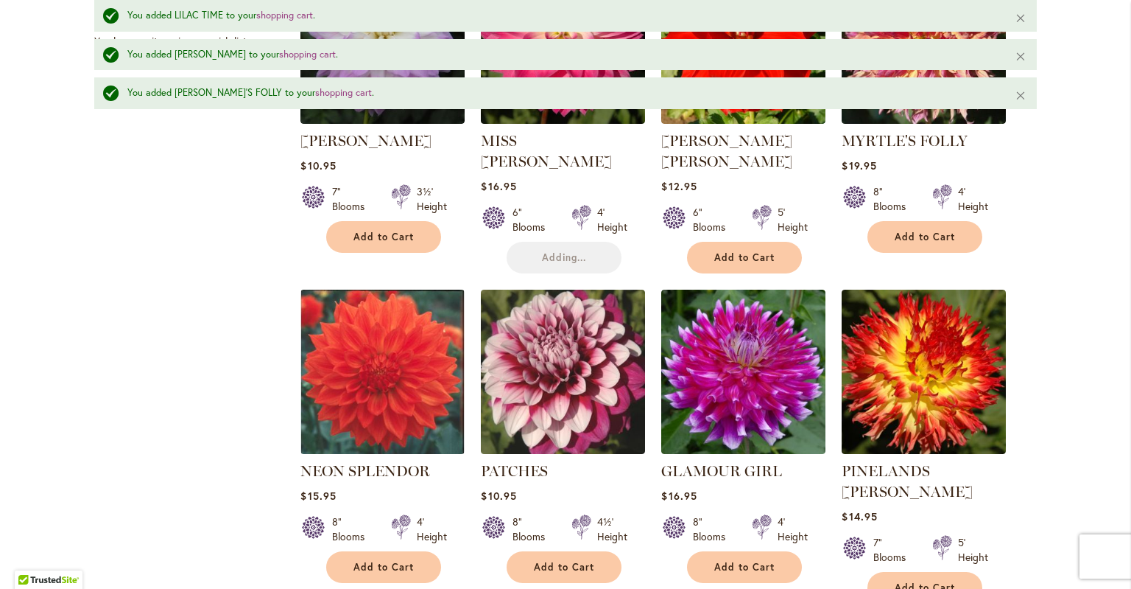
scroll to position [1211, 0]
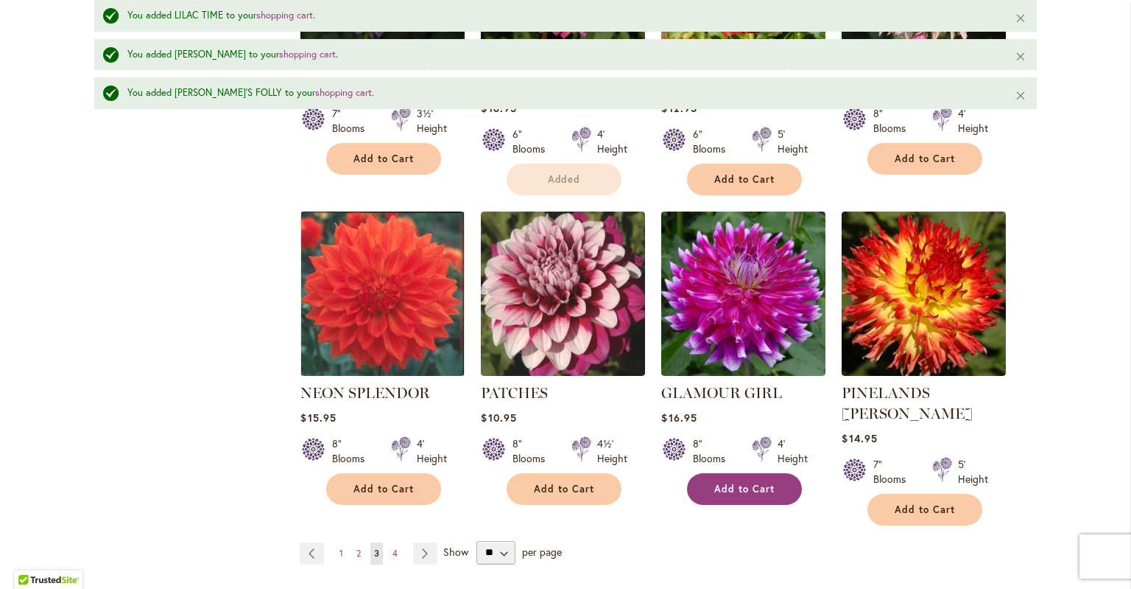
click at [737, 482] on span "Add to Cart" at bounding box center [745, 488] width 60 height 13
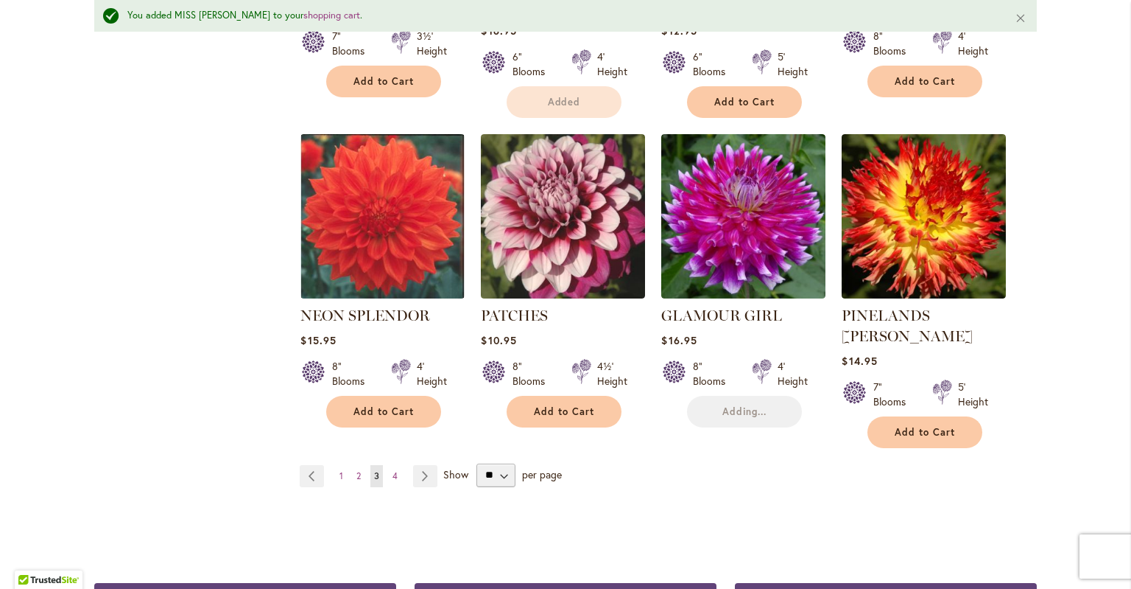
scroll to position [1133, 0]
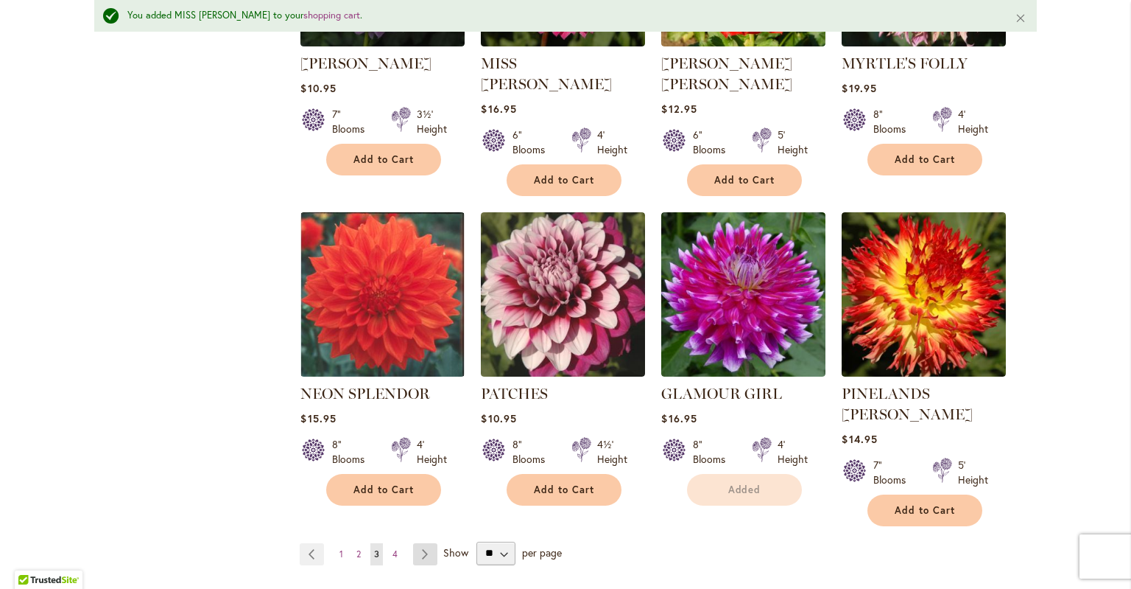
click at [426, 543] on link "Page Next" at bounding box center [425, 554] width 24 height 22
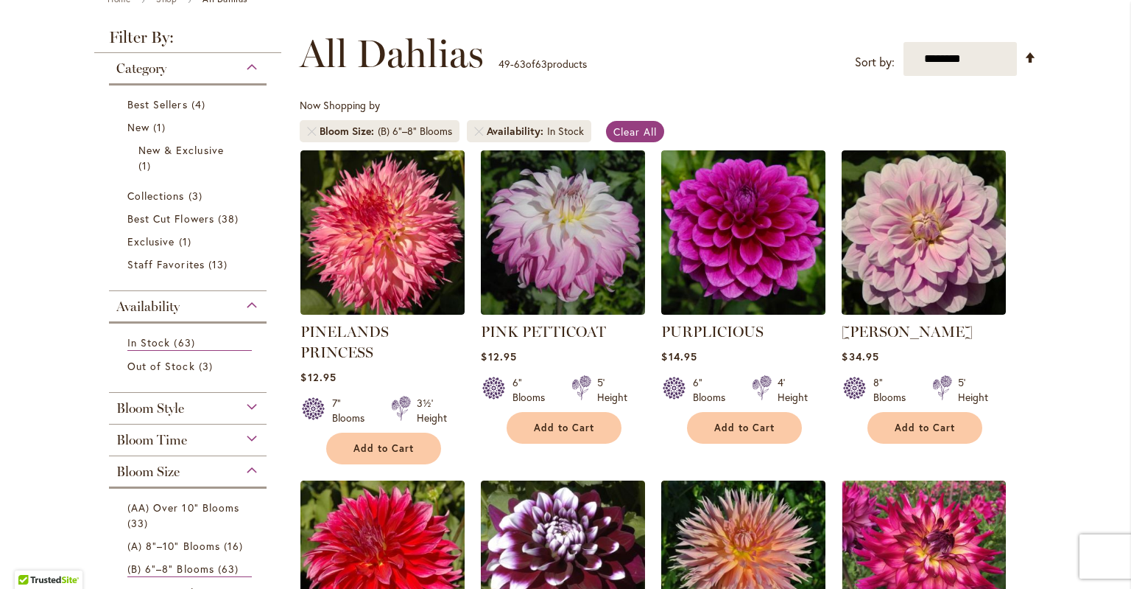
scroll to position [187, 0]
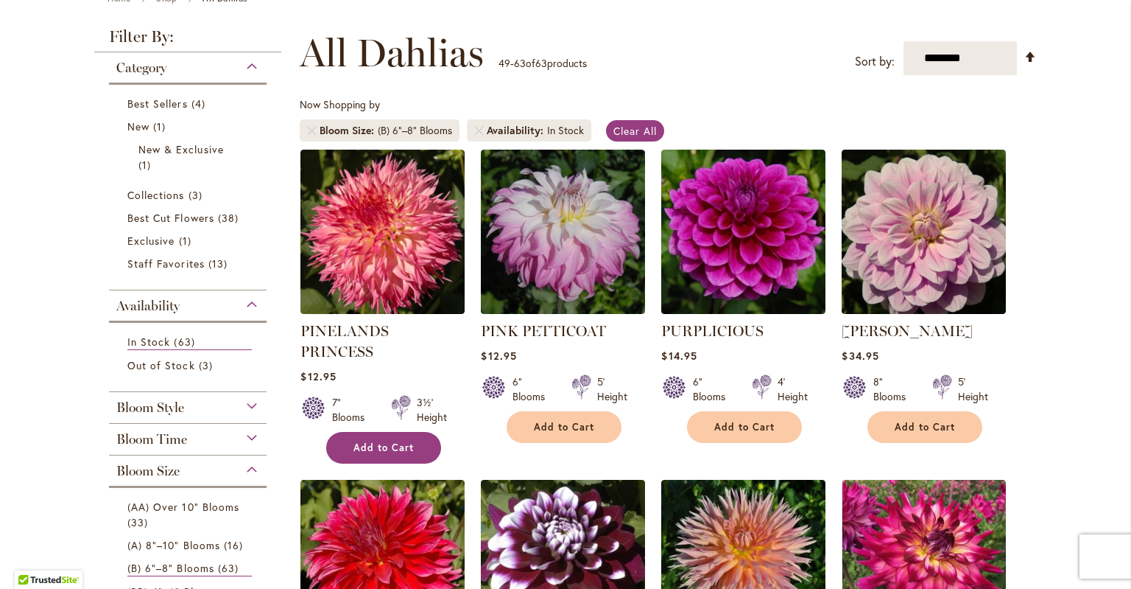
click at [388, 441] on span "Add to Cart" at bounding box center [384, 447] width 60 height 13
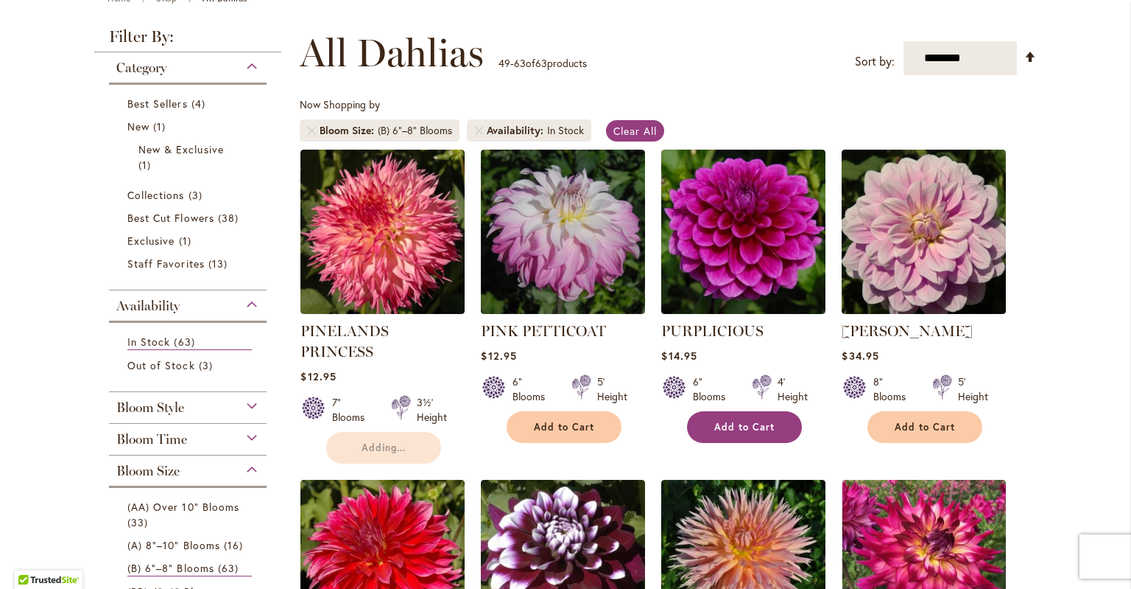
click at [756, 429] on span "Add to Cart" at bounding box center [745, 427] width 60 height 13
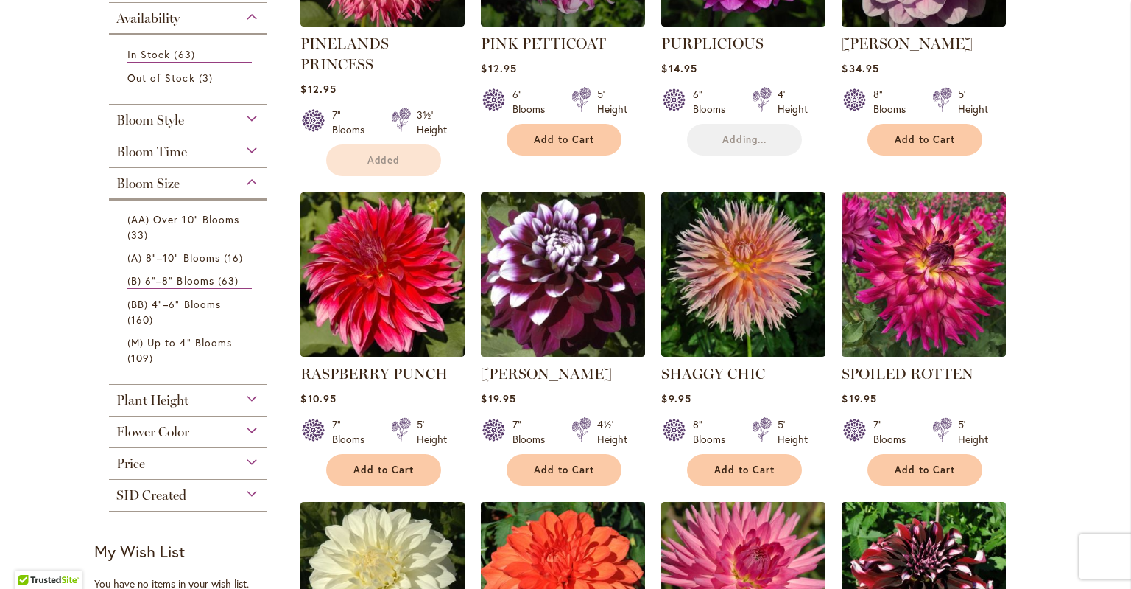
scroll to position [476, 0]
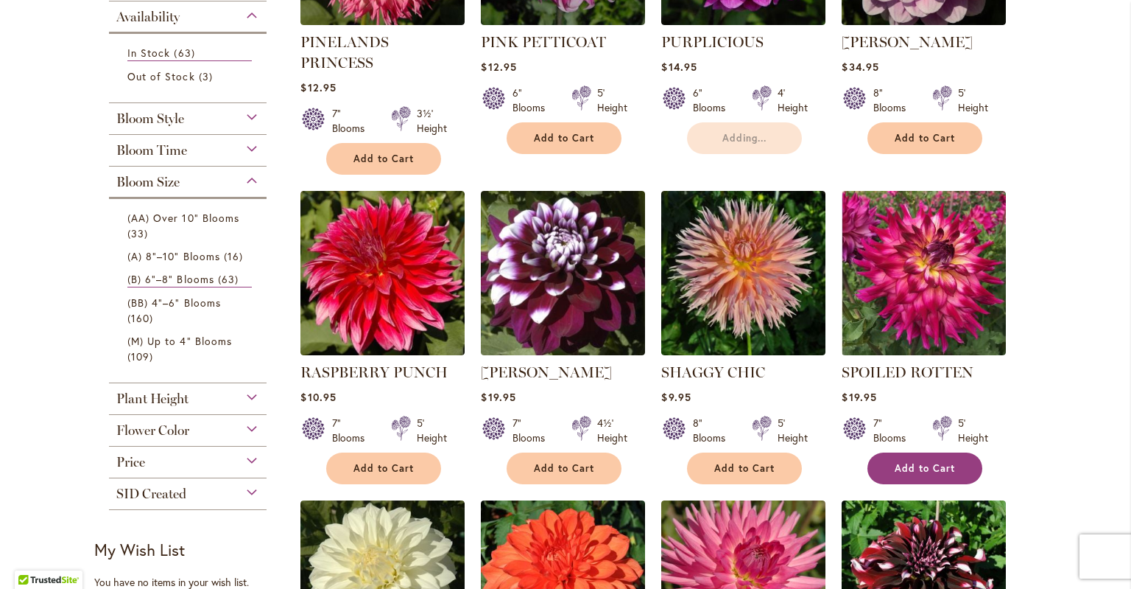
click at [936, 462] on span "Add to Cart" at bounding box center [925, 468] width 60 height 13
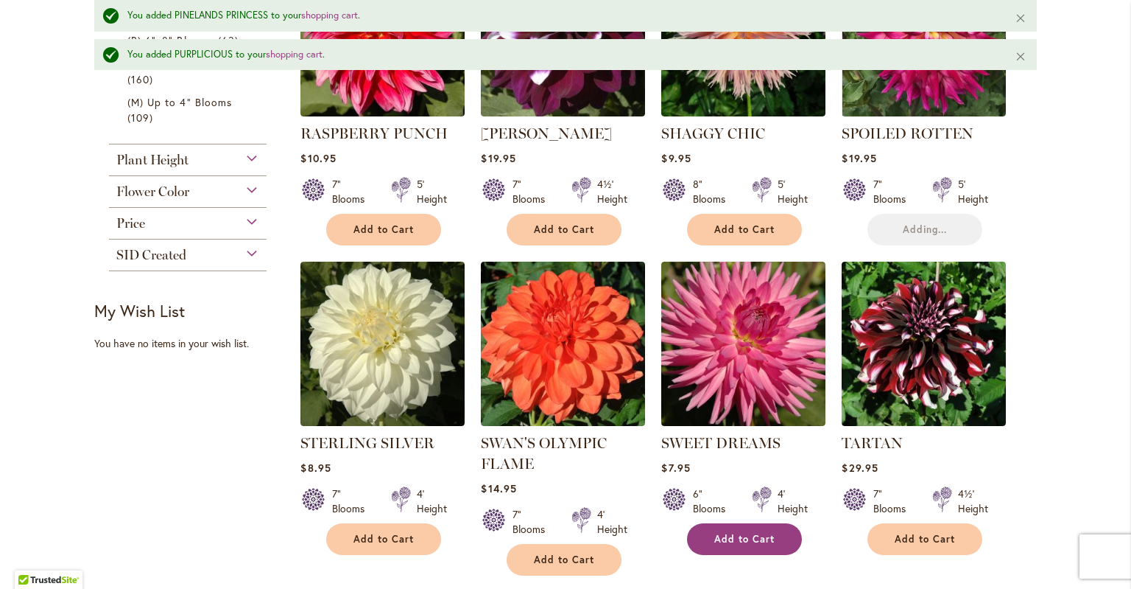
scroll to position [891, 0]
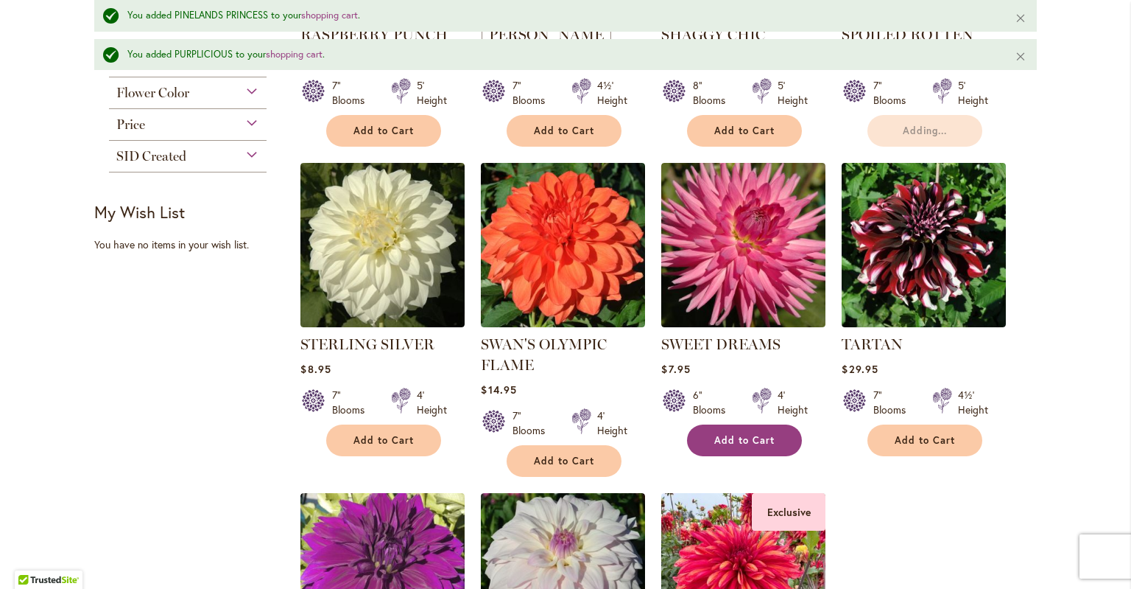
click at [738, 434] on span "Add to Cart" at bounding box center [745, 440] width 60 height 13
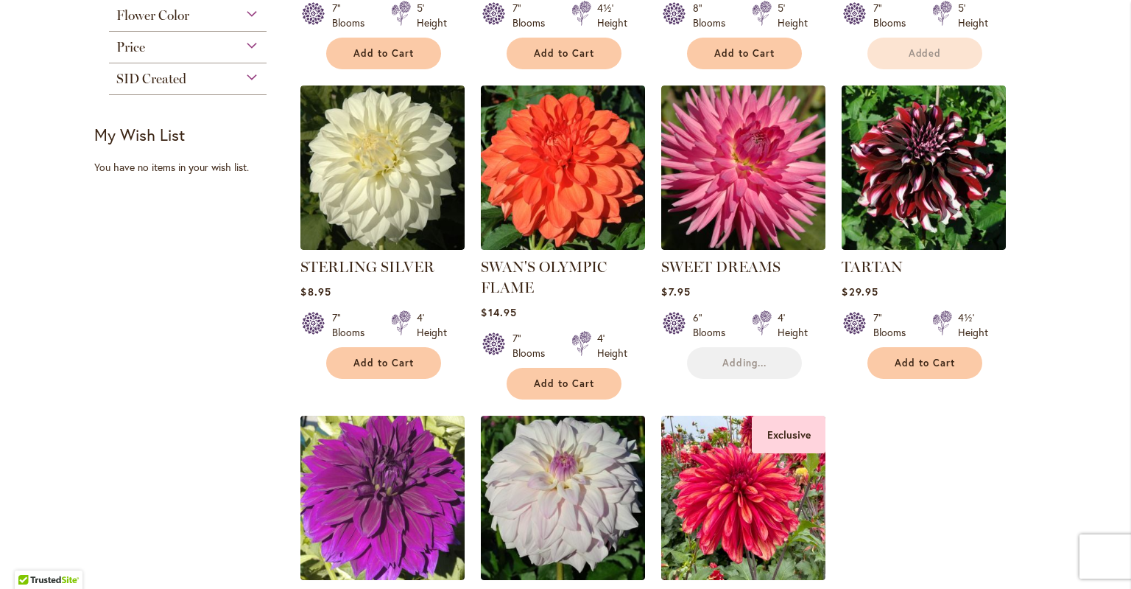
scroll to position [1051, 0]
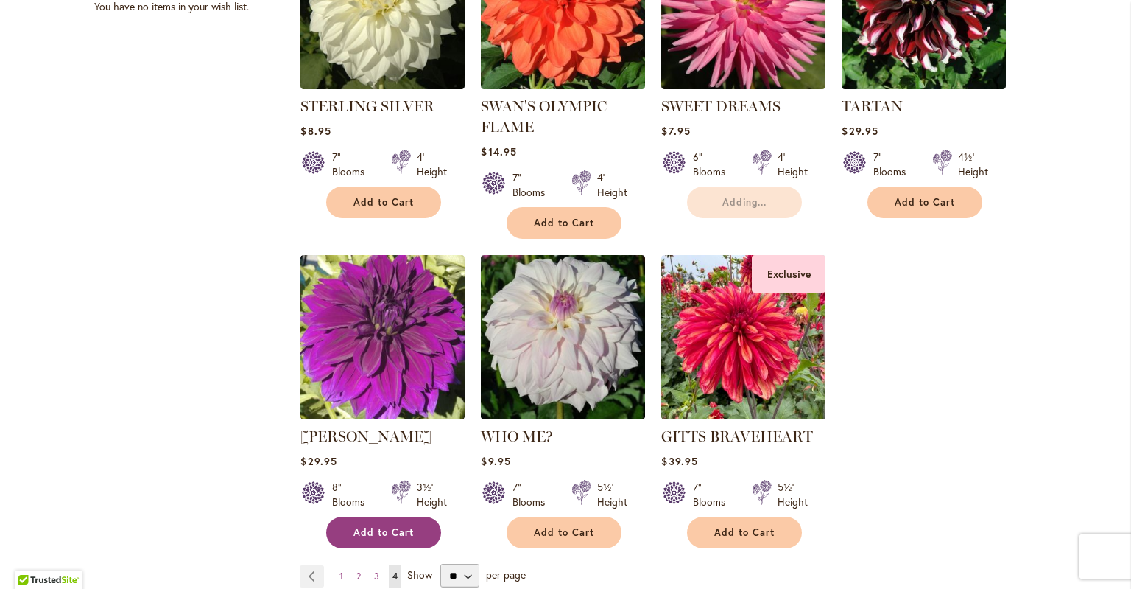
click at [378, 526] on span "Add to Cart" at bounding box center [384, 532] width 60 height 13
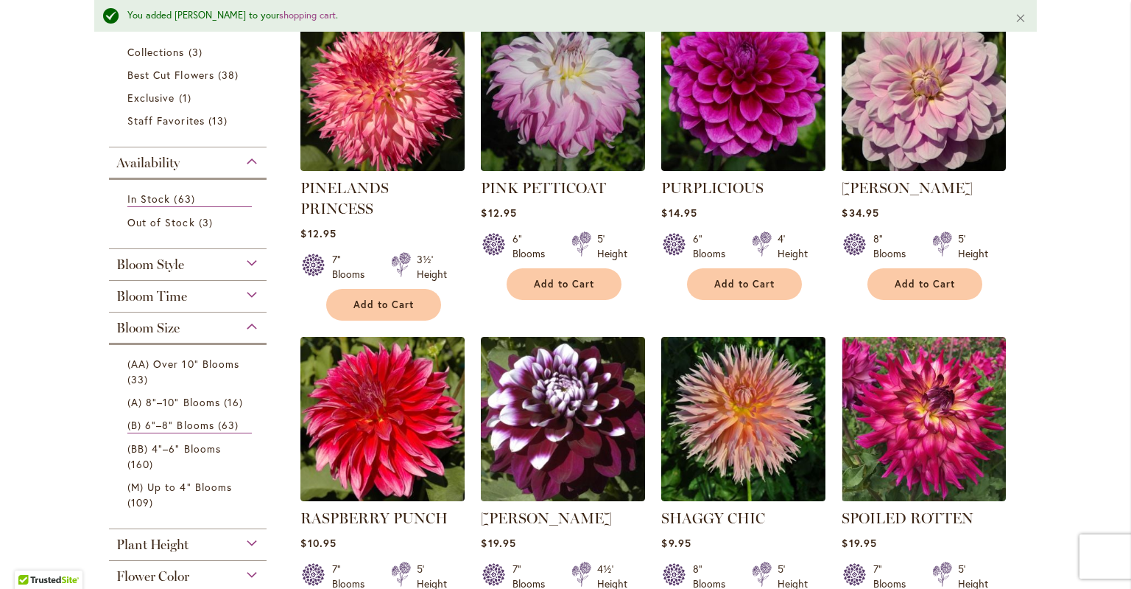
scroll to position [0, 0]
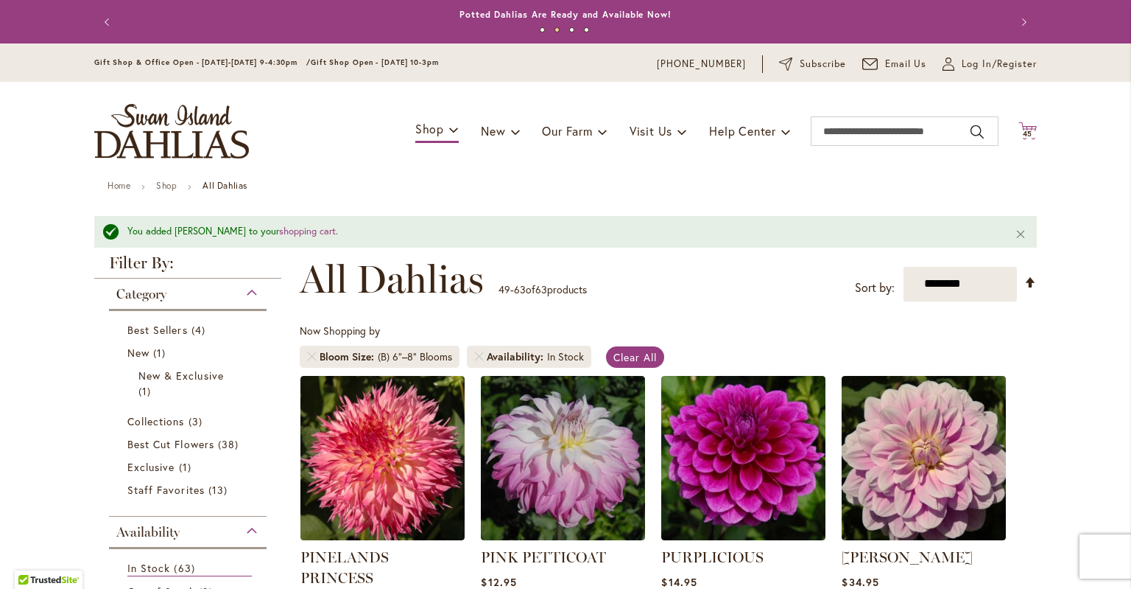
click at [1033, 132] on span "45" at bounding box center [1028, 134] width 10 height 10
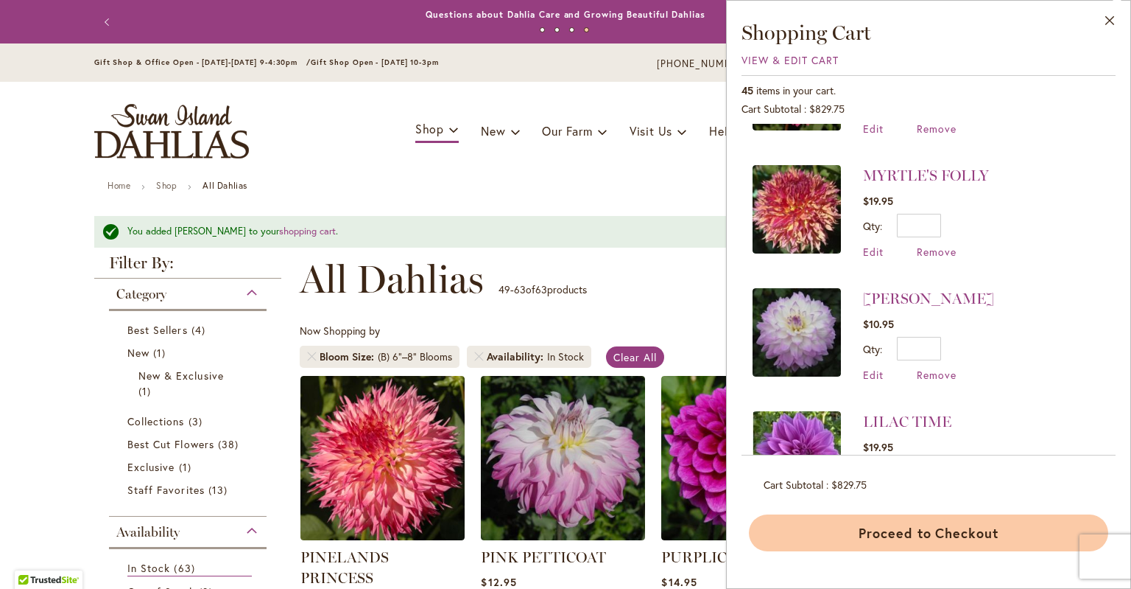
scroll to position [831, 0]
click at [907, 531] on button "Proceed to Checkout" at bounding box center [928, 532] width 359 height 37
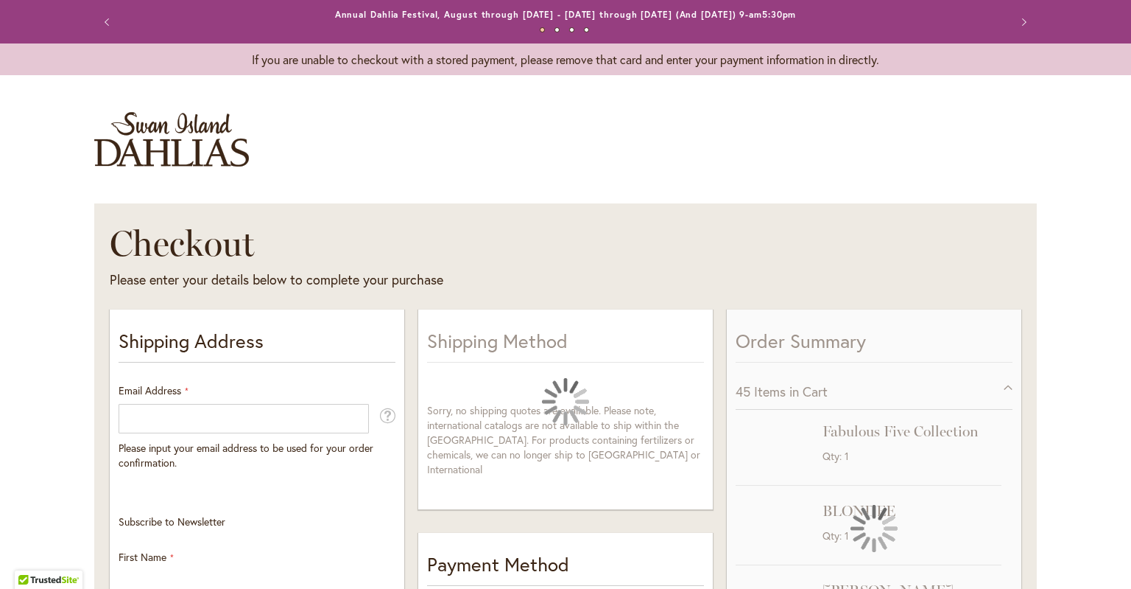
select select "**"
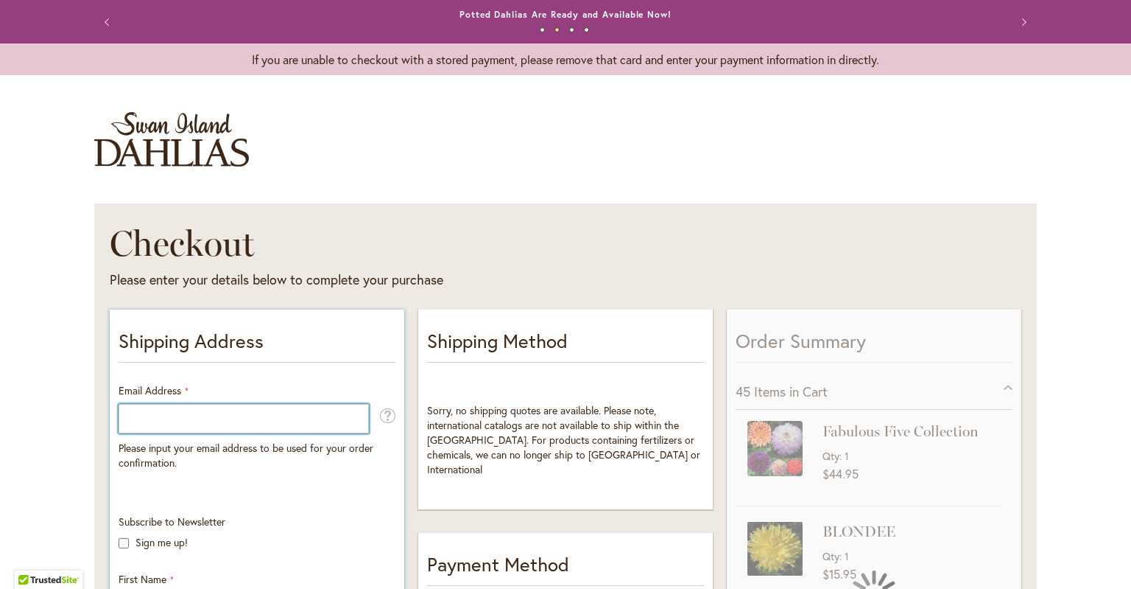
click at [158, 416] on input "Email Address" at bounding box center [244, 418] width 250 height 29
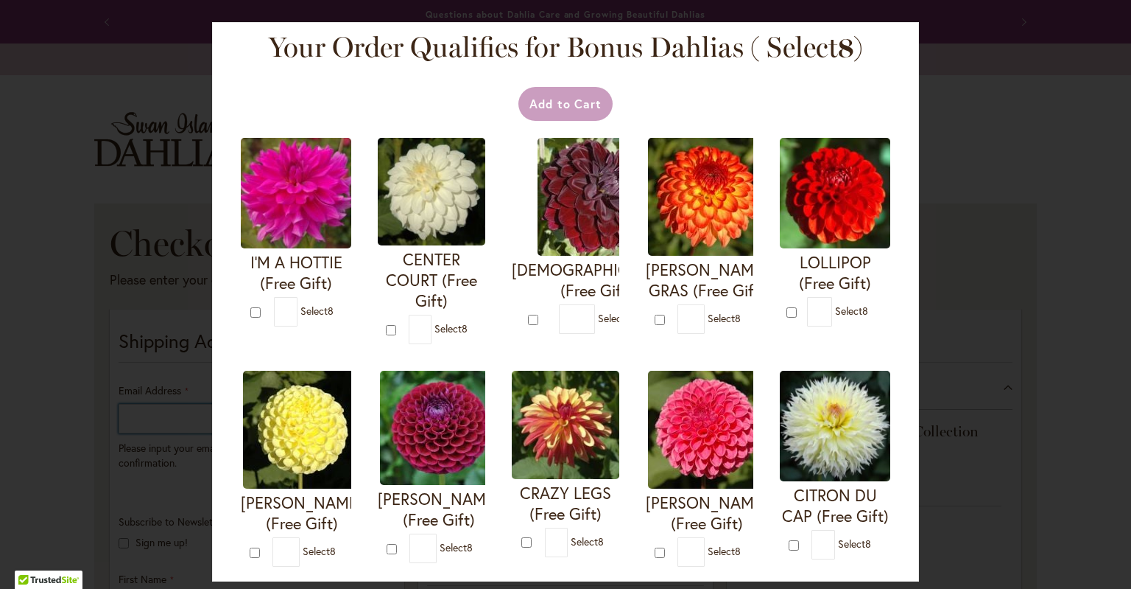
scroll to position [12, 0]
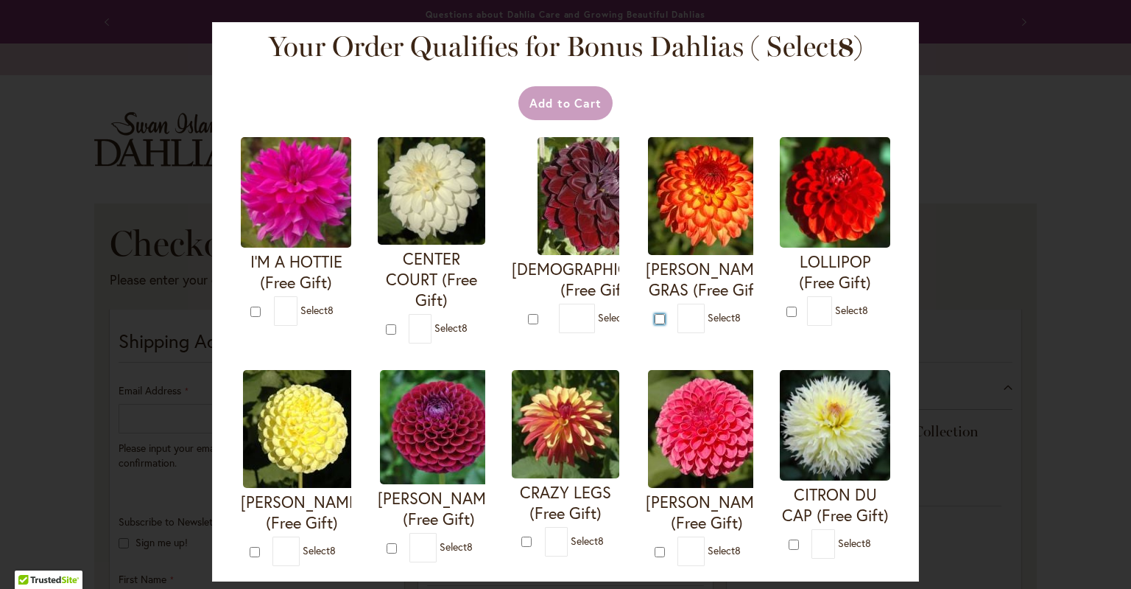
type input "*"
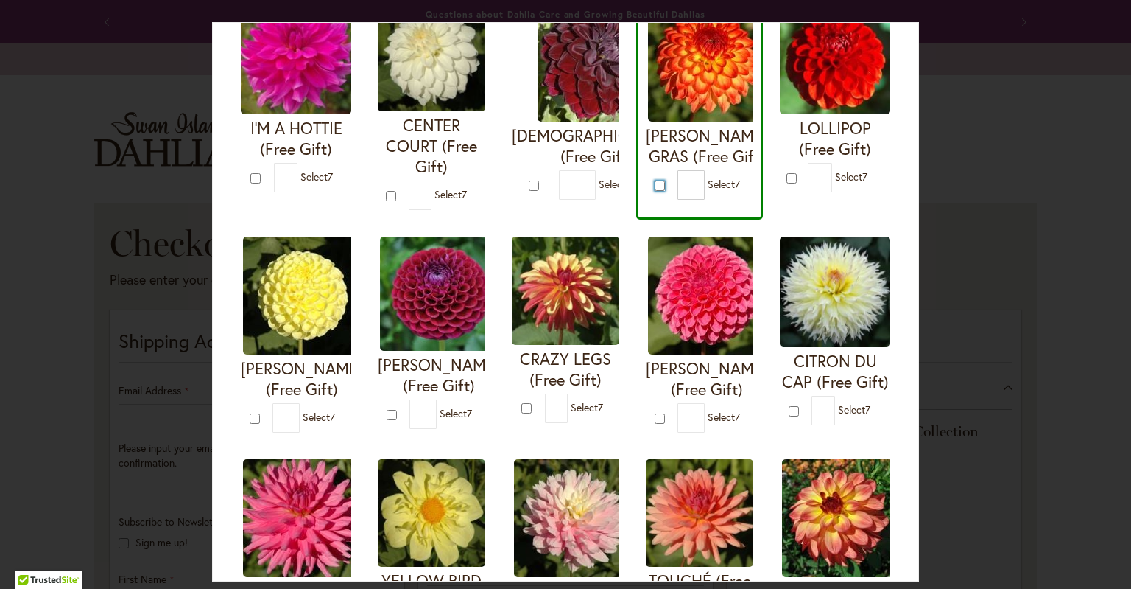
scroll to position [146, 0]
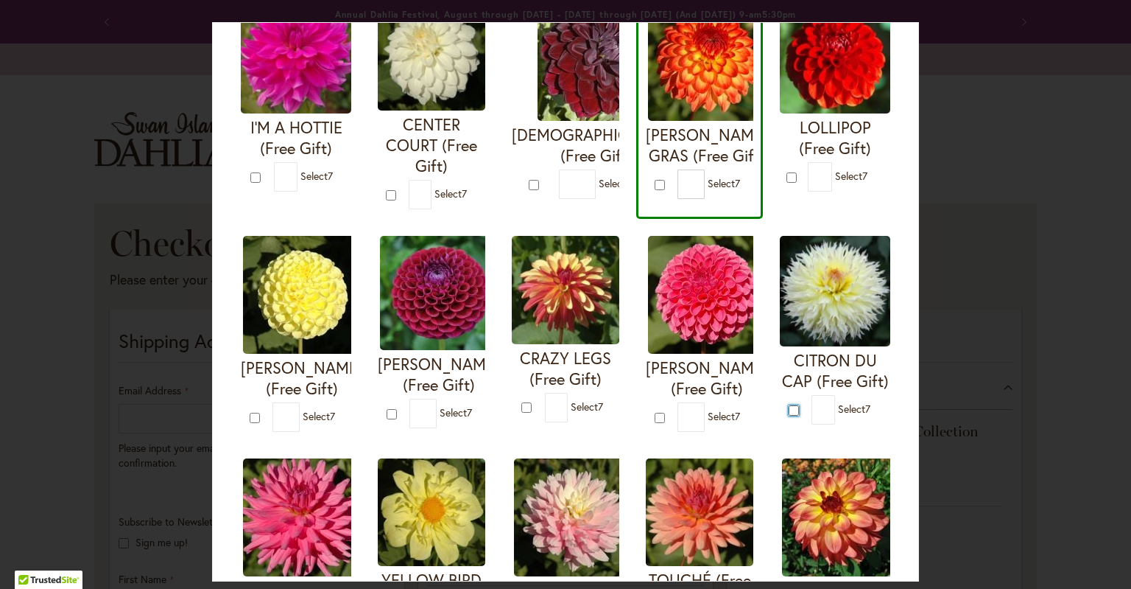
type input "*"
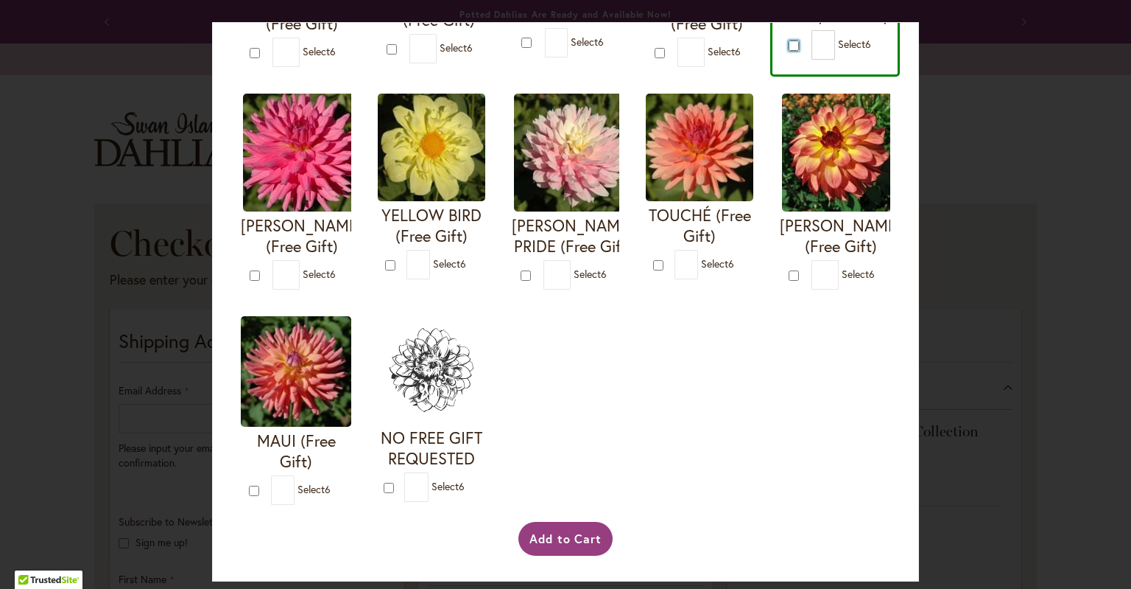
scroll to position [533, 0]
type input "*"
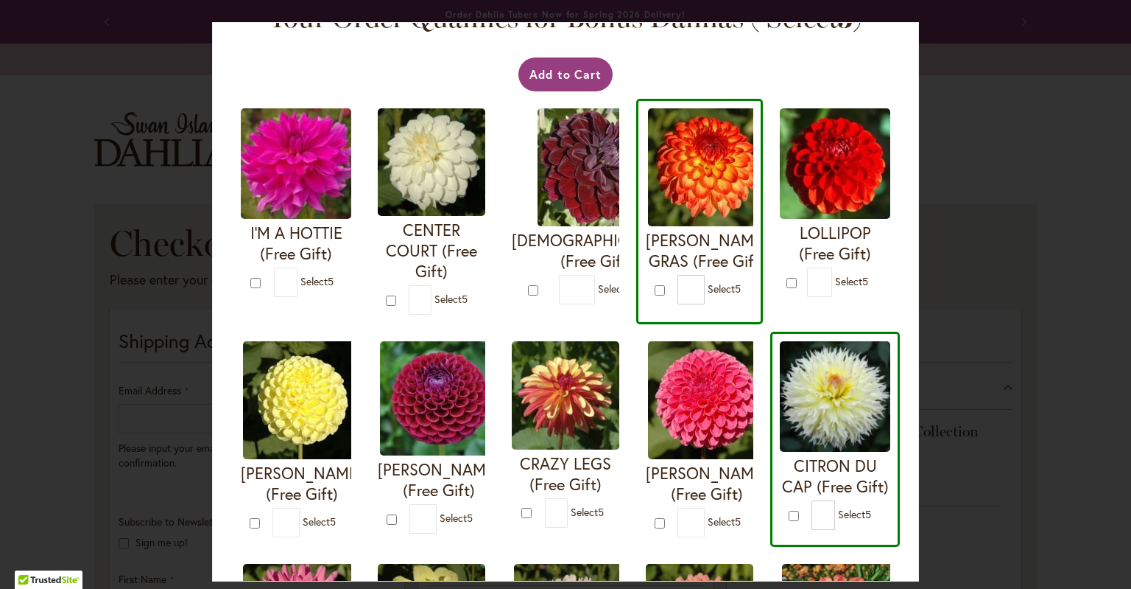
scroll to position [39, 0]
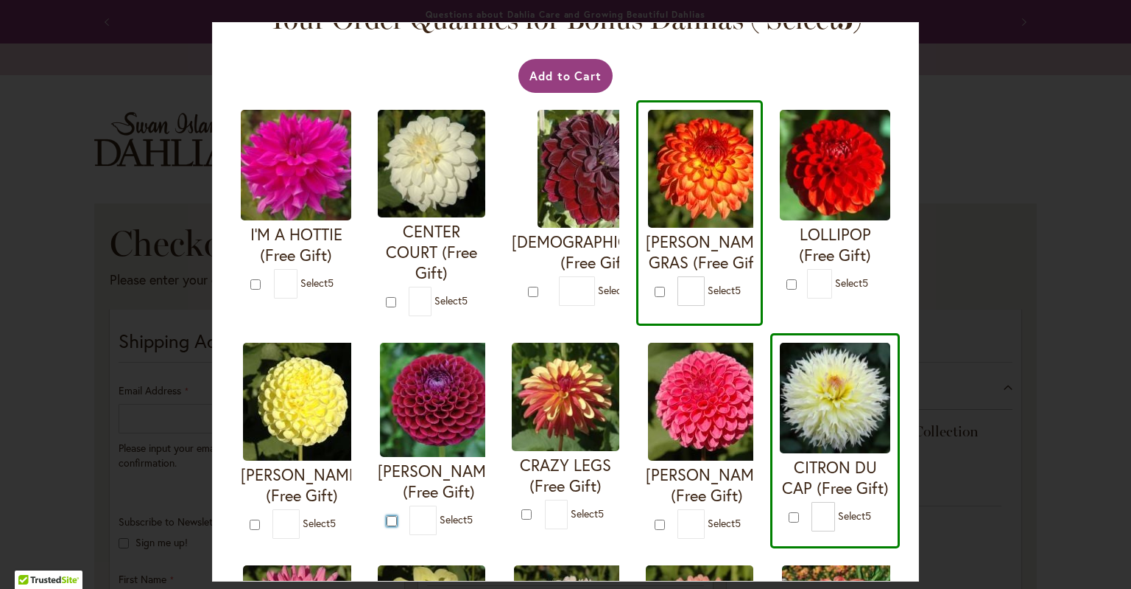
type input "*"
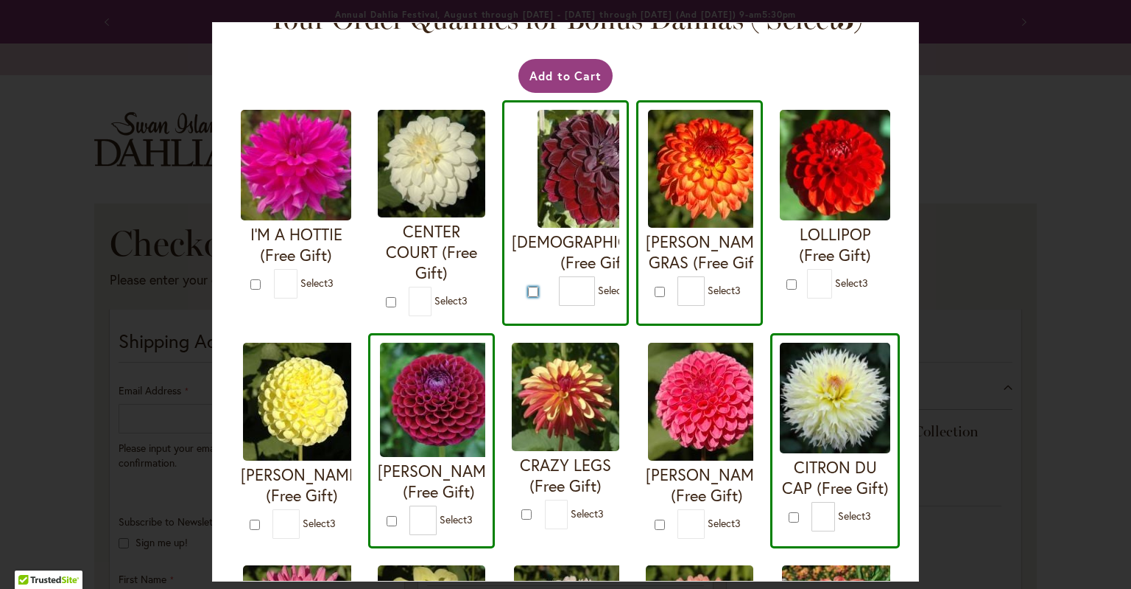
type input "*"
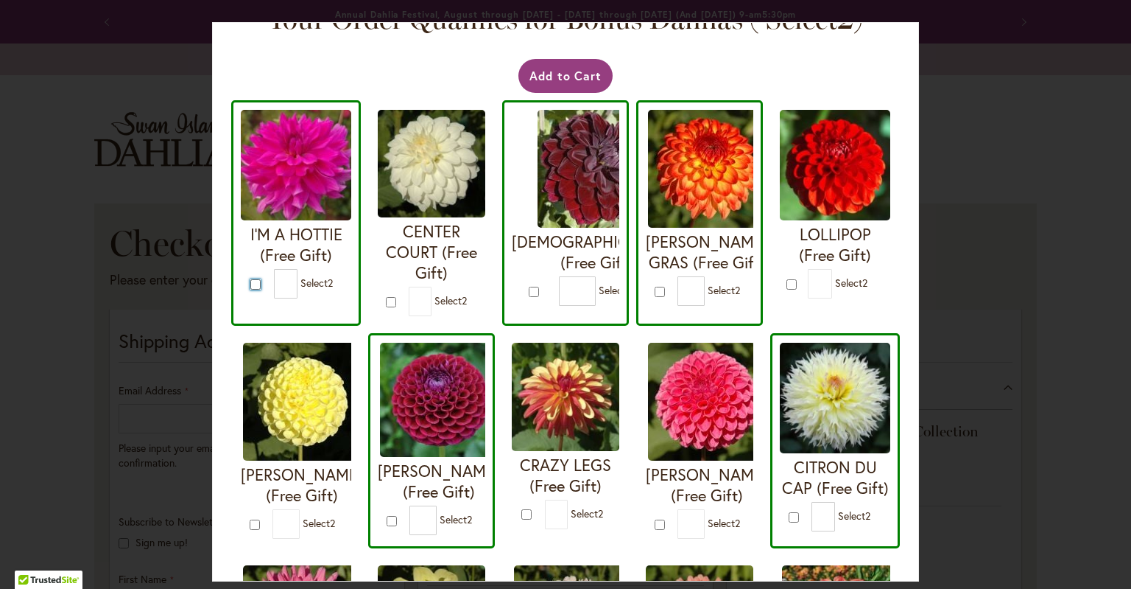
type input "*"
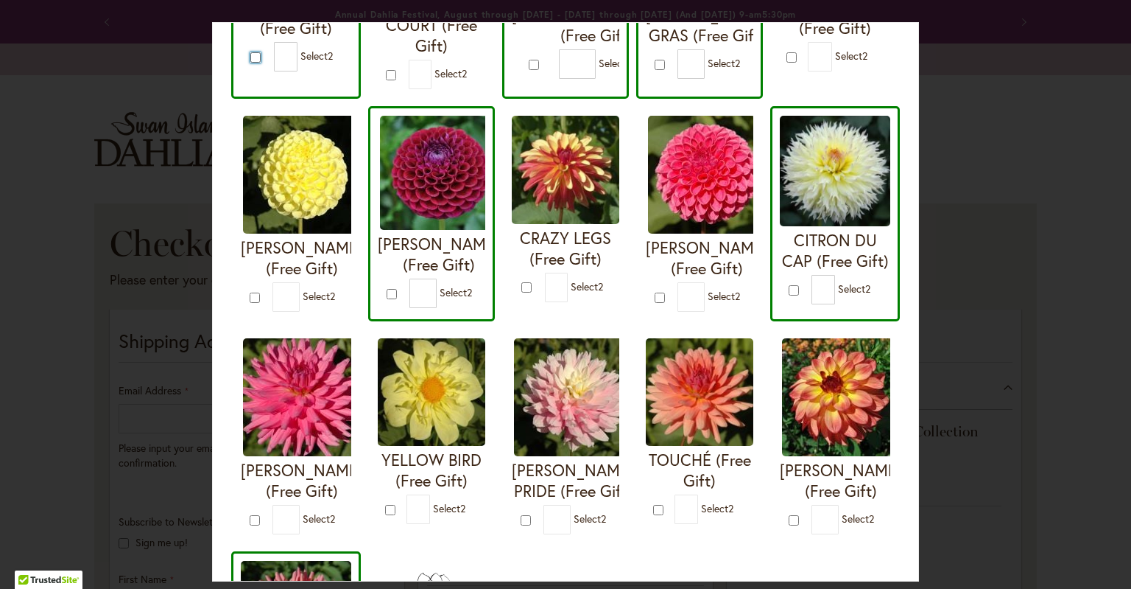
scroll to position [267, 0]
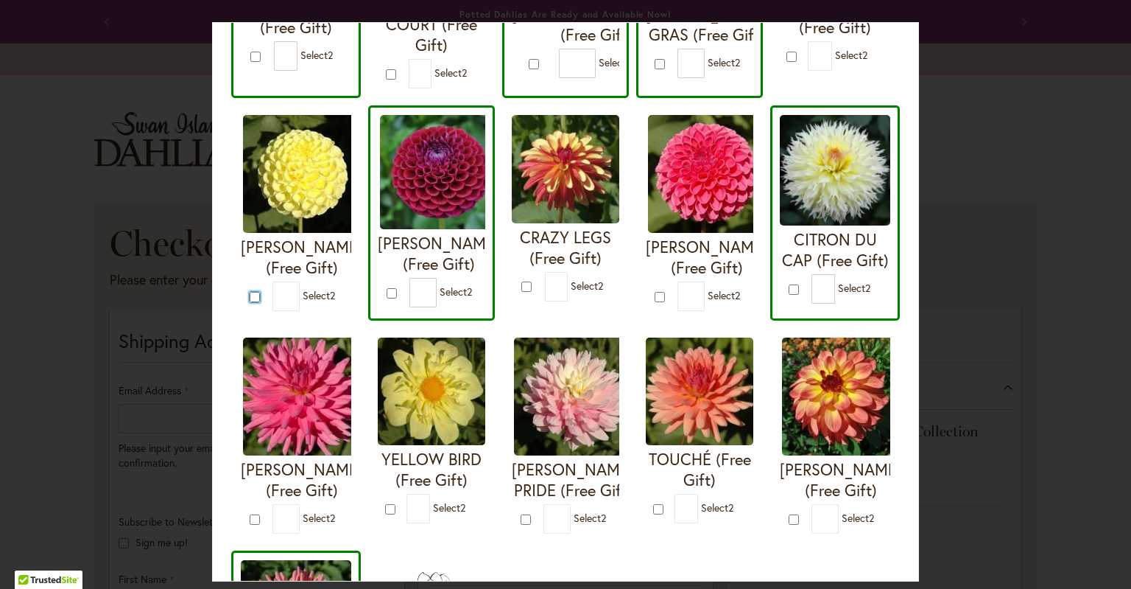
type input "*"
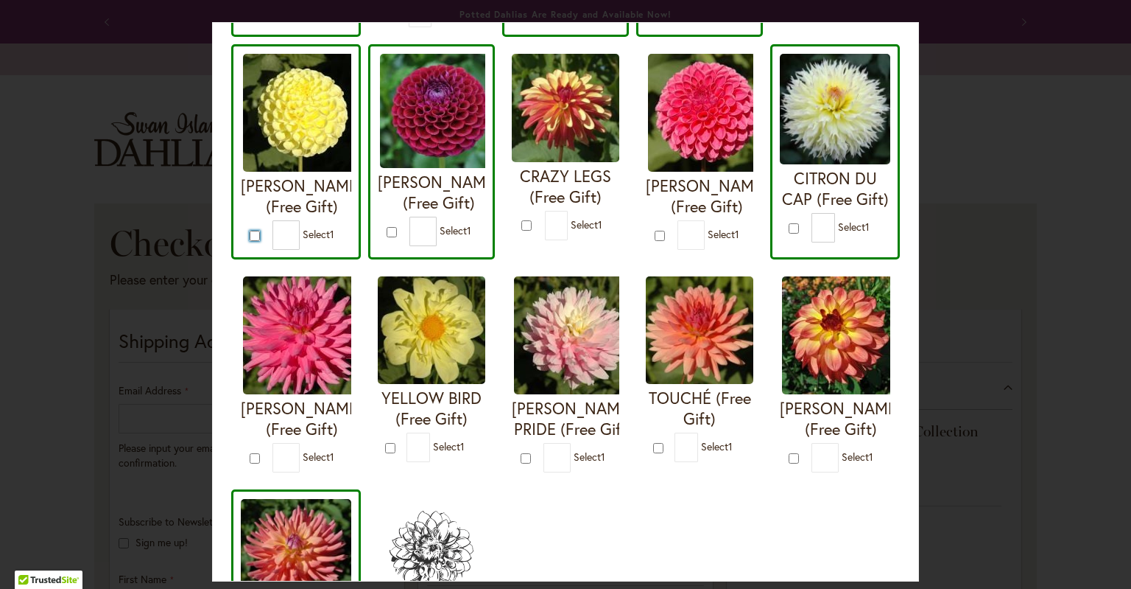
scroll to position [329, 0]
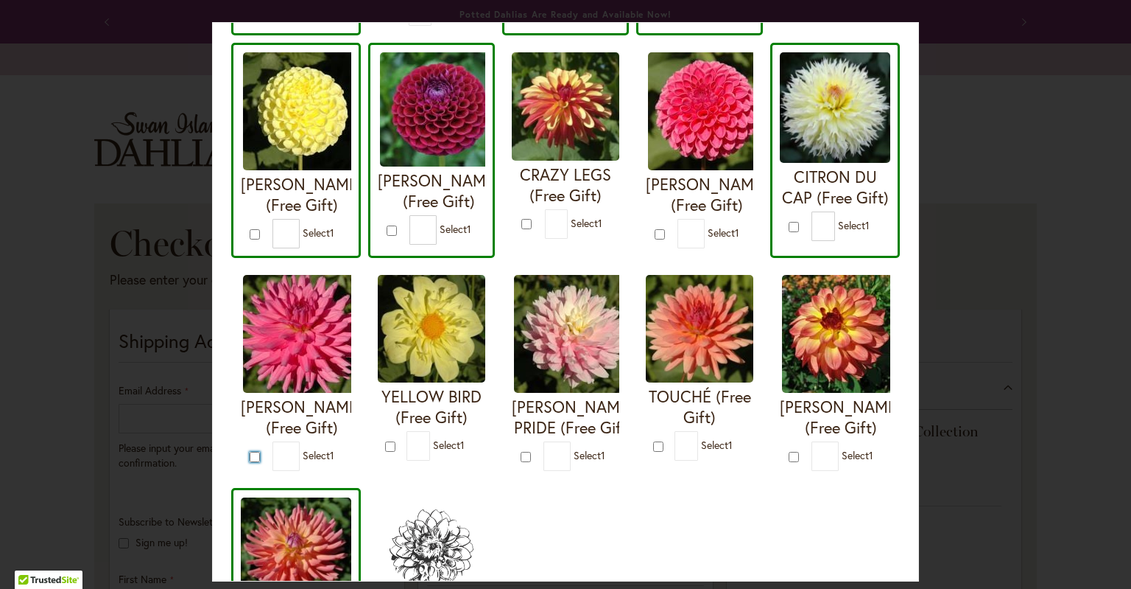
type input "*"
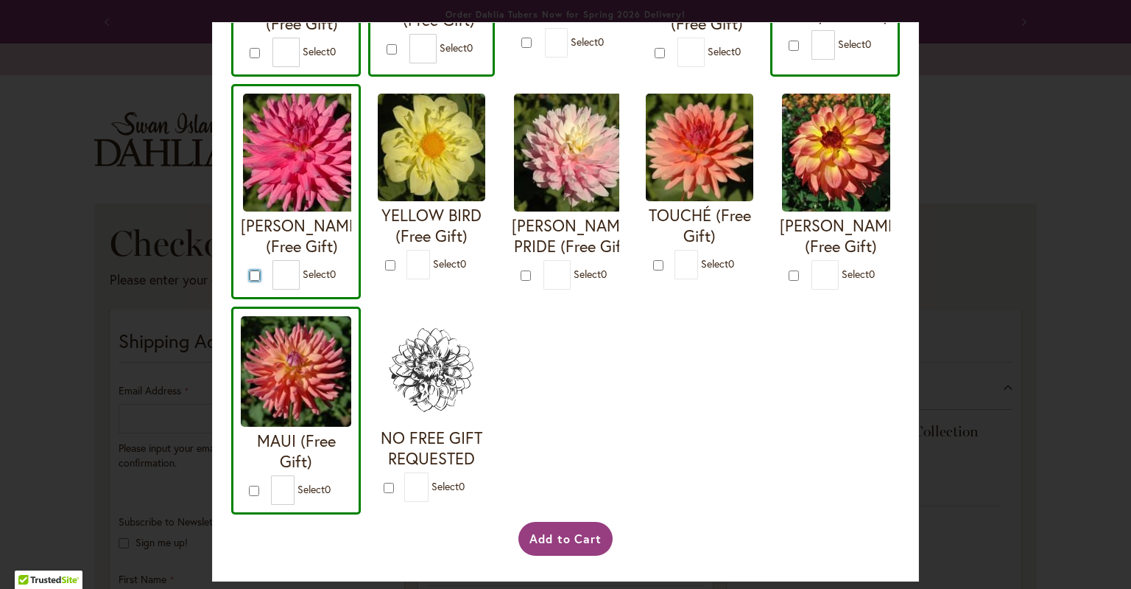
scroll to position [533, 0]
click at [571, 539] on button "Add to Cart" at bounding box center [566, 539] width 95 height 34
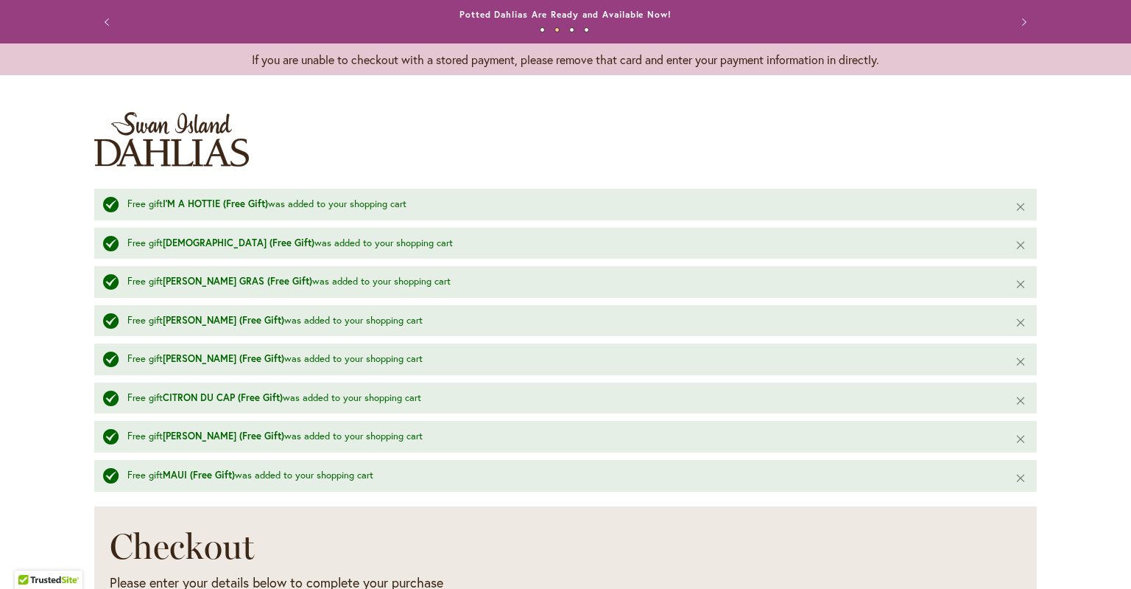
select select "**"
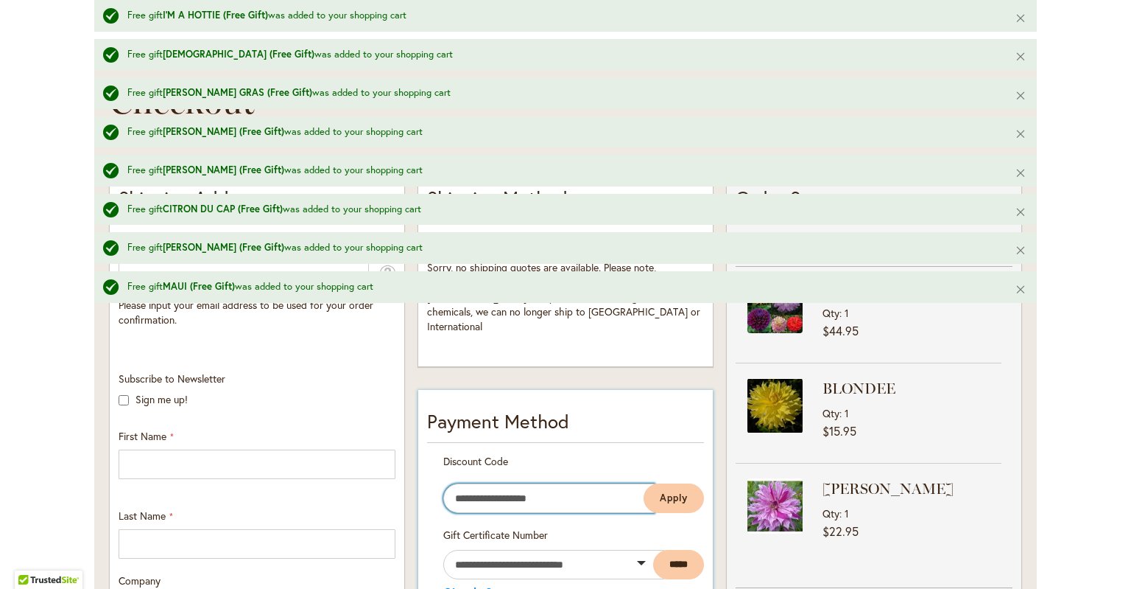
click at [480, 488] on input "Enter discount code" at bounding box center [548, 497] width 211 height 29
type input "**********"
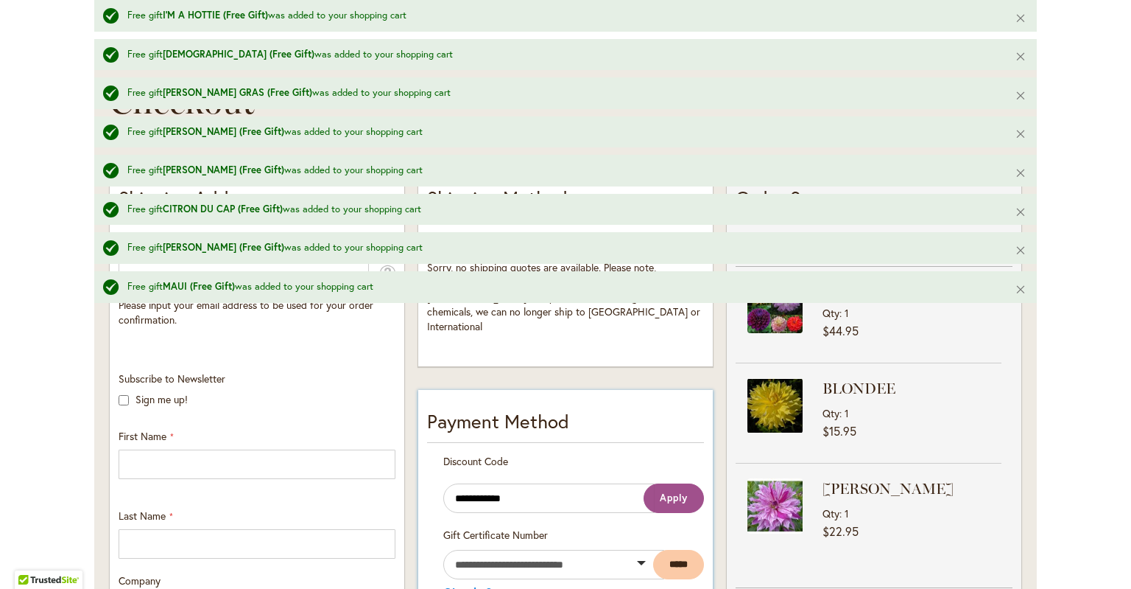
click at [678, 491] on span "Apply" at bounding box center [674, 497] width 28 height 13
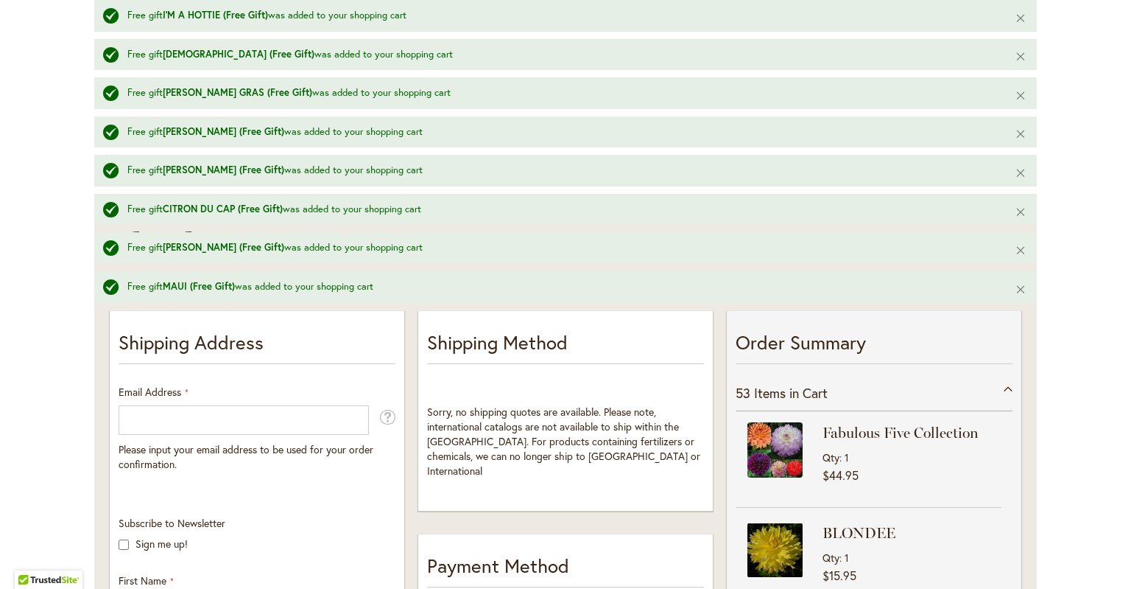
scroll to position [303, 0]
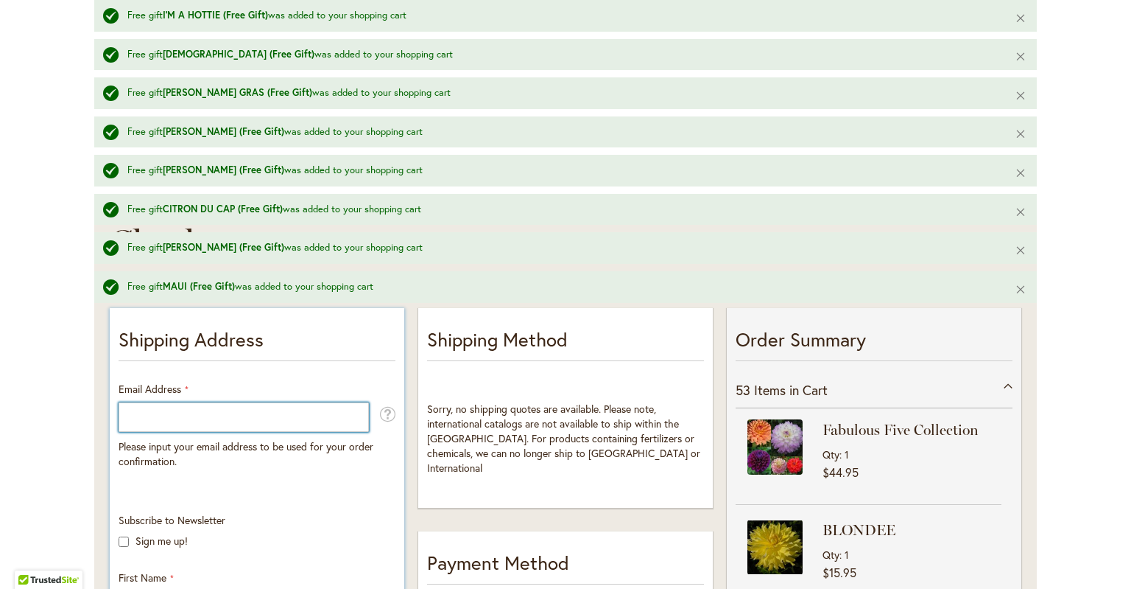
click at [177, 420] on input "Email Address" at bounding box center [244, 416] width 250 height 29
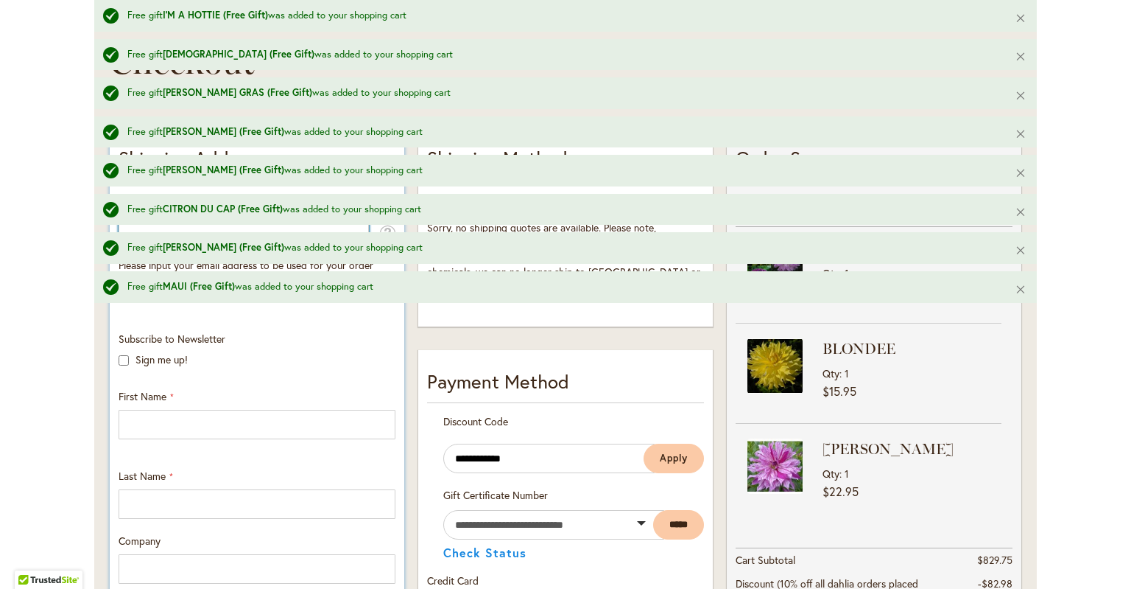
scroll to position [485, 0]
type input "**********"
click at [162, 428] on input "First Name" at bounding box center [257, 423] width 277 height 29
click at [162, 427] on input "First Name" at bounding box center [257, 423] width 277 height 29
type input "*****"
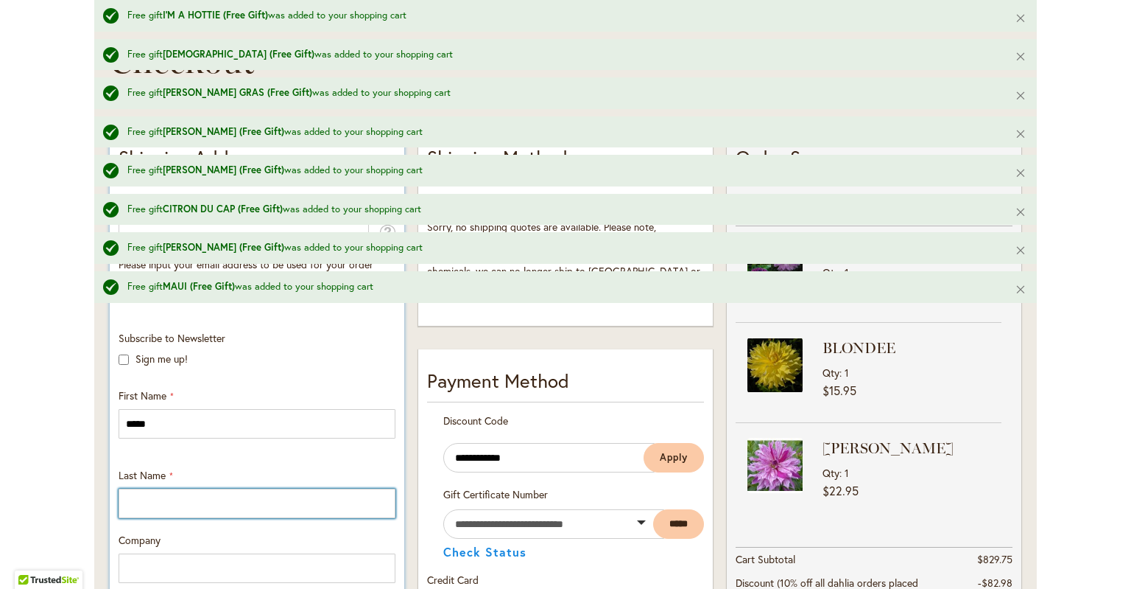
type input "*******"
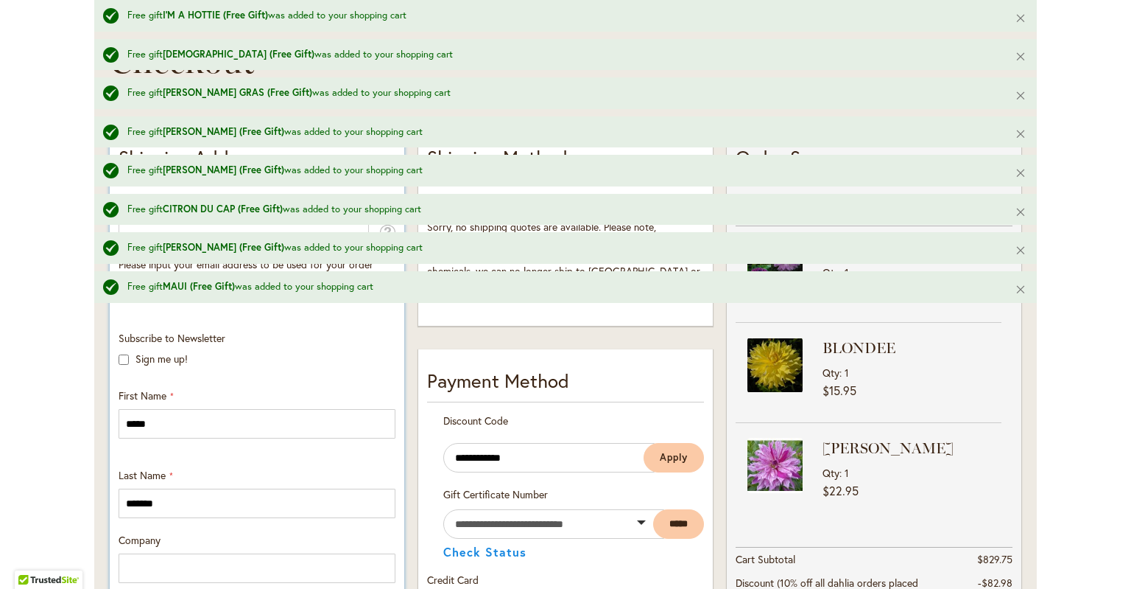
type input "**********"
select select "**"
type input "*******"
type input "*****"
type input "**********"
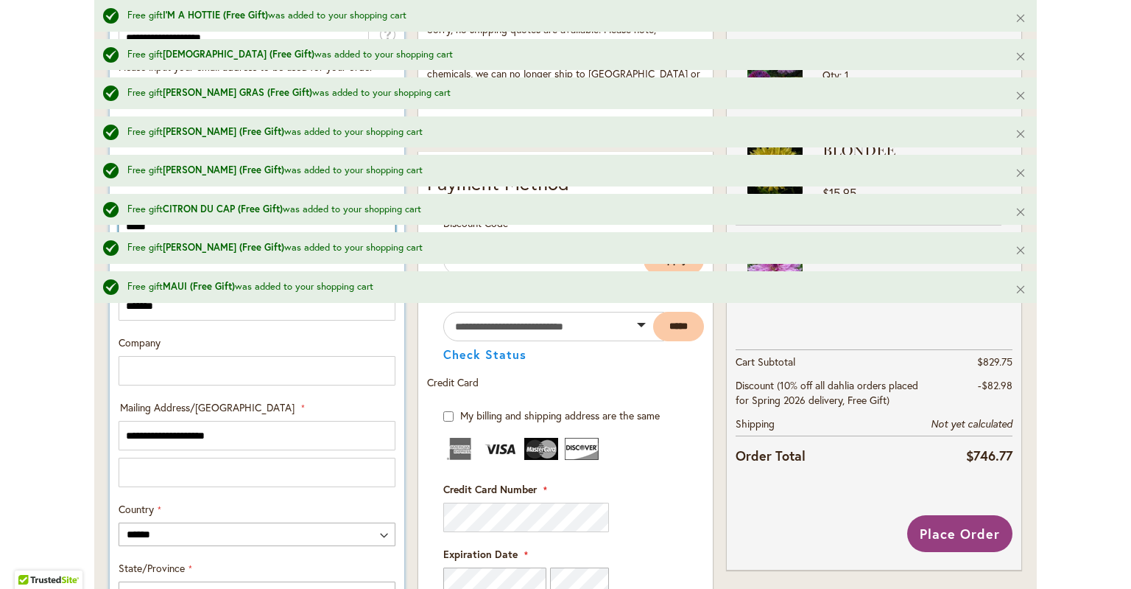
scroll to position [762, 0]
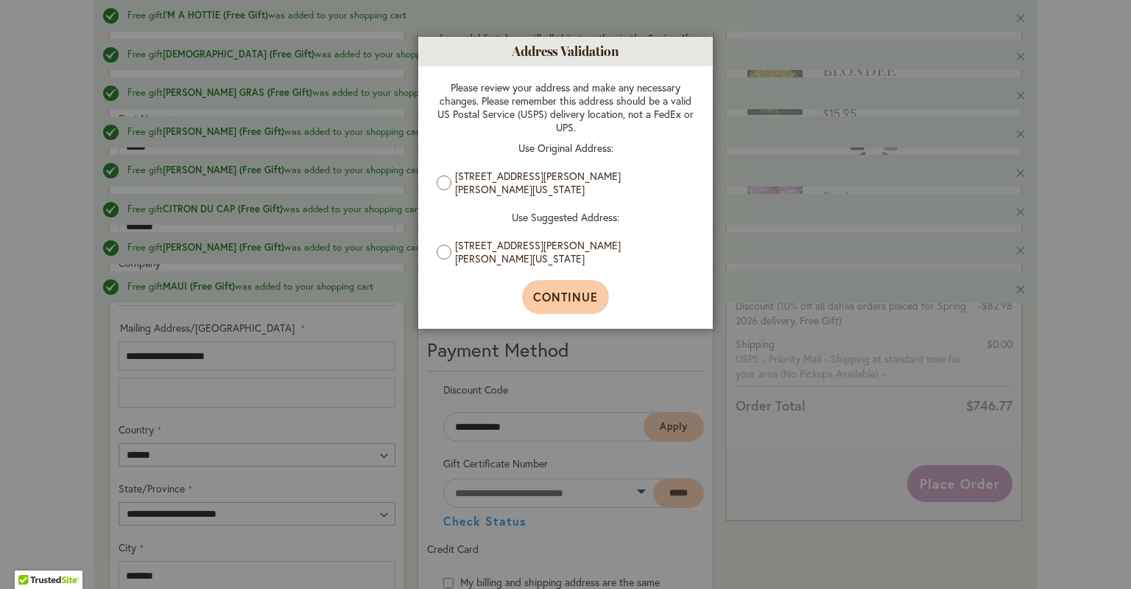
click at [572, 292] on span "Continue" at bounding box center [566, 296] width 66 height 15
type input "**********"
type input "*******"
type input "**********"
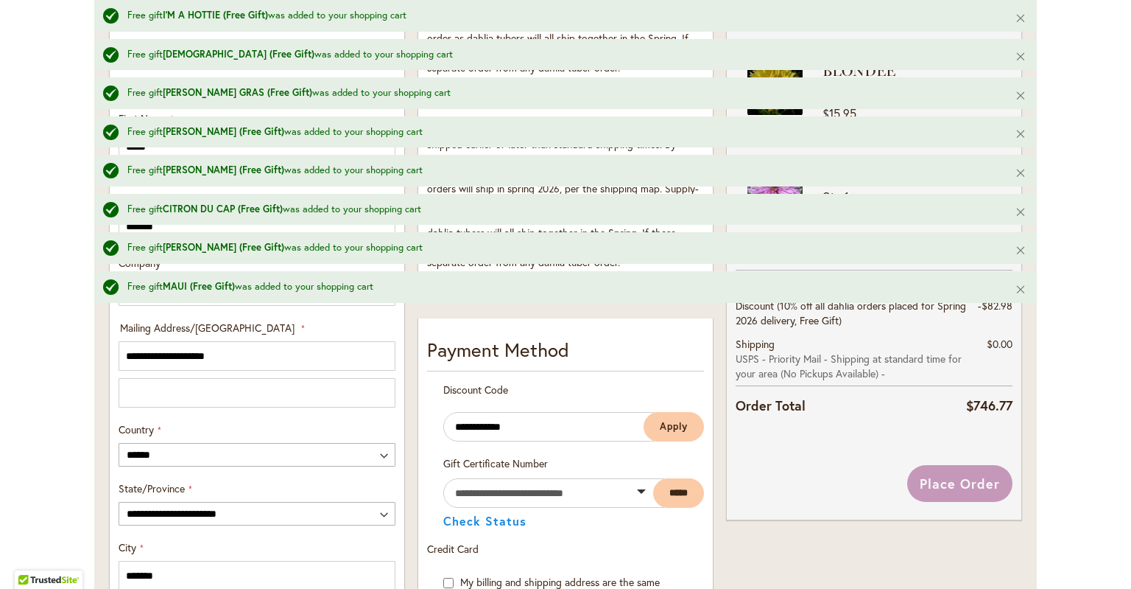
click at [41, 431] on div "Toggle Nav Free gift I'M A HOTTIE (Free Gift) was added to your shopping cart C…" at bounding box center [565, 288] width 1131 height 1923
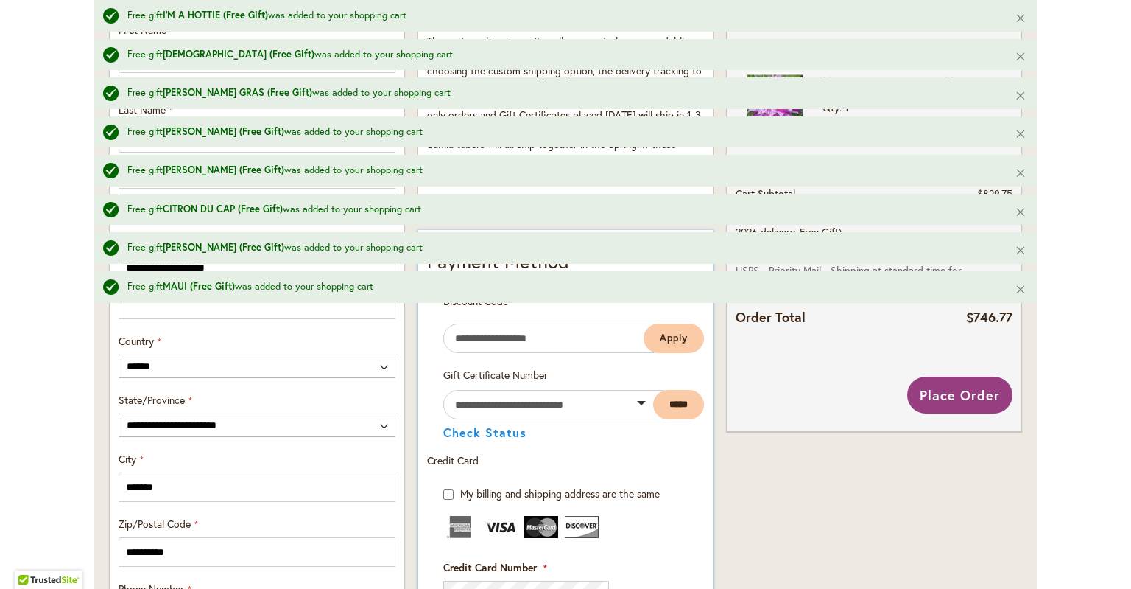
click at [466, 368] on form "Enter discount code Apply" at bounding box center [573, 345] width 261 height 44
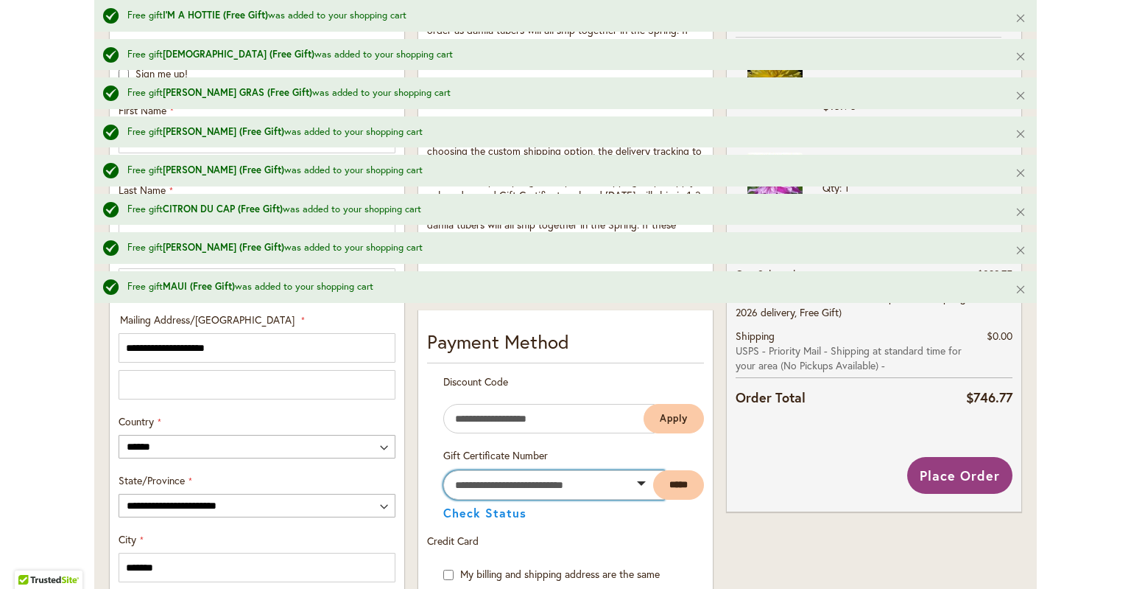
click at [472, 499] on input "text" at bounding box center [553, 484] width 221 height 29
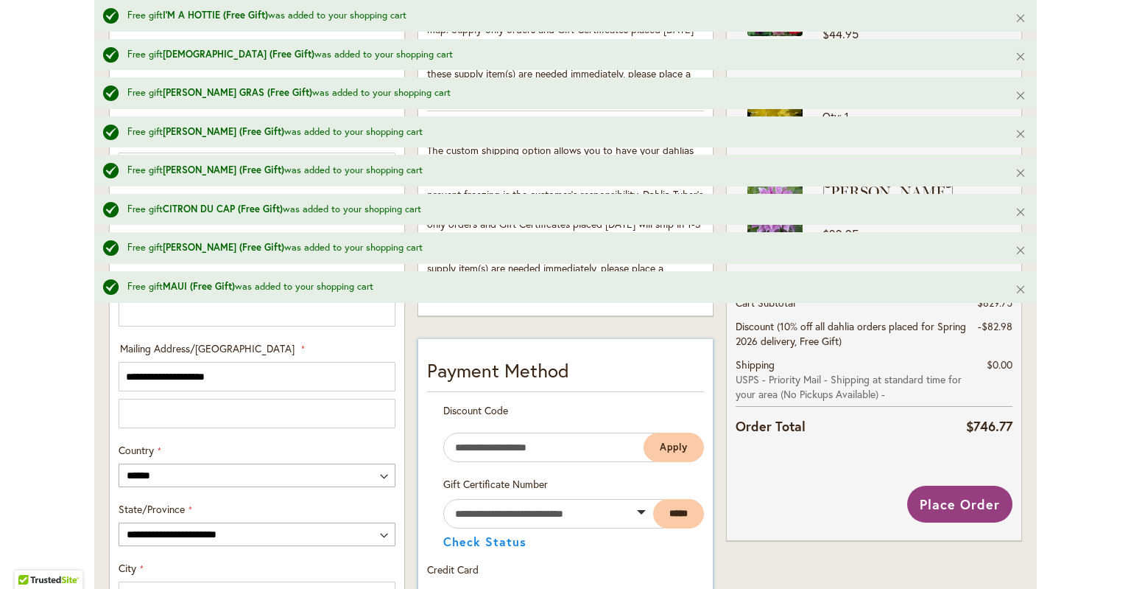
scroll to position [748, 0]
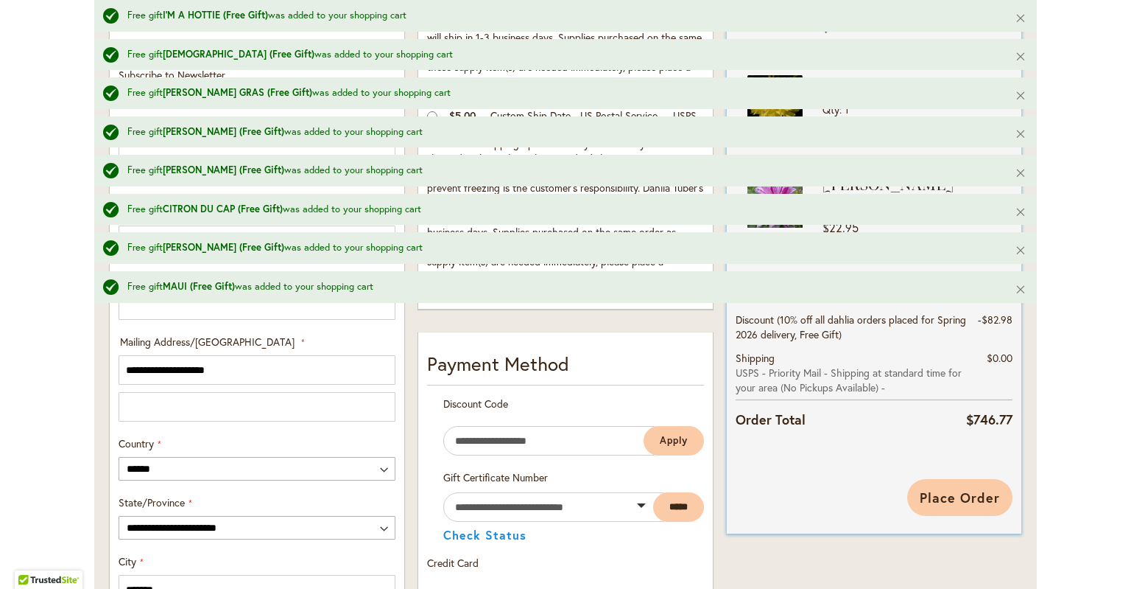
click at [950, 510] on button "Place Order" at bounding box center [960, 497] width 105 height 37
